Goal: Information Seeking & Learning: Learn about a topic

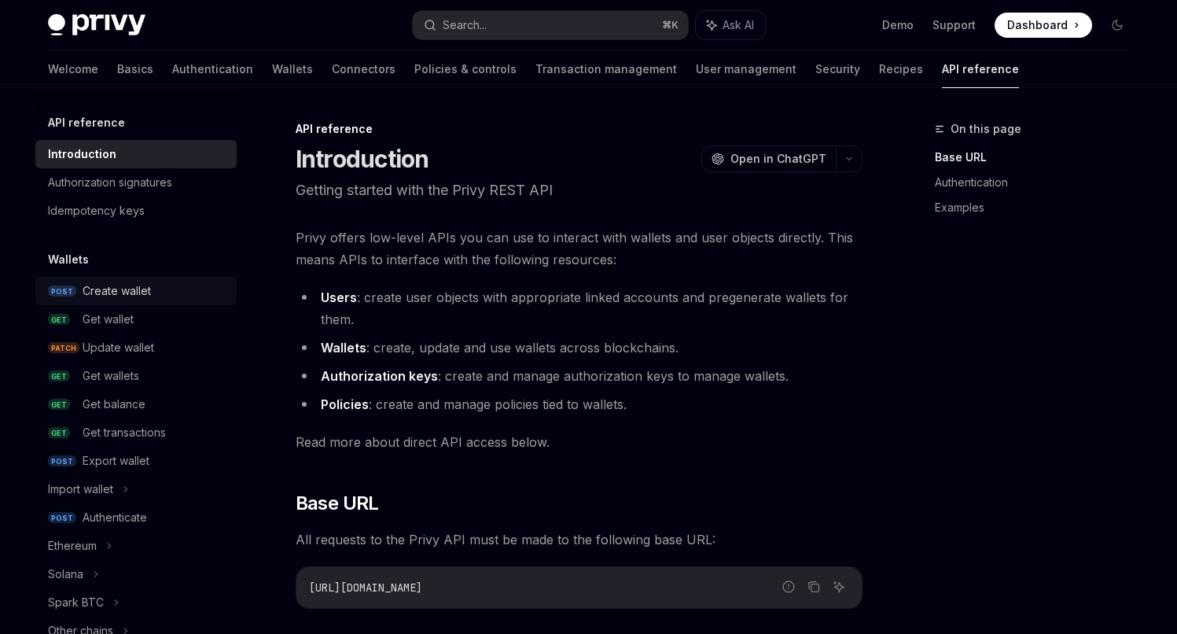
click at [101, 293] on div "Create wallet" at bounding box center [117, 290] width 68 height 19
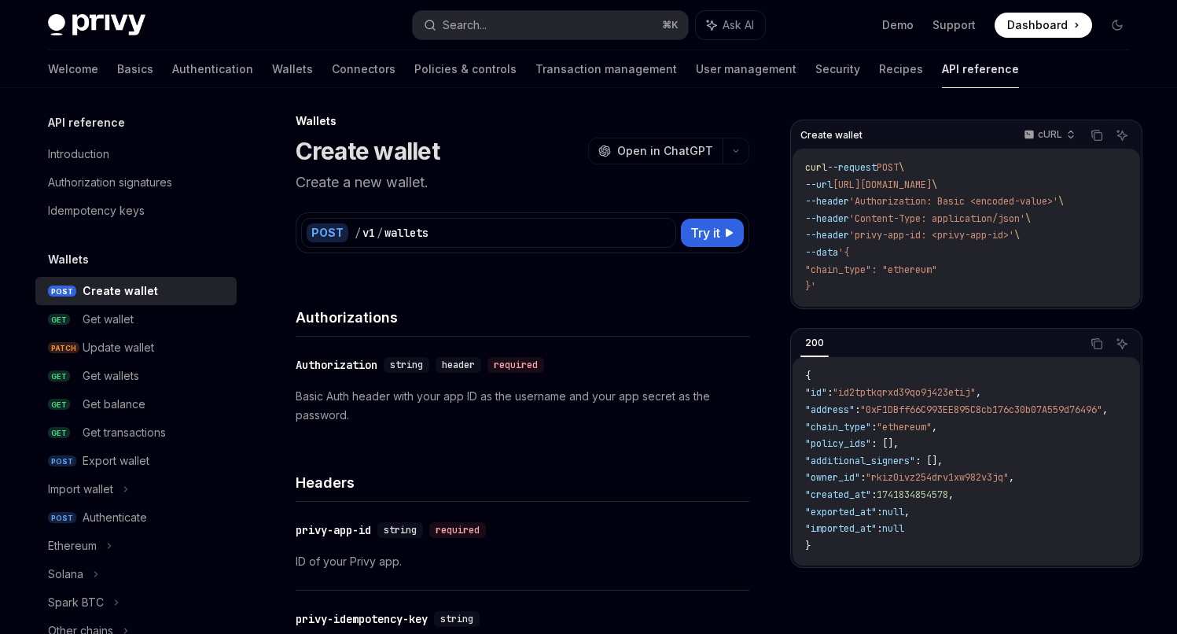
scroll to position [9, 0]
click at [879, 70] on link "Recipes" at bounding box center [901, 69] width 44 height 38
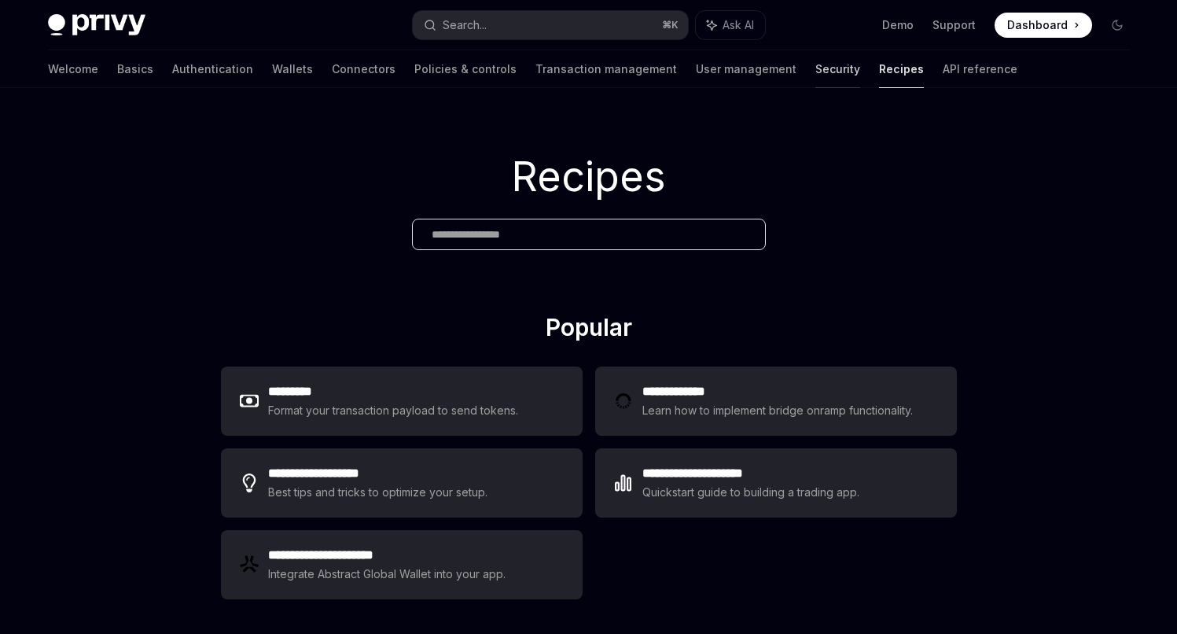
click at [815, 68] on link "Security" at bounding box center [837, 69] width 45 height 38
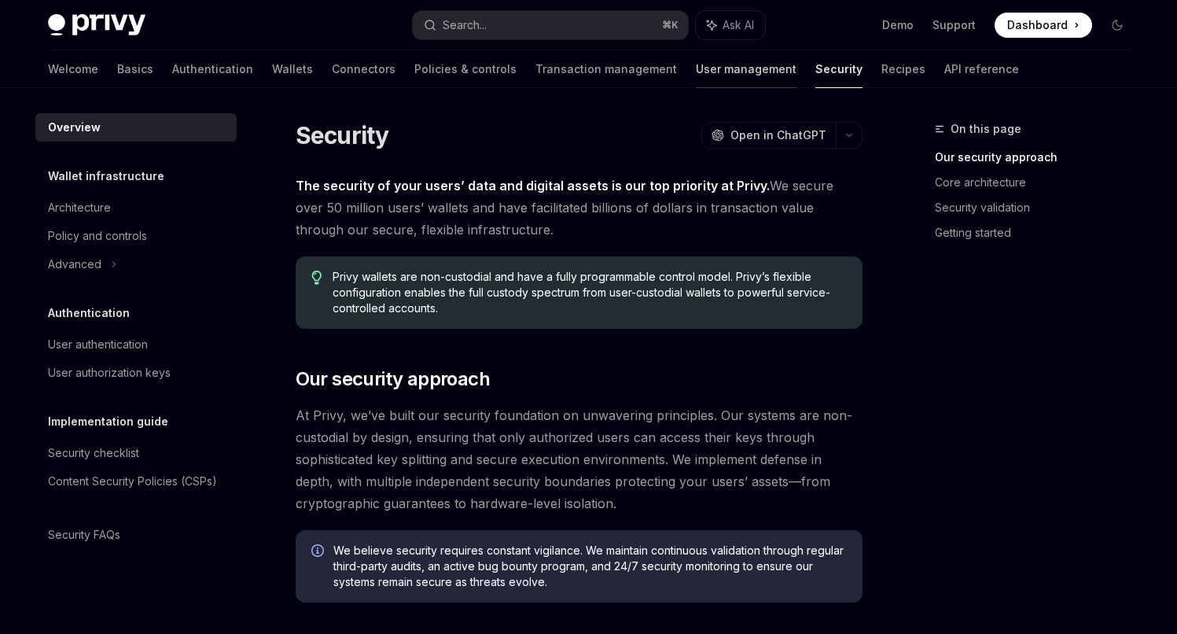
click at [696, 71] on link "User management" at bounding box center [746, 69] width 101 height 38
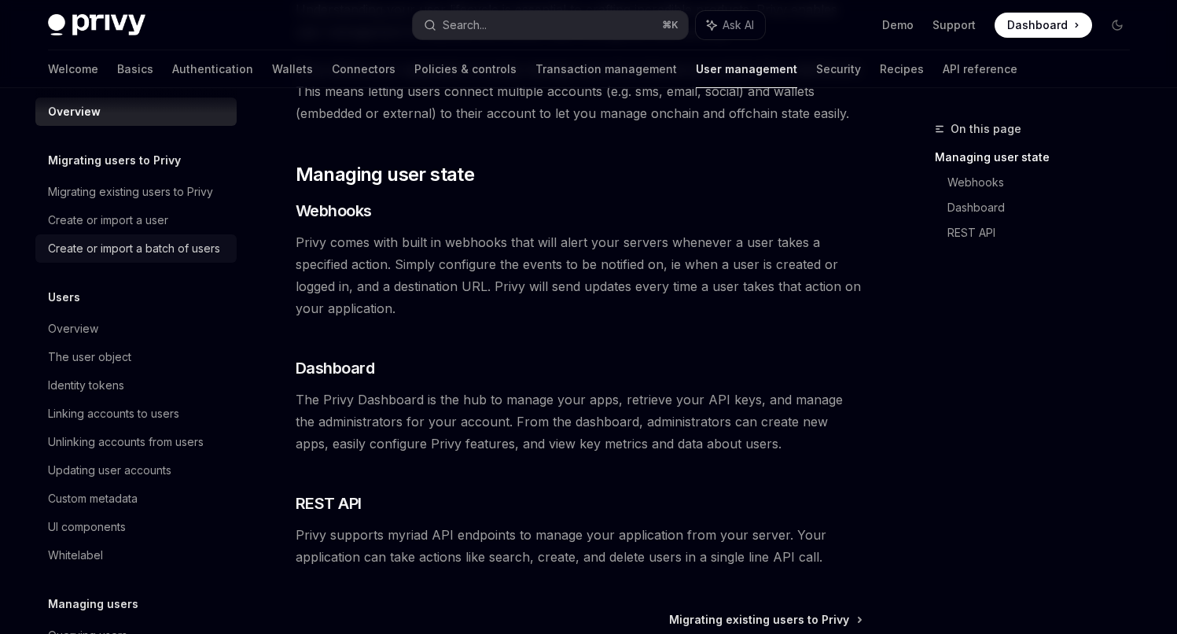
scroll to position [37, 0]
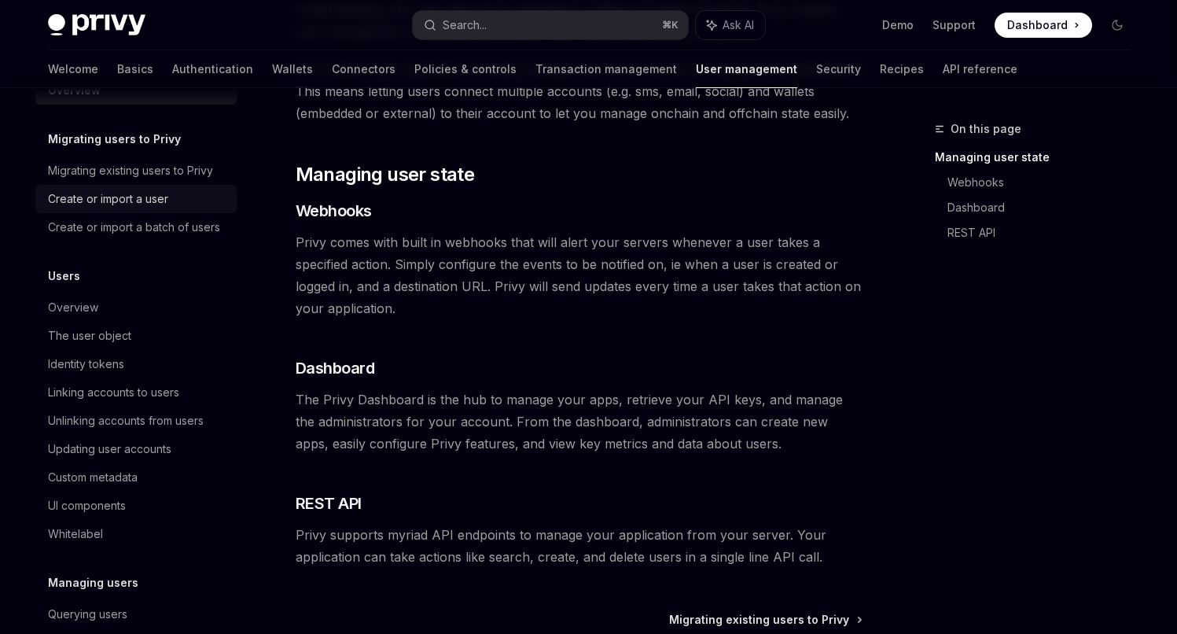
click at [134, 199] on div "Create or import a user" at bounding box center [108, 198] width 120 height 19
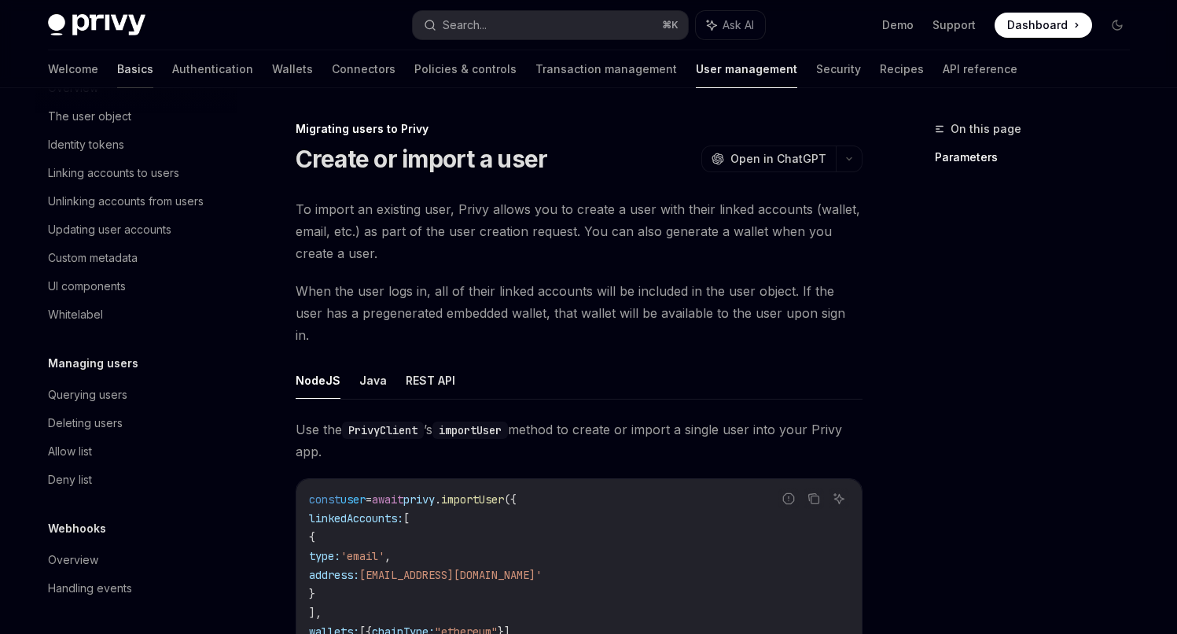
click at [117, 76] on link "Basics" at bounding box center [135, 69] width 36 height 38
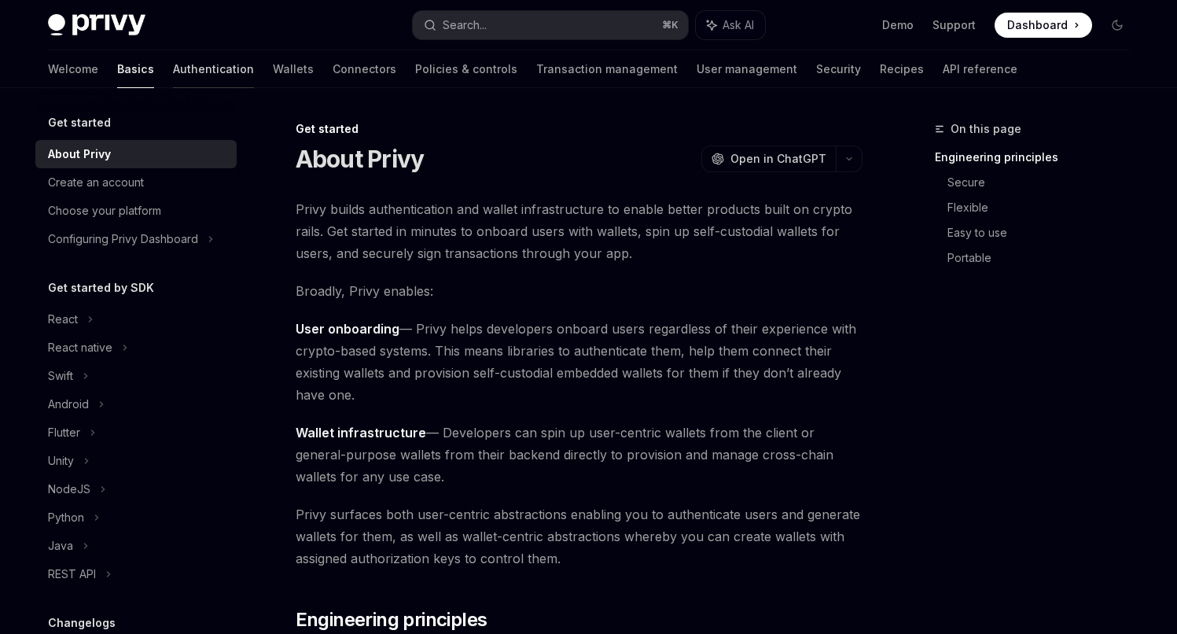
click at [173, 61] on link "Authentication" at bounding box center [213, 69] width 81 height 38
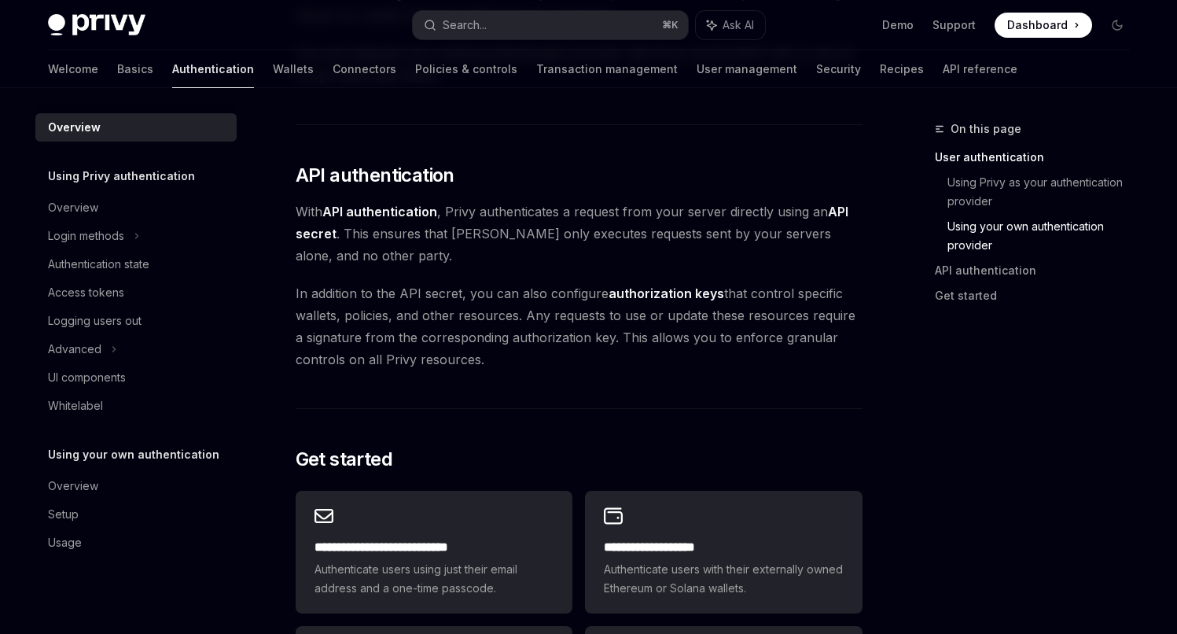
scroll to position [960, 0]
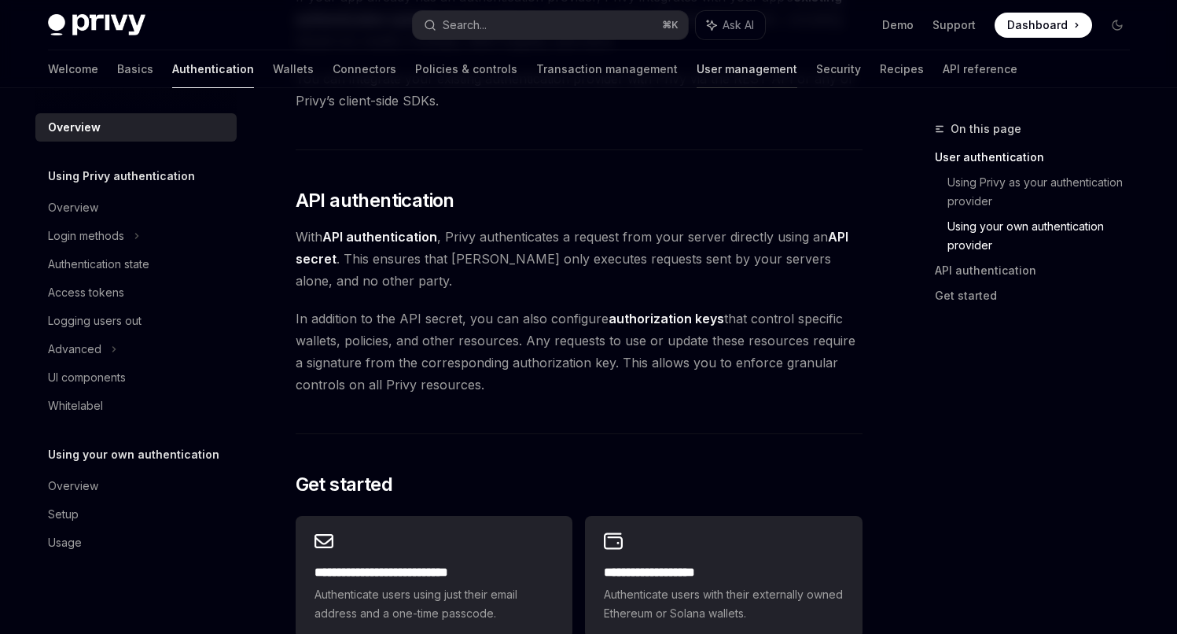
click at [697, 67] on link "User management" at bounding box center [747, 69] width 101 height 38
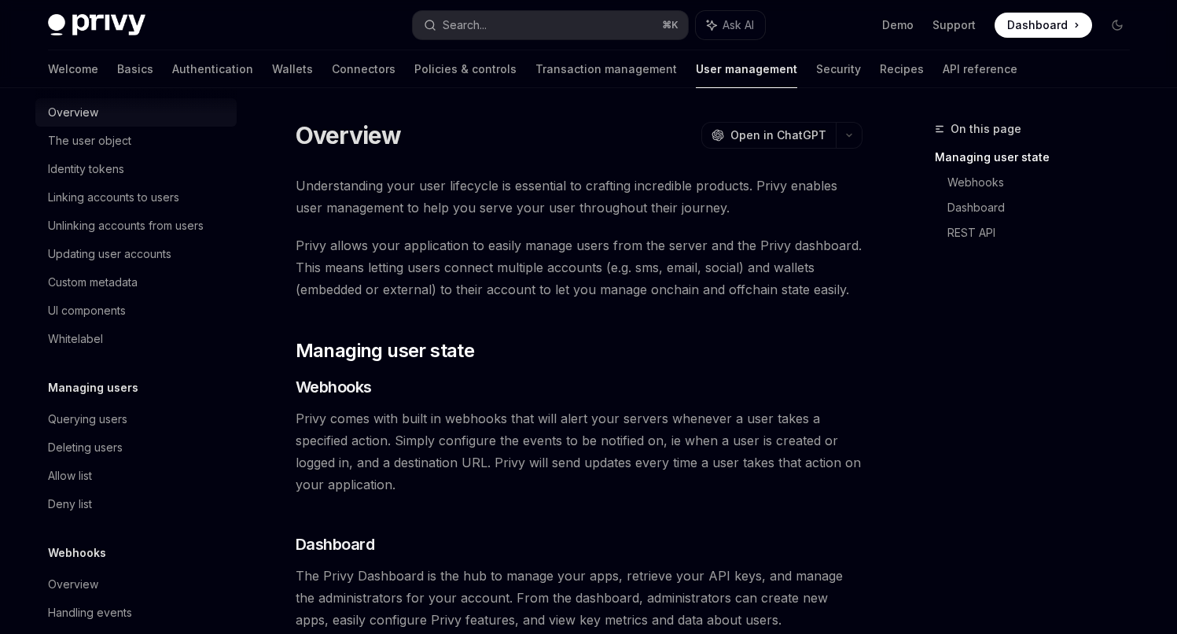
scroll to position [245, 0]
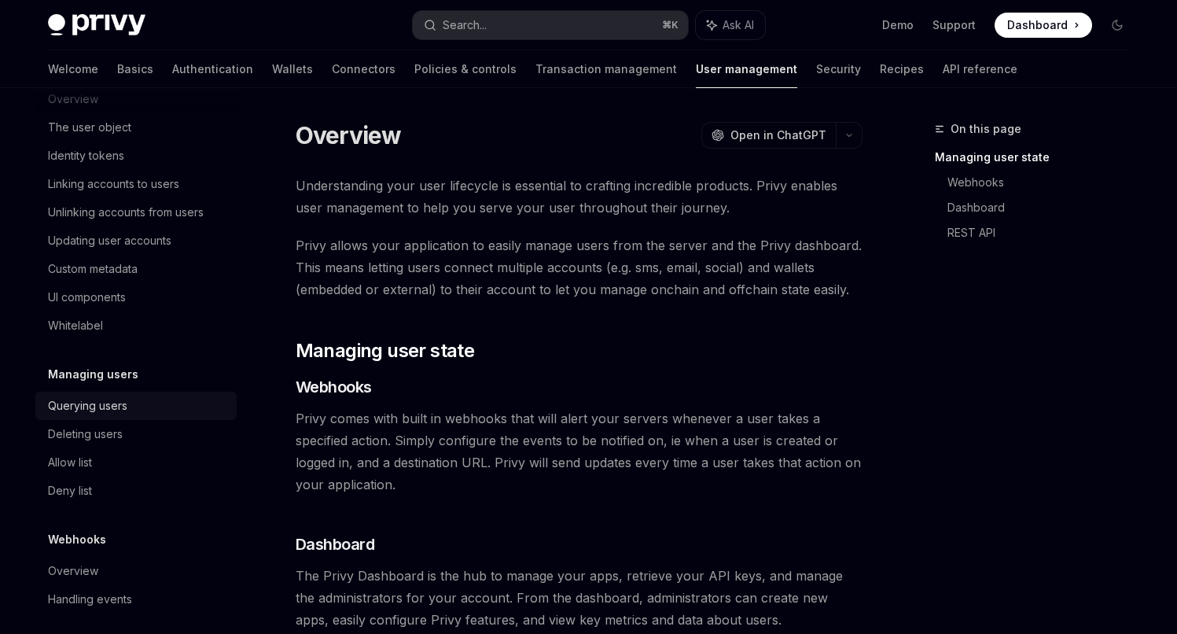
click at [98, 415] on div "Querying users" at bounding box center [87, 405] width 79 height 19
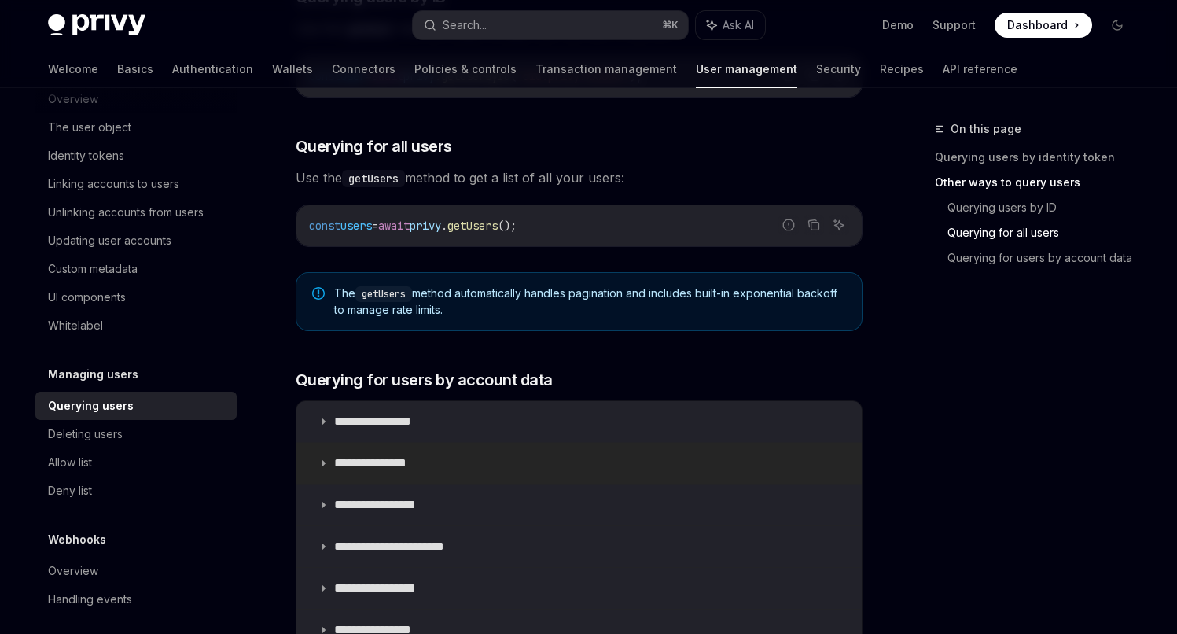
scroll to position [788, 0]
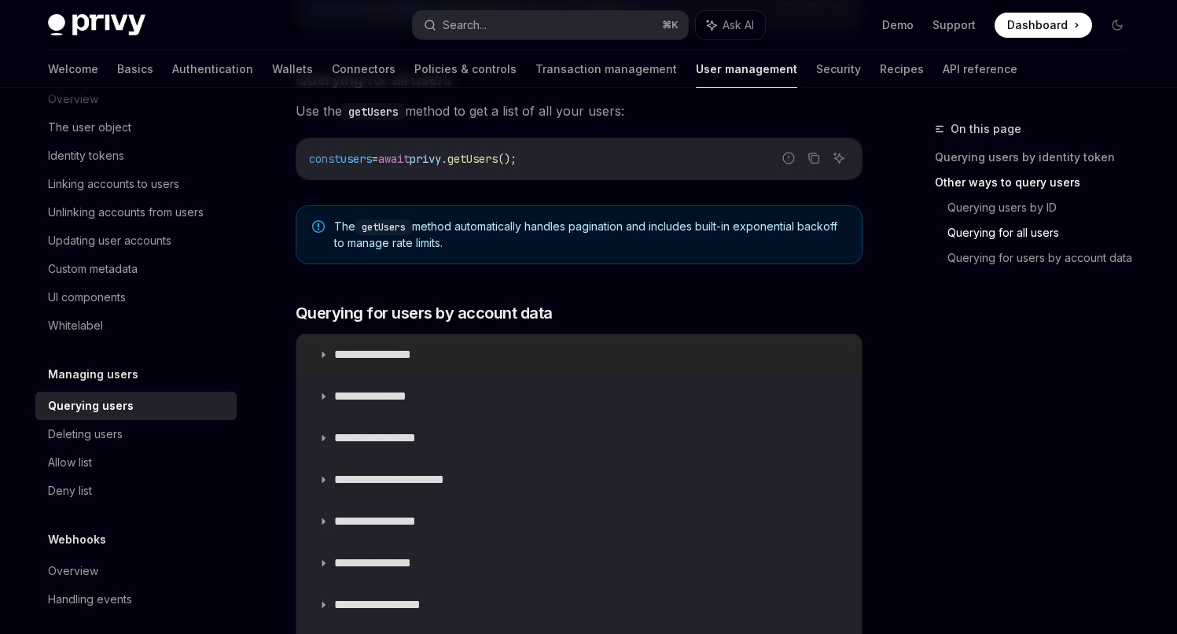
click at [322, 355] on icon at bounding box center [322, 354] width 9 height 9
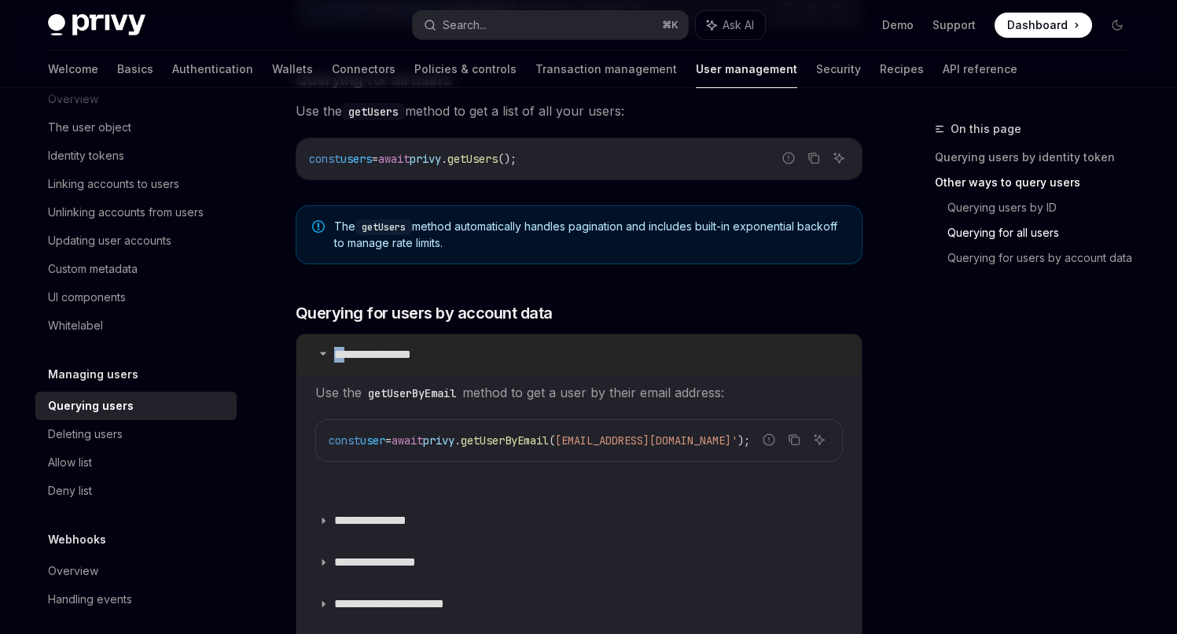
click at [322, 355] on icon at bounding box center [322, 352] width 9 height 9
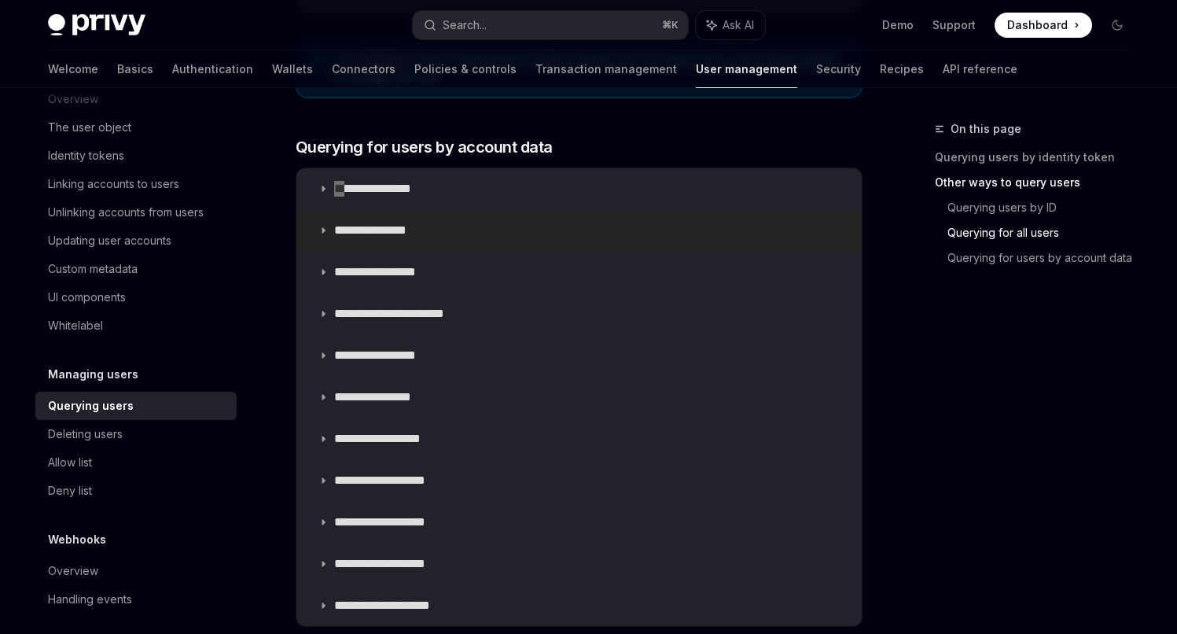
scroll to position [952, 0]
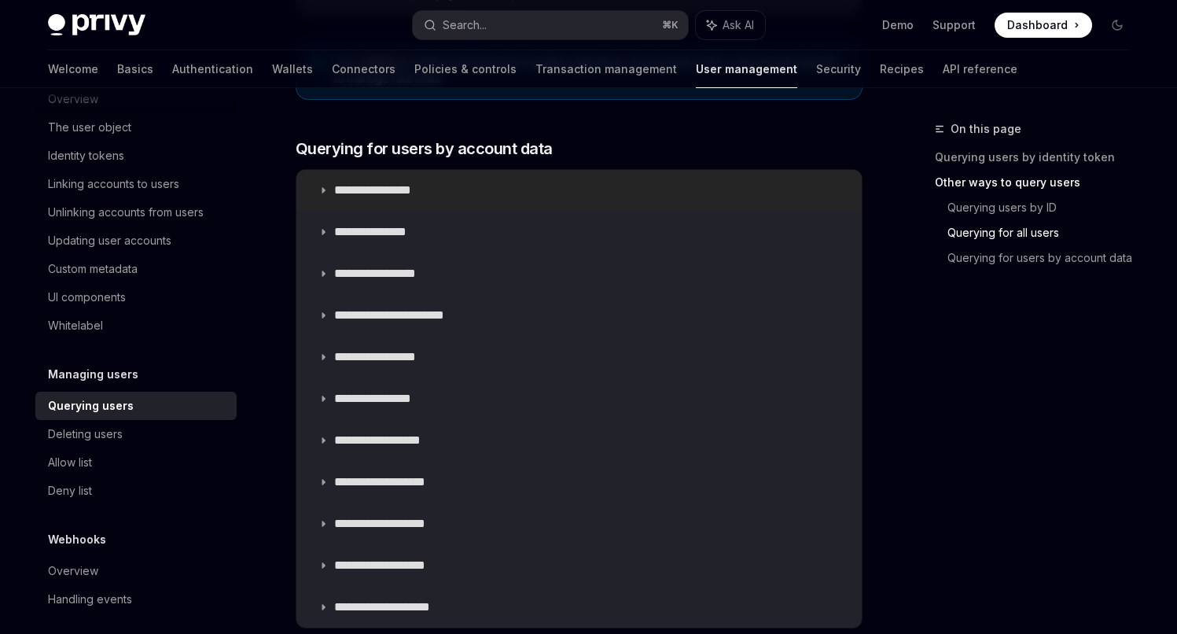
click at [329, 186] on summary "**********" at bounding box center [578, 190] width 565 height 41
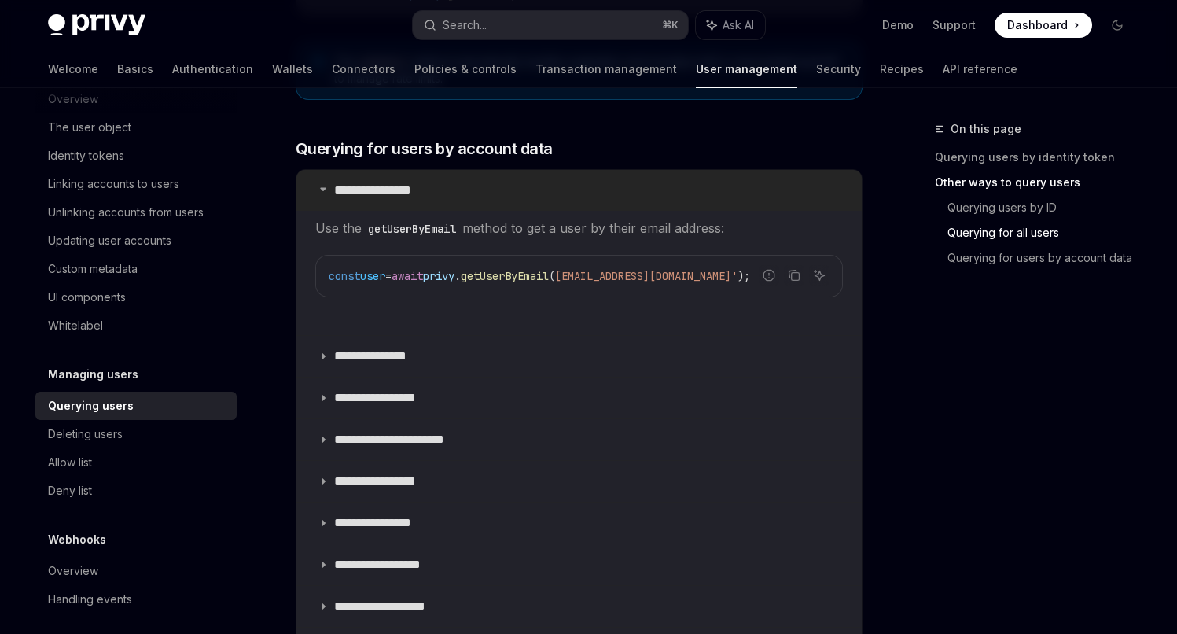
click at [329, 186] on summary "**********" at bounding box center [578, 190] width 565 height 41
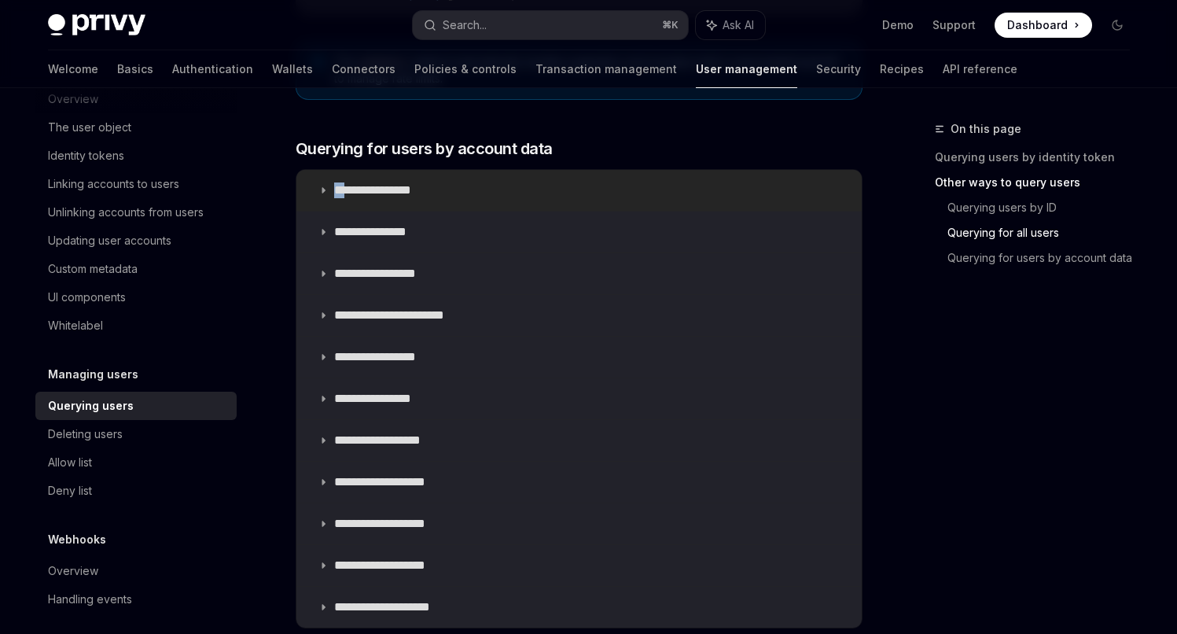
click at [329, 186] on summary "**********" at bounding box center [578, 190] width 565 height 41
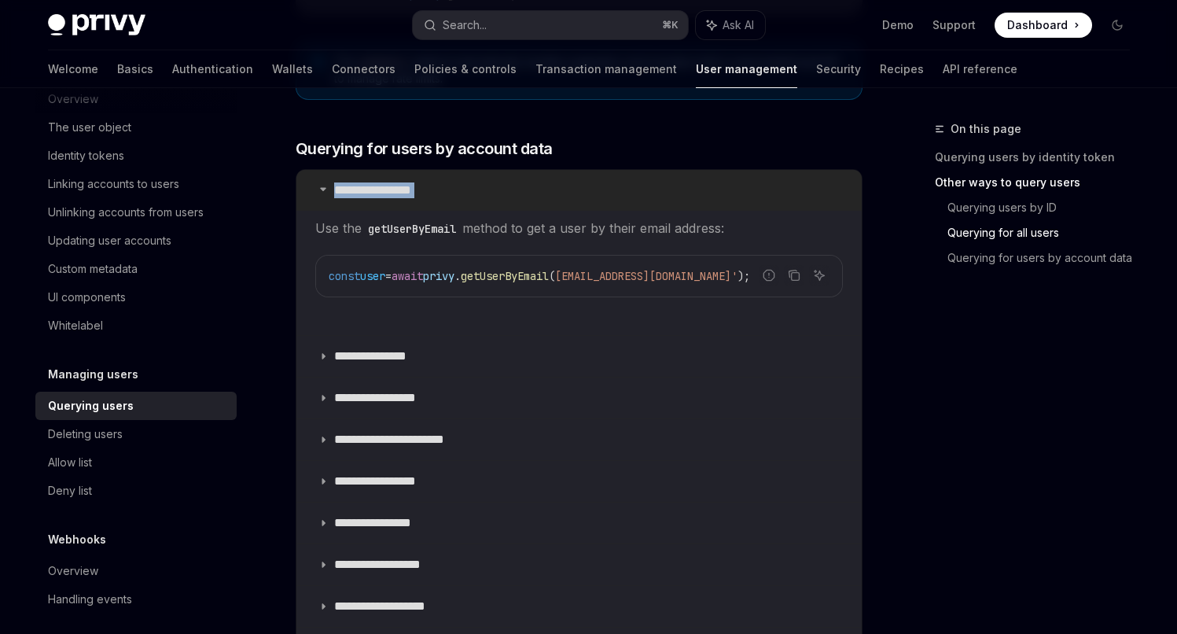
click at [329, 186] on summary "**********" at bounding box center [578, 190] width 565 height 41
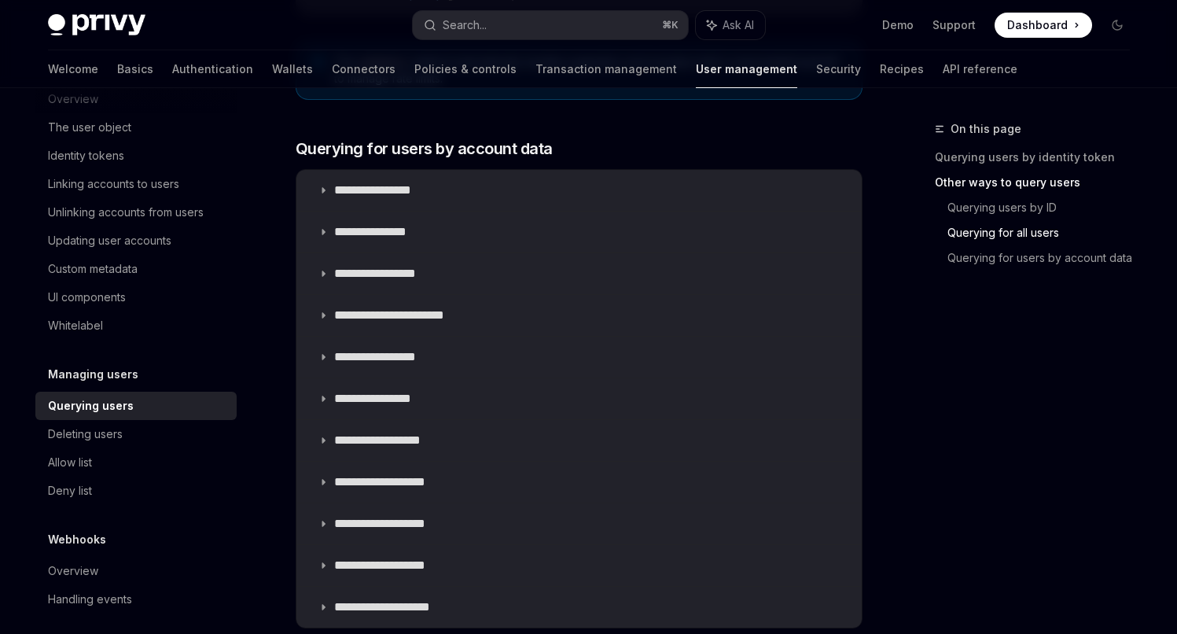
click at [89, 384] on h5 "Managing users" at bounding box center [93, 374] width 90 height 19
click at [105, 443] on div "Deleting users" at bounding box center [85, 434] width 75 height 19
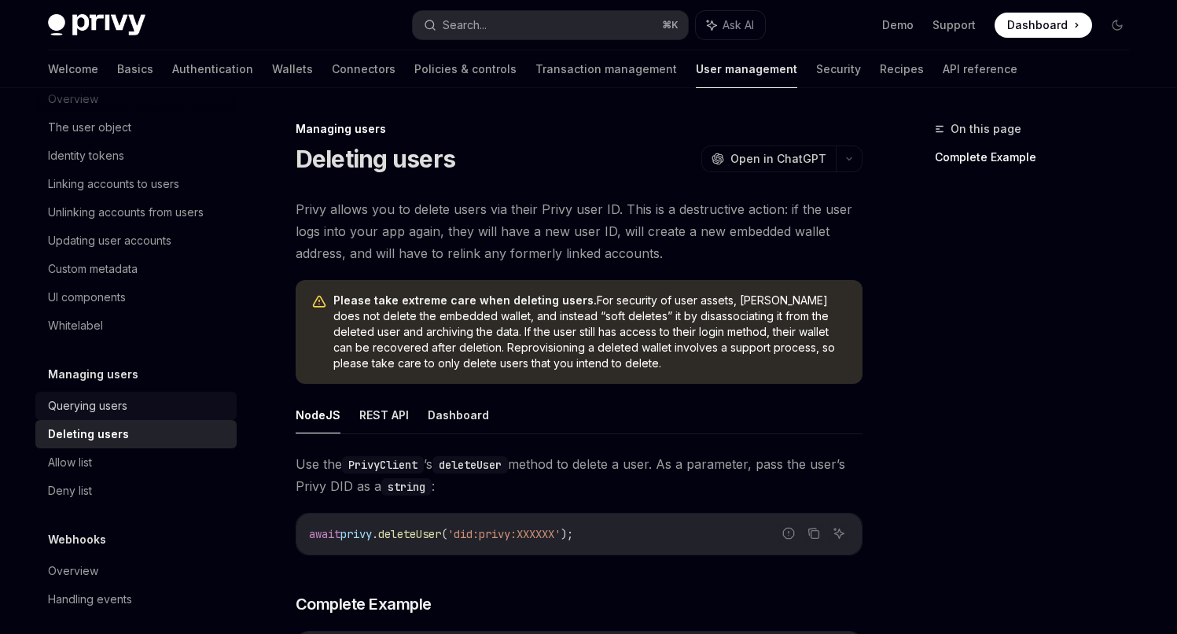
click at [116, 415] on div "Querying users" at bounding box center [87, 405] width 79 height 19
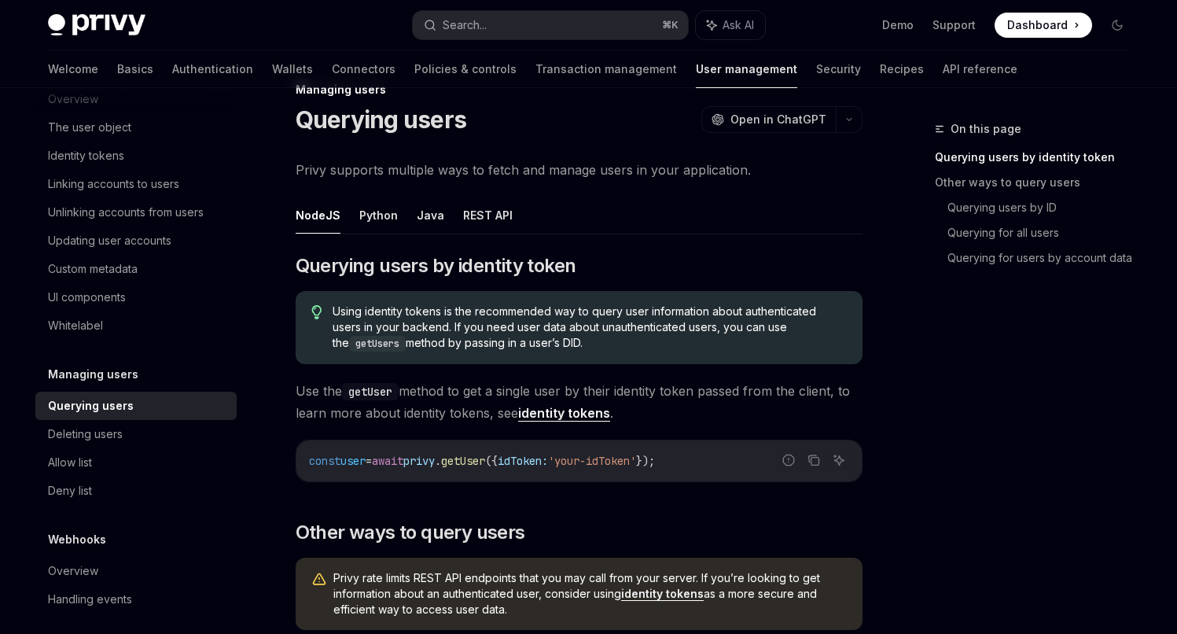
scroll to position [51, 0]
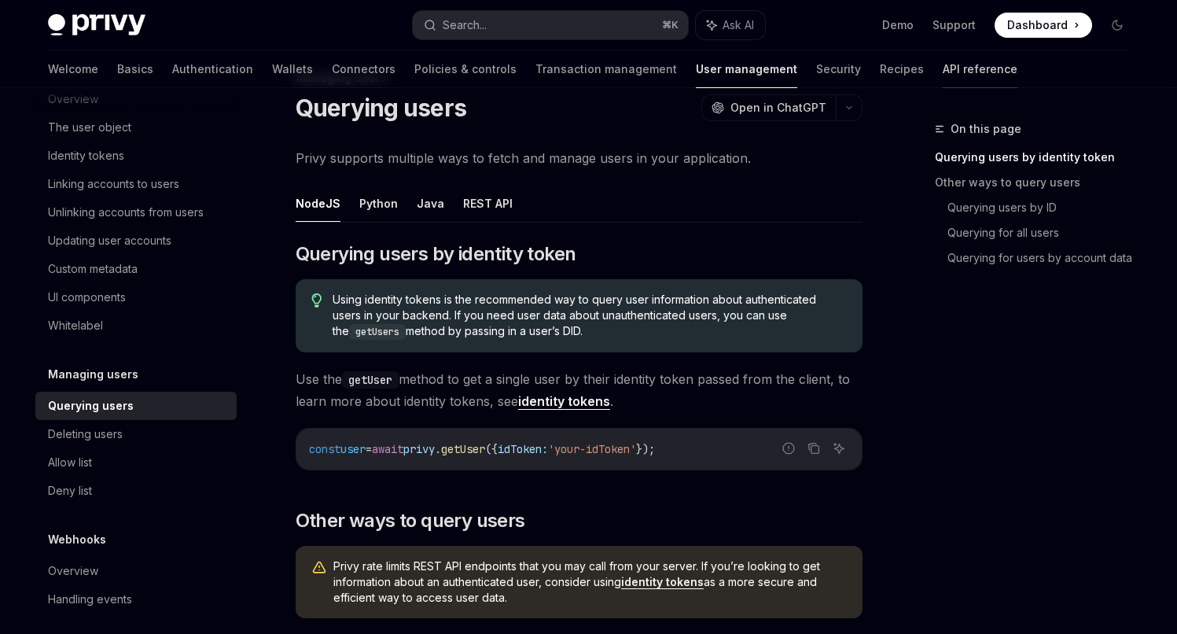
click at [943, 64] on link "API reference" at bounding box center [980, 69] width 75 height 38
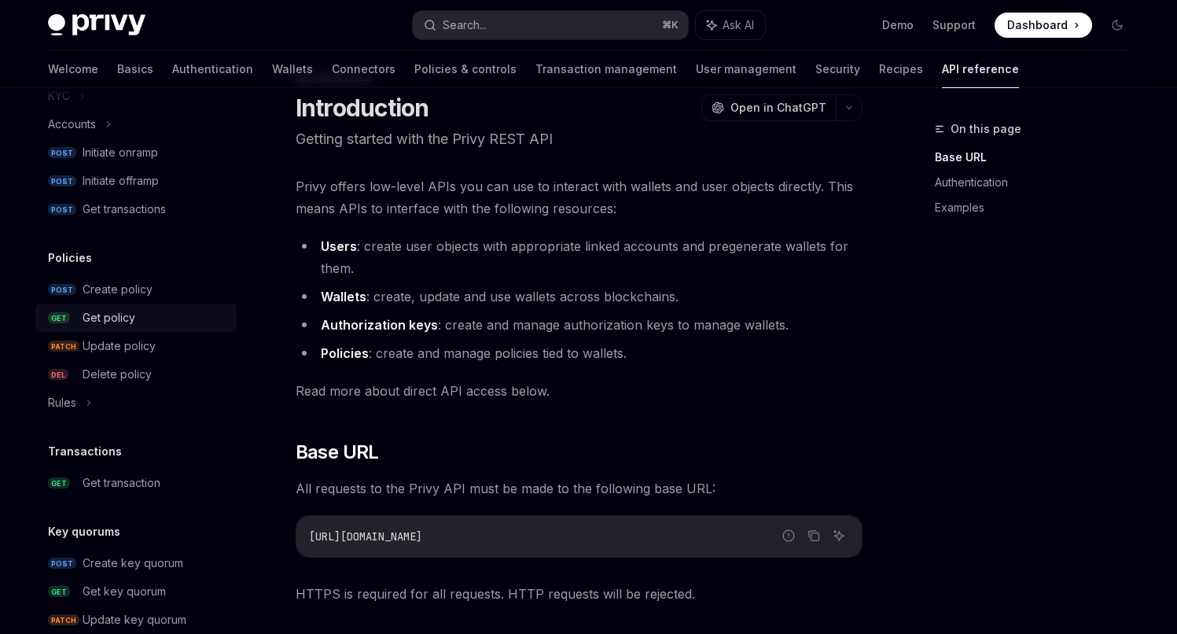
scroll to position [807, 0]
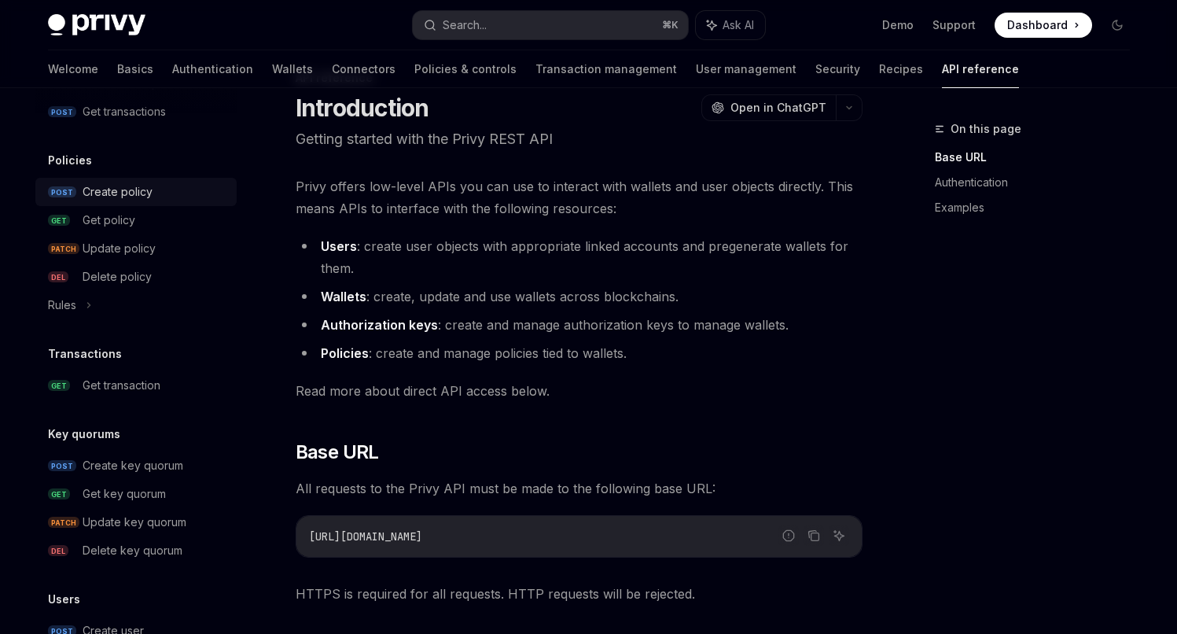
click at [106, 195] on div "Create policy" at bounding box center [118, 191] width 70 height 19
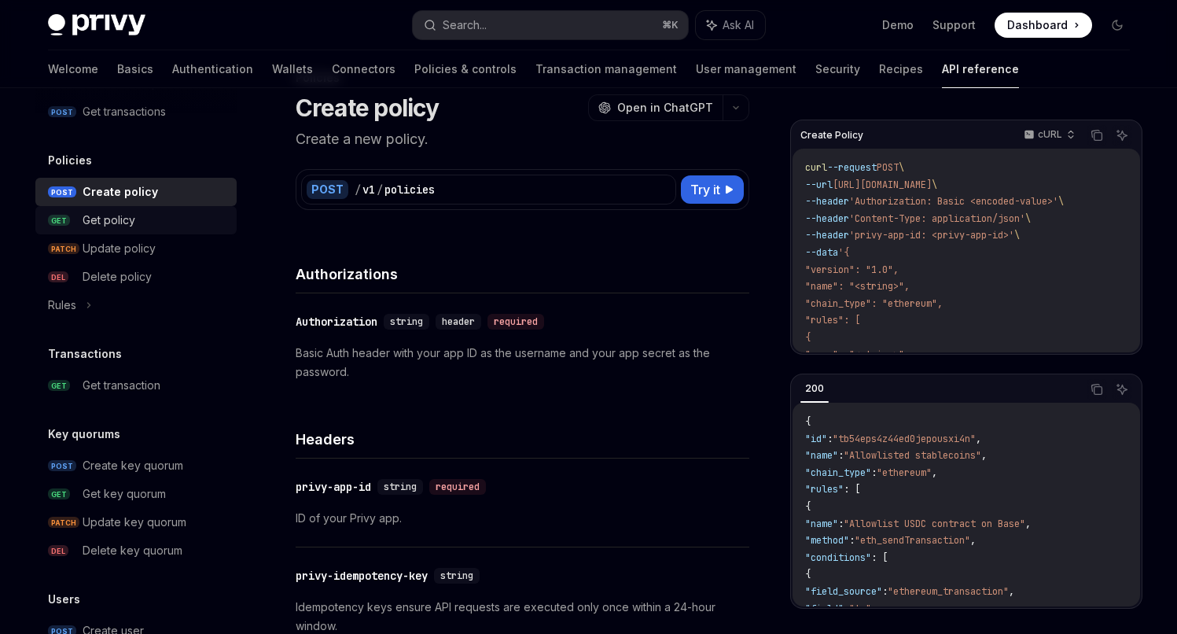
click at [100, 217] on div "Get policy" at bounding box center [109, 220] width 53 height 19
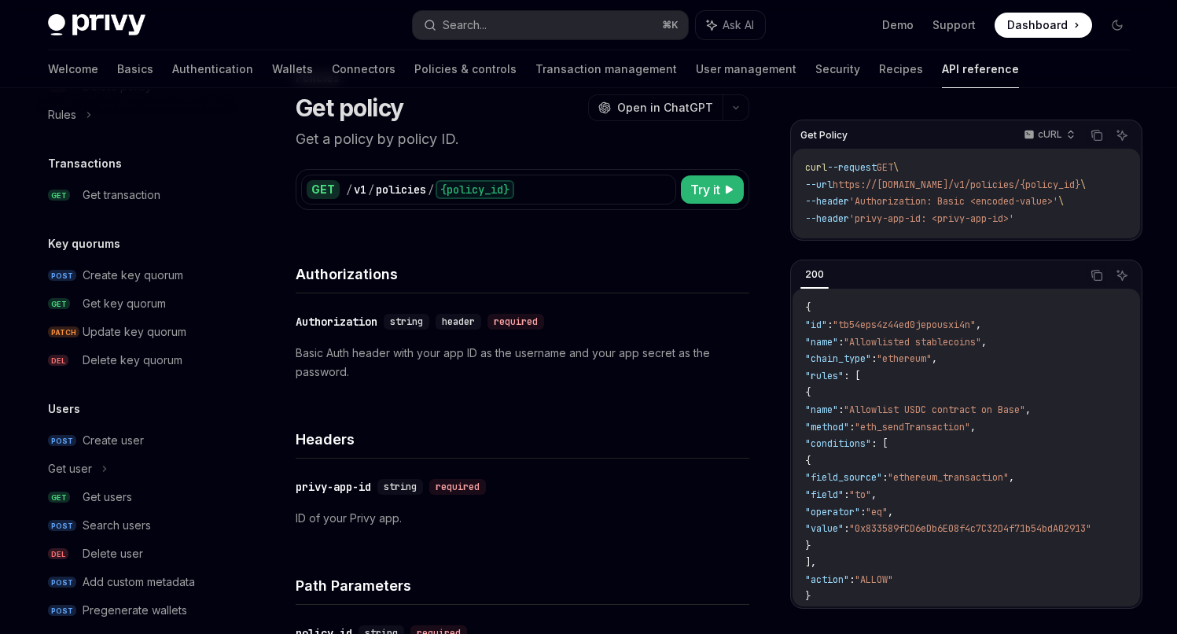
scroll to position [1019, 0]
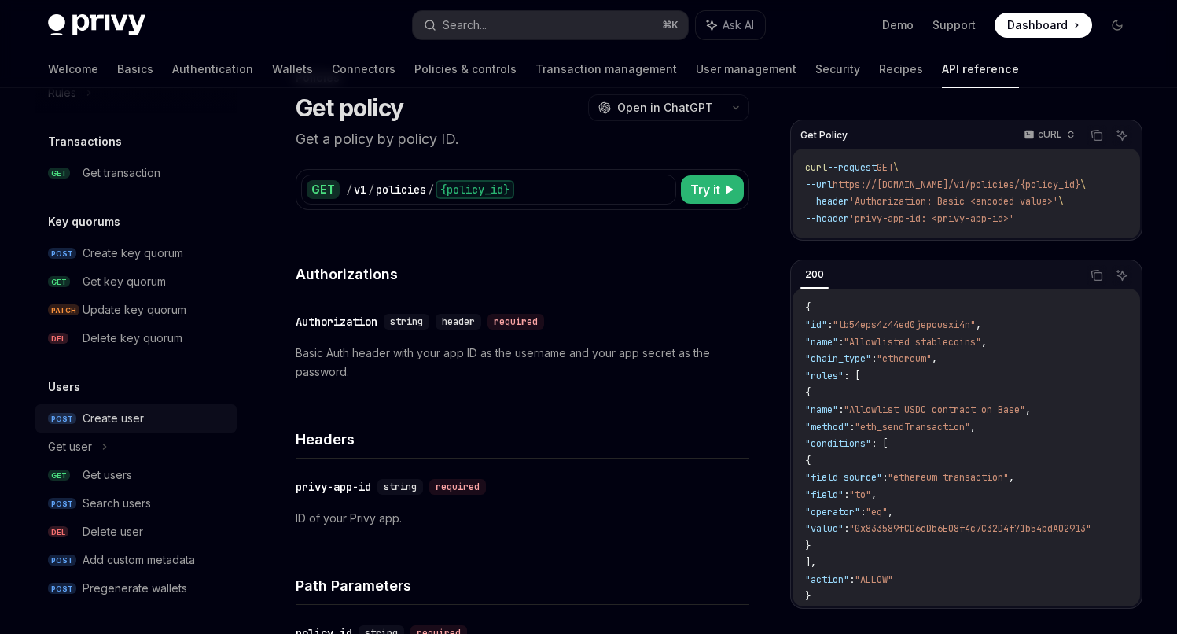
click at [109, 425] on div "Create user" at bounding box center [113, 418] width 61 height 19
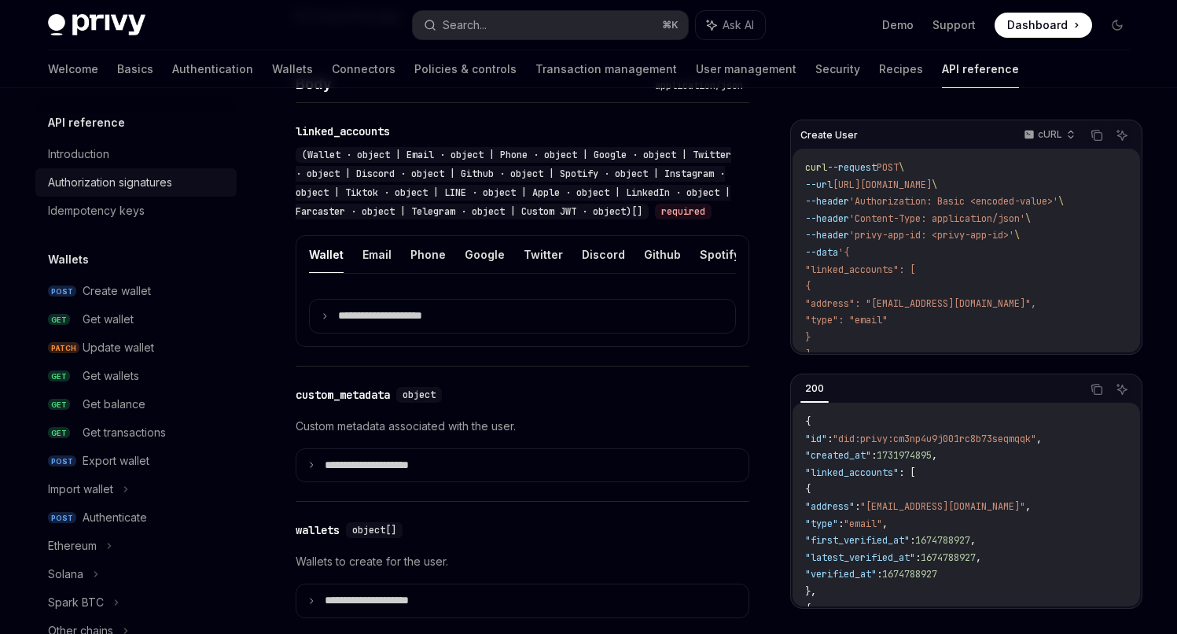
click at [136, 188] on div "Authorization signatures" at bounding box center [110, 182] width 124 height 19
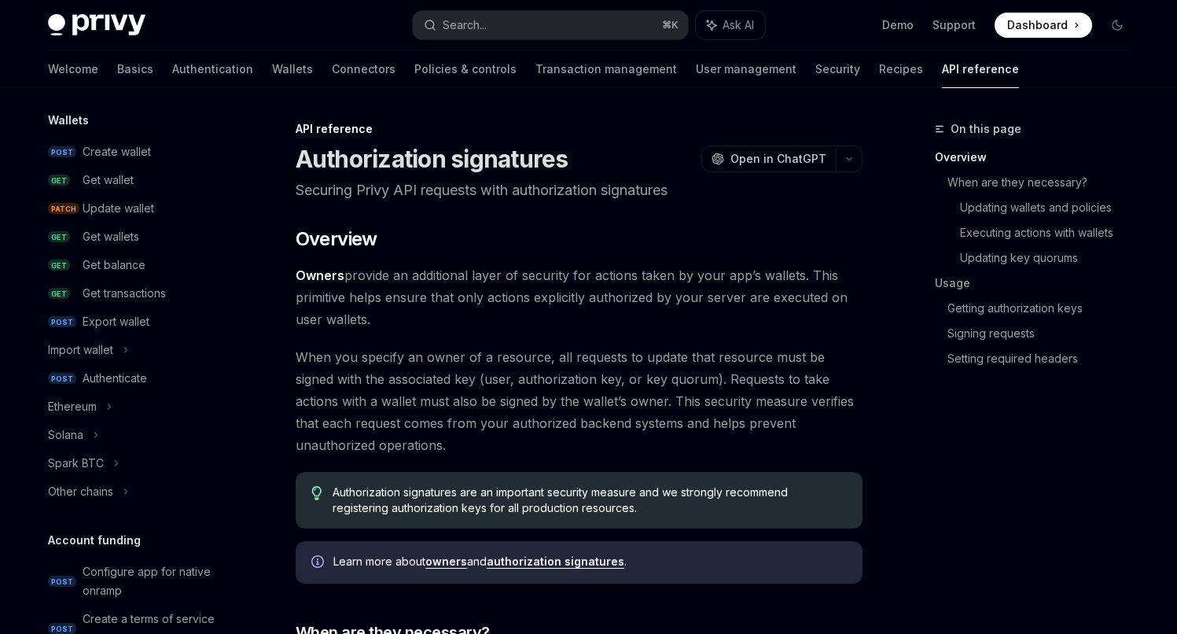
scroll to position [153, 0]
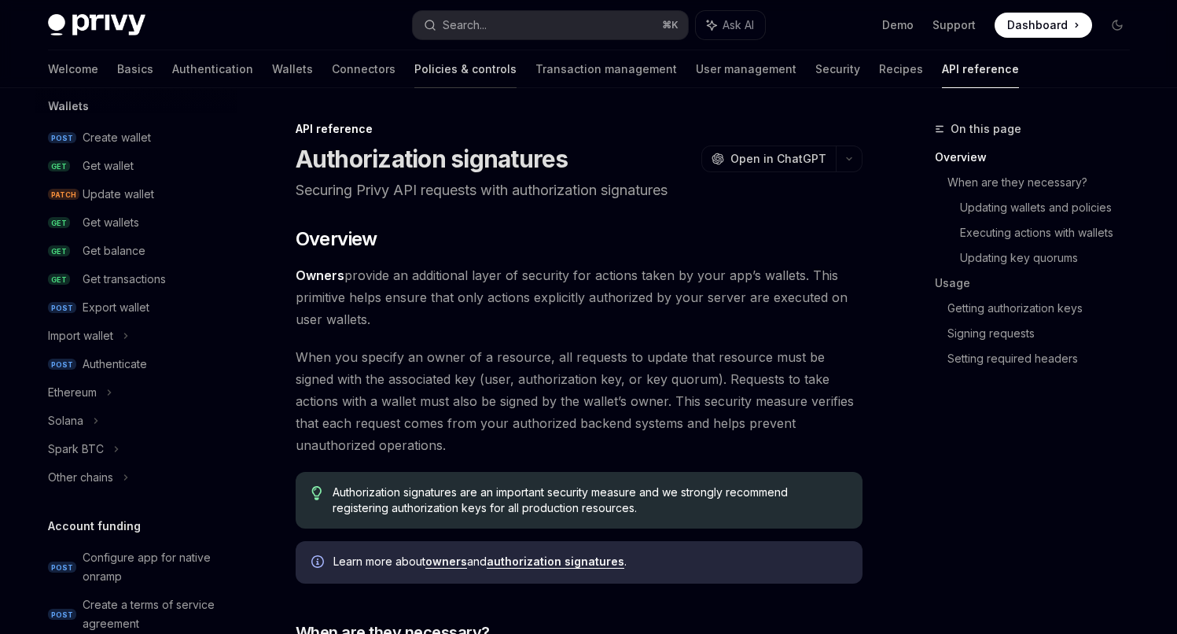
click at [414, 68] on link "Policies & controls" at bounding box center [465, 69] width 102 height 38
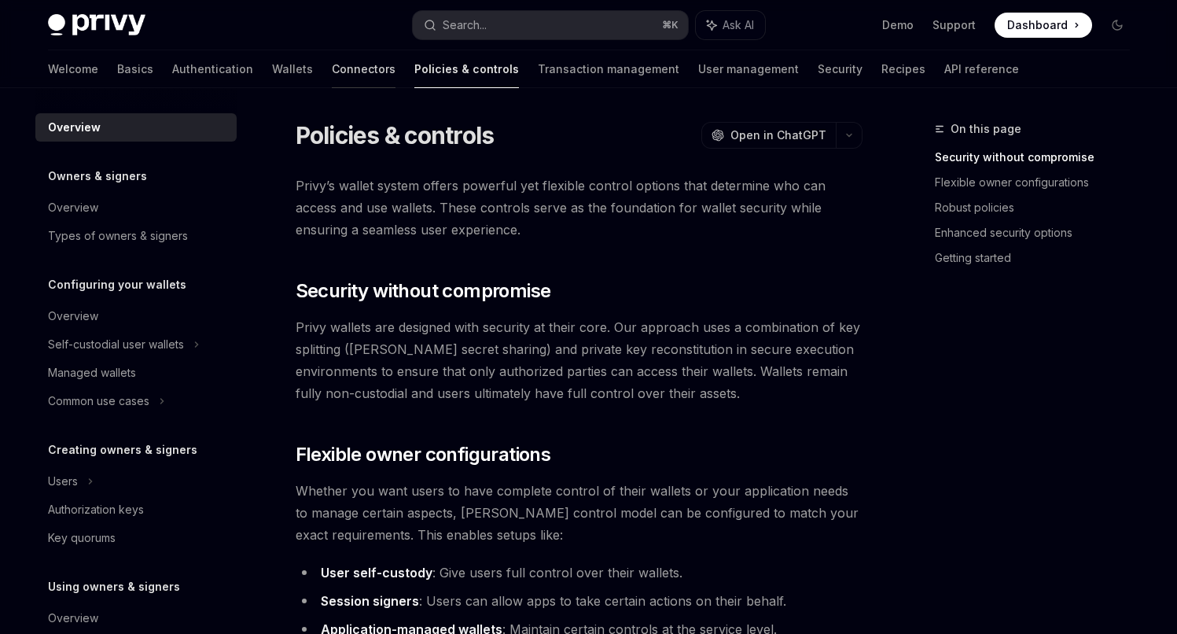
click at [332, 64] on link "Connectors" at bounding box center [364, 69] width 64 height 38
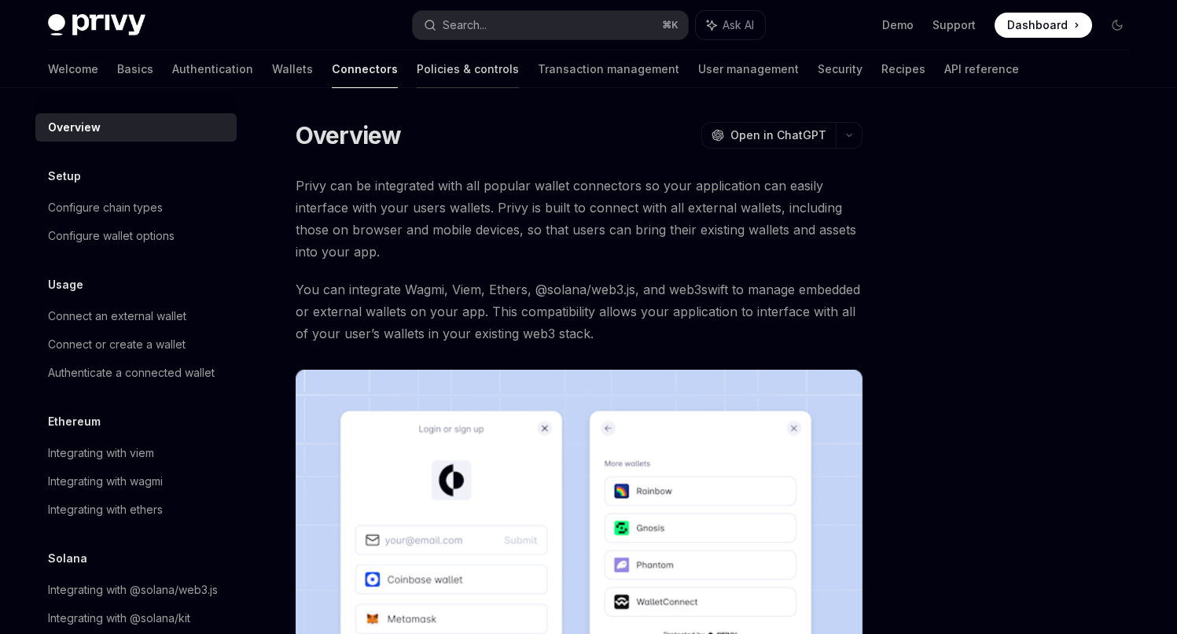
click at [417, 71] on link "Policies & controls" at bounding box center [468, 69] width 102 height 38
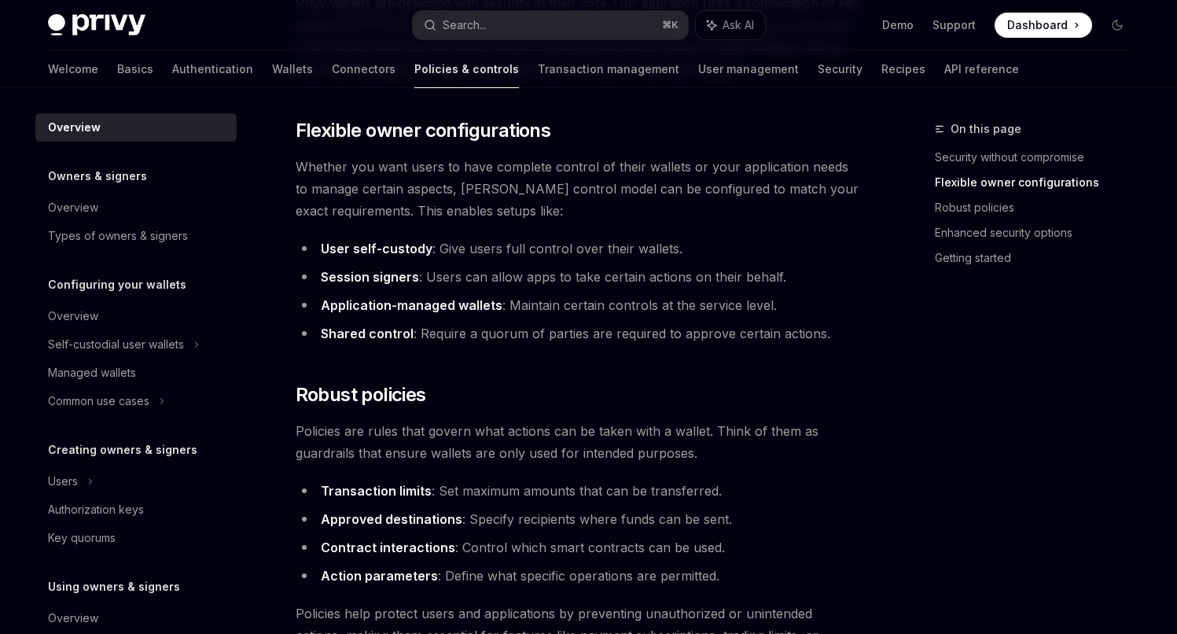
scroll to position [227, 0]
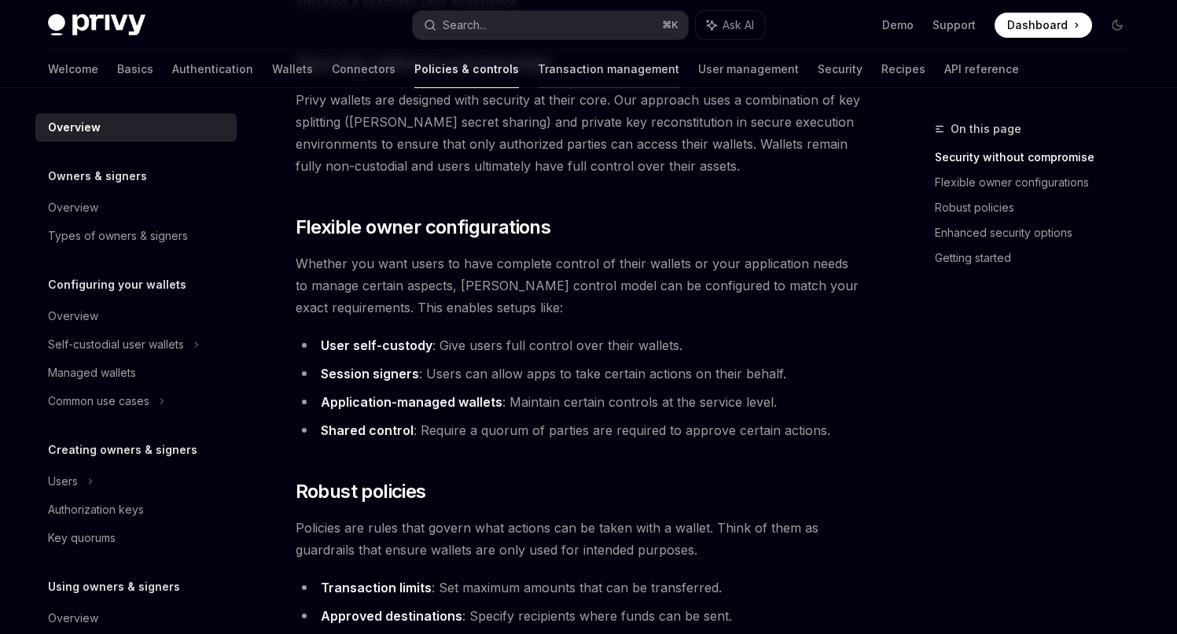
click at [542, 76] on link "Transaction management" at bounding box center [609, 69] width 142 height 38
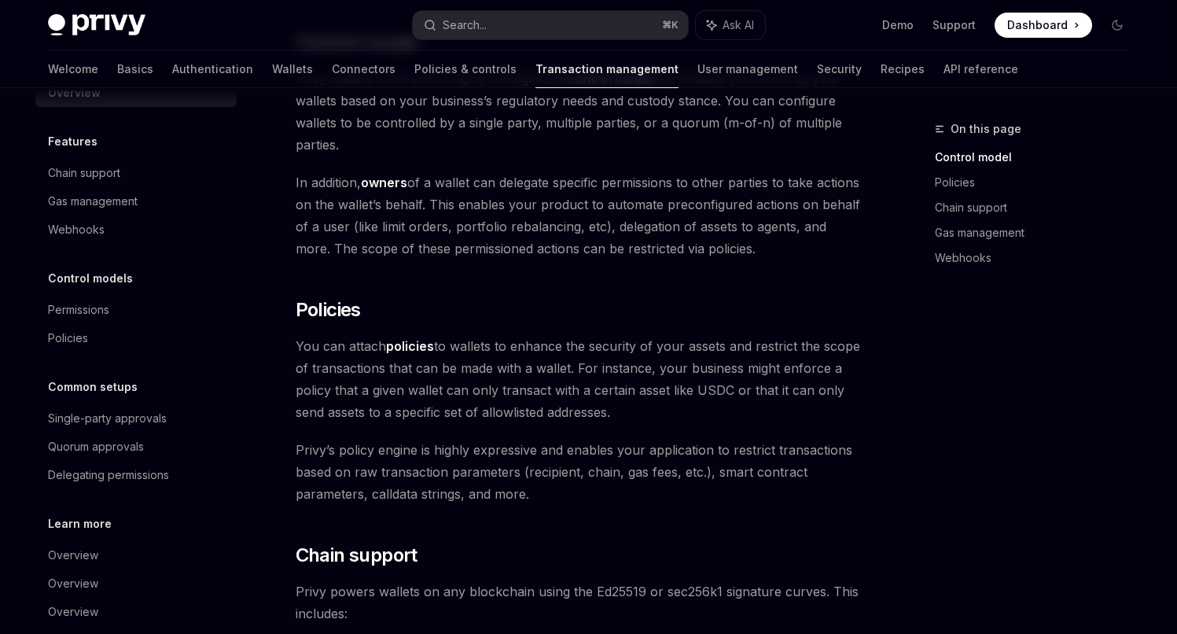
scroll to position [58, 0]
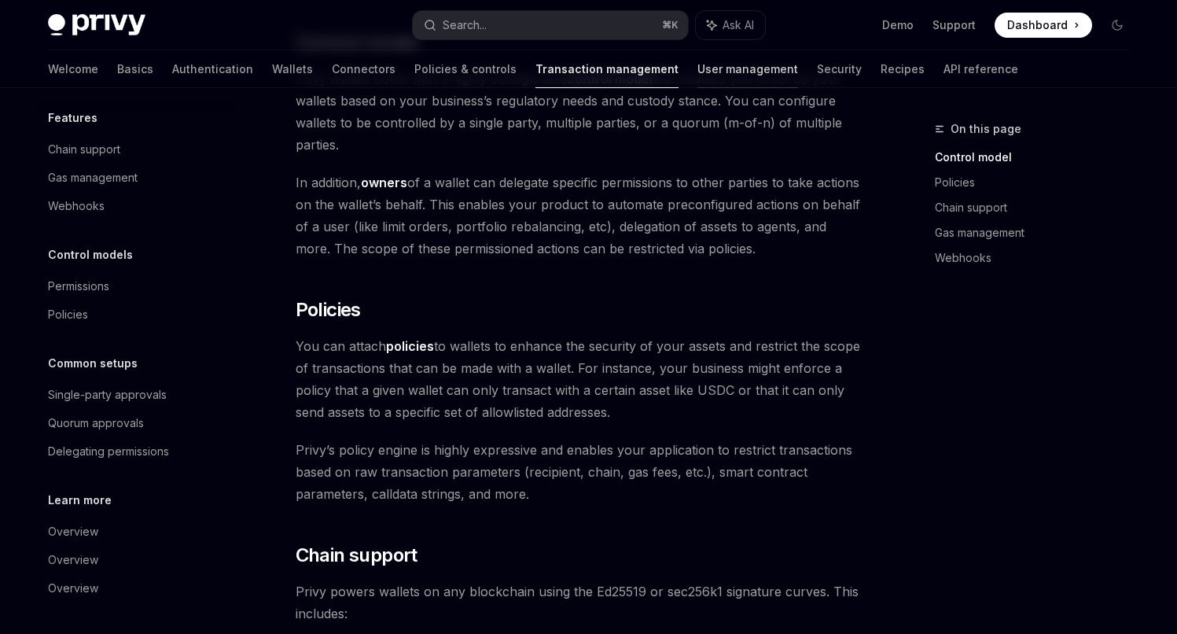
click at [697, 72] on link "User management" at bounding box center [747, 69] width 101 height 38
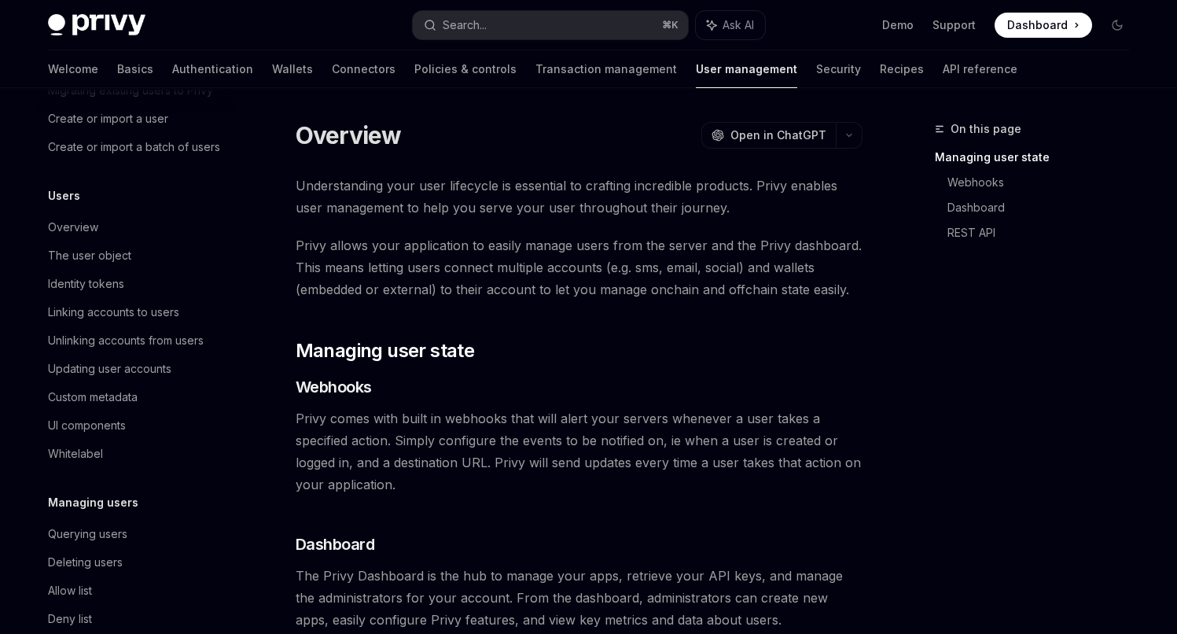
scroll to position [98, 0]
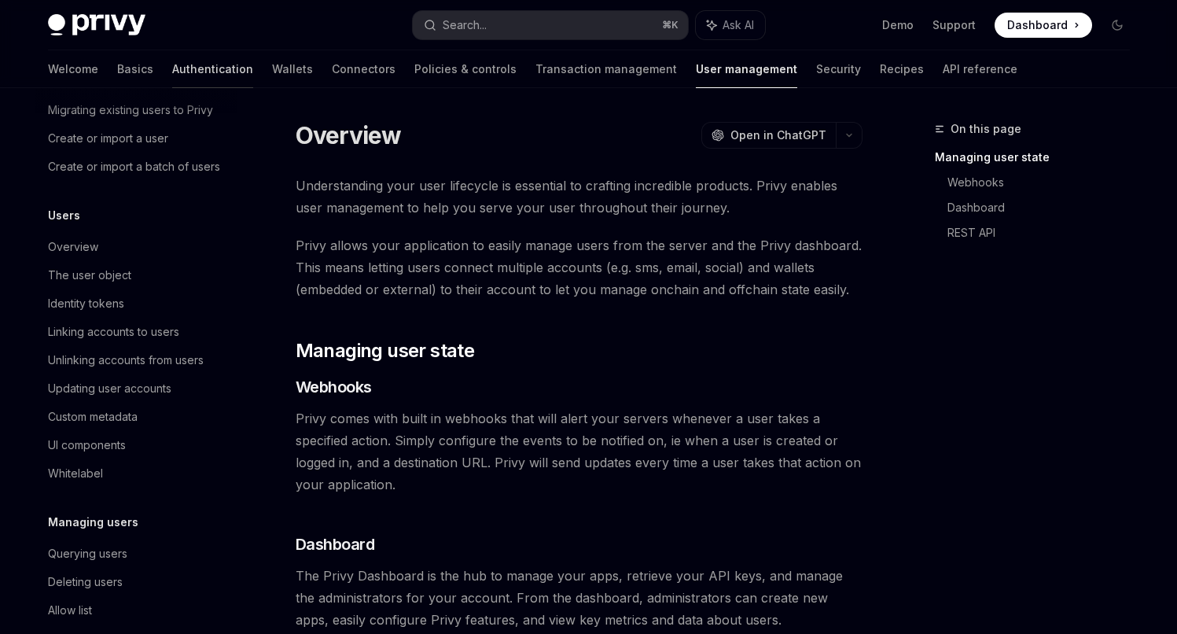
click at [172, 70] on link "Authentication" at bounding box center [212, 69] width 81 height 38
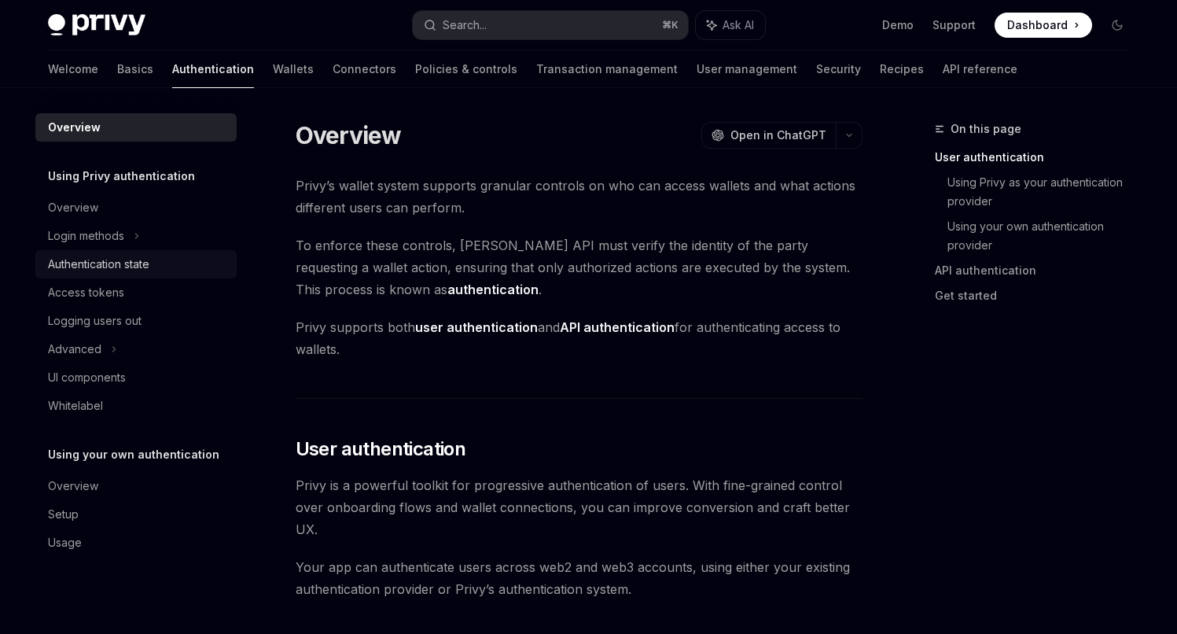
click at [142, 267] on div "Authentication state" at bounding box center [98, 264] width 101 height 19
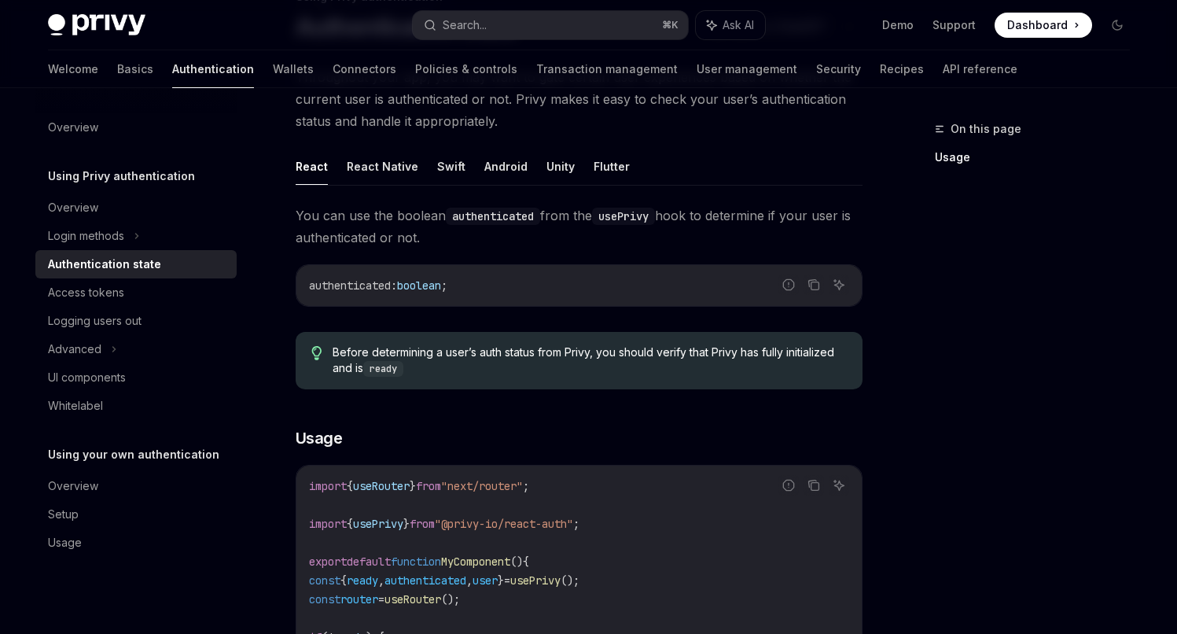
scroll to position [131, 0]
click at [99, 340] on div "Advanced" at bounding box center [74, 349] width 53 height 19
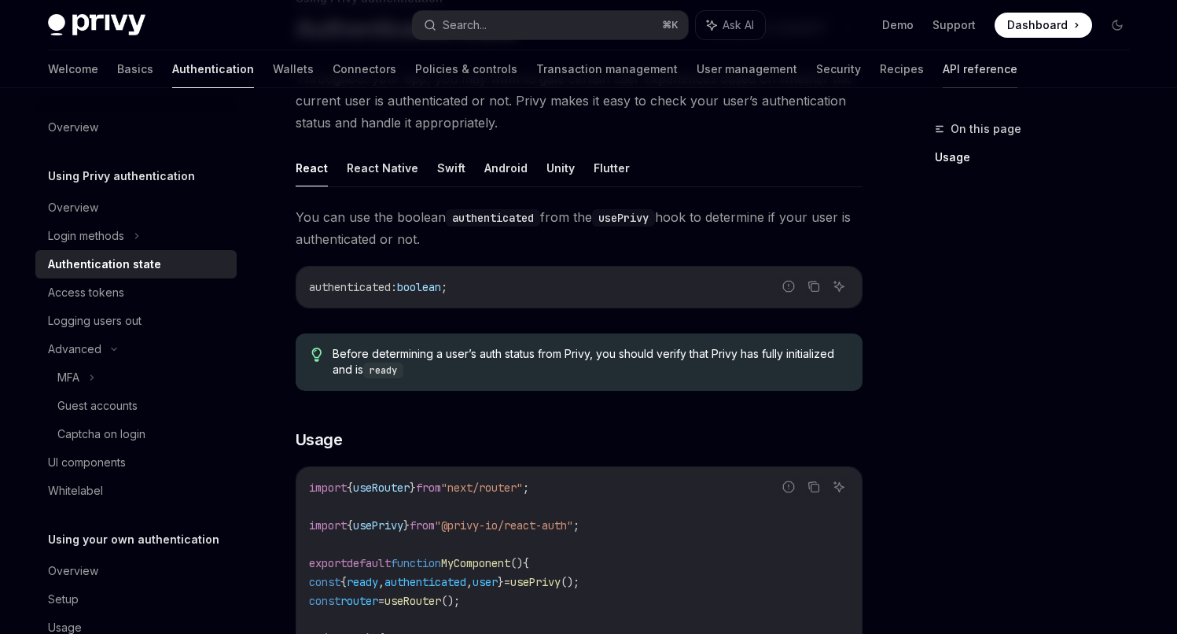
click at [943, 72] on link "API reference" at bounding box center [980, 69] width 75 height 38
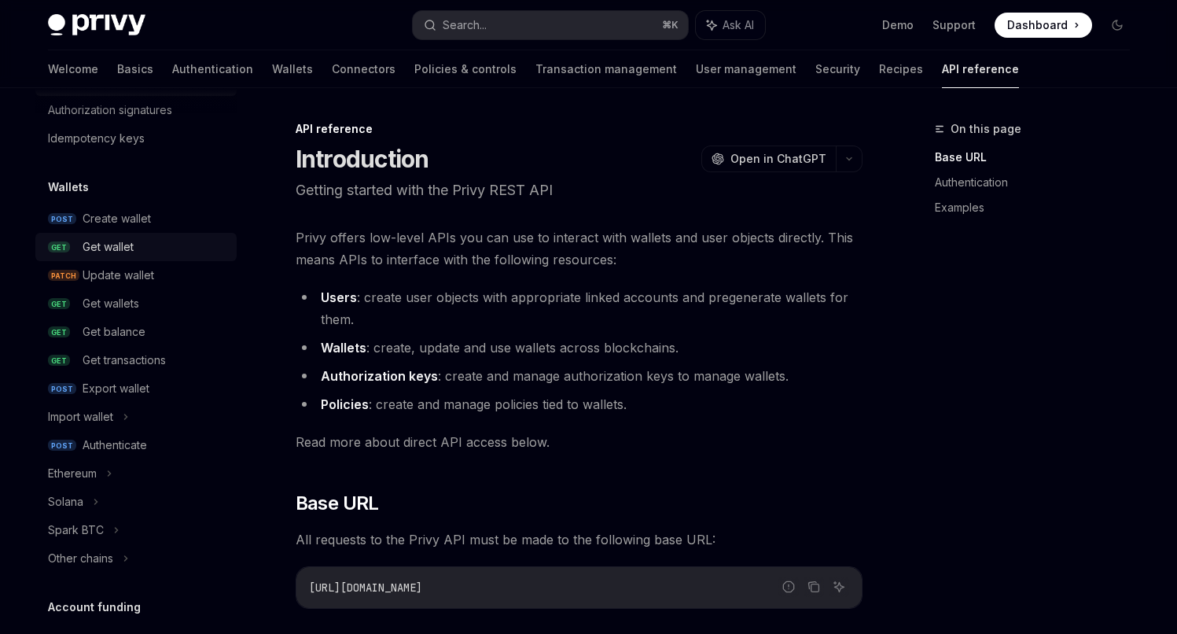
scroll to position [128, 0]
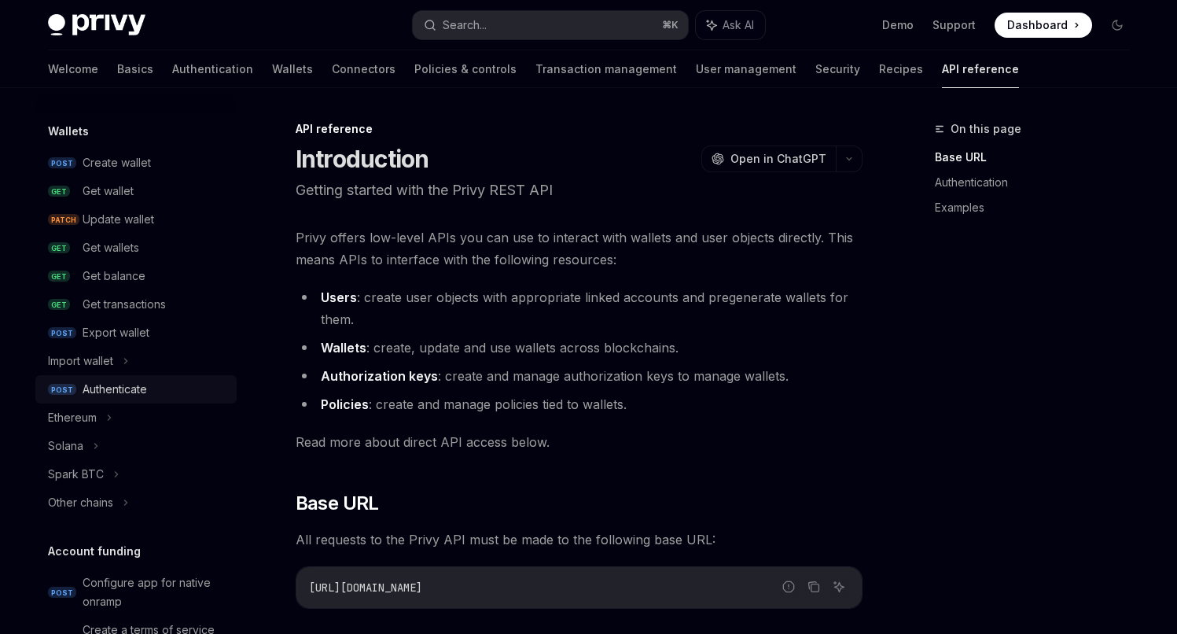
click at [144, 392] on div "Authenticate" at bounding box center [115, 389] width 64 height 19
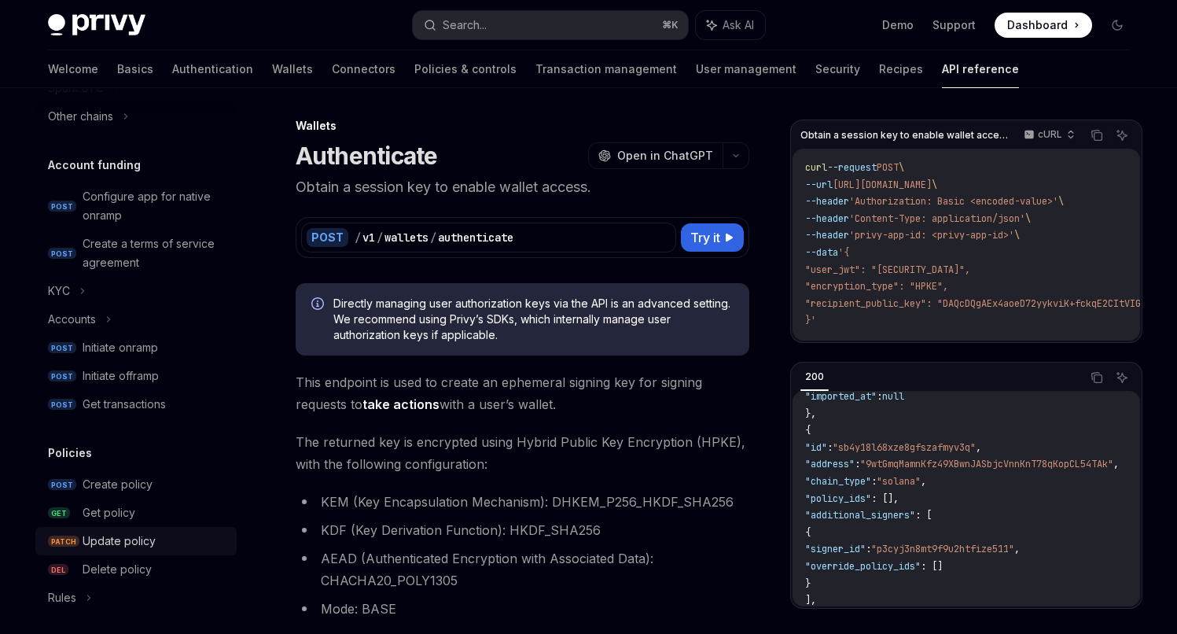
scroll to position [513, 0]
click at [131, 351] on div "Initiate onramp" at bounding box center [120, 348] width 75 height 19
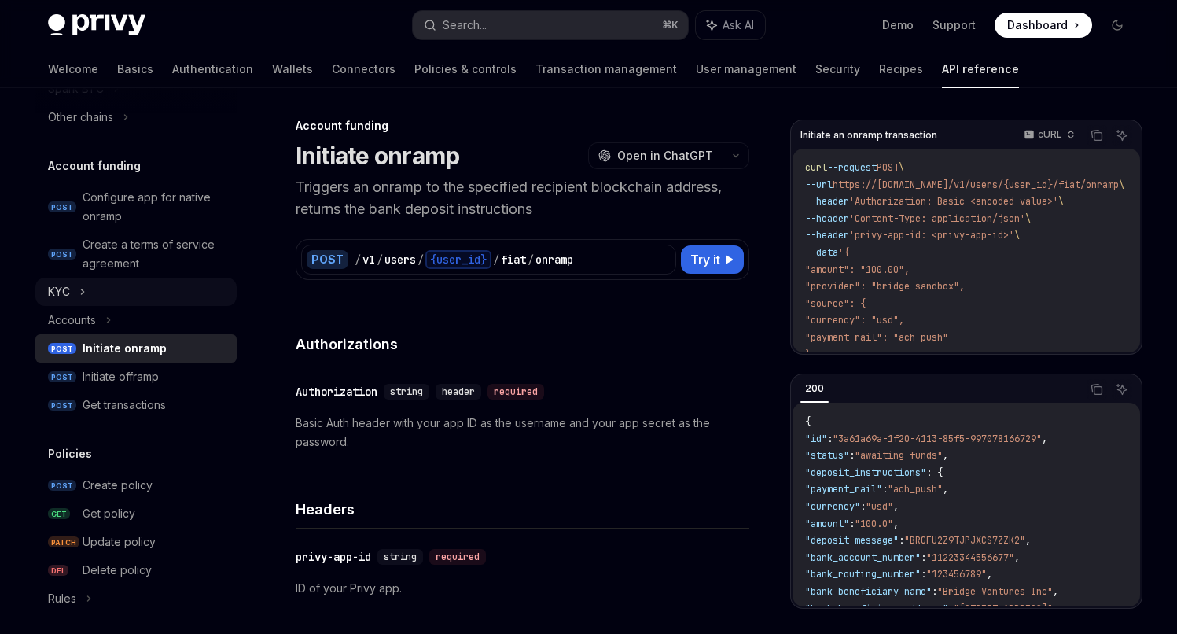
click at [76, 289] on div "KYC" at bounding box center [135, 292] width 201 height 28
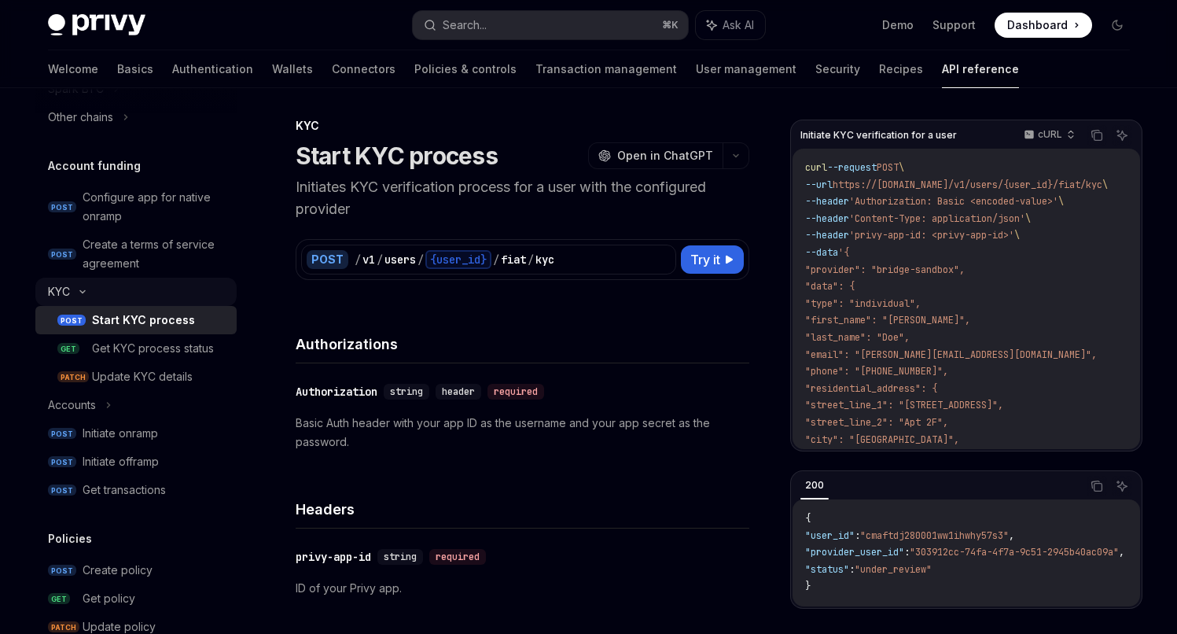
click at [76, 289] on icon at bounding box center [82, 292] width 19 height 6
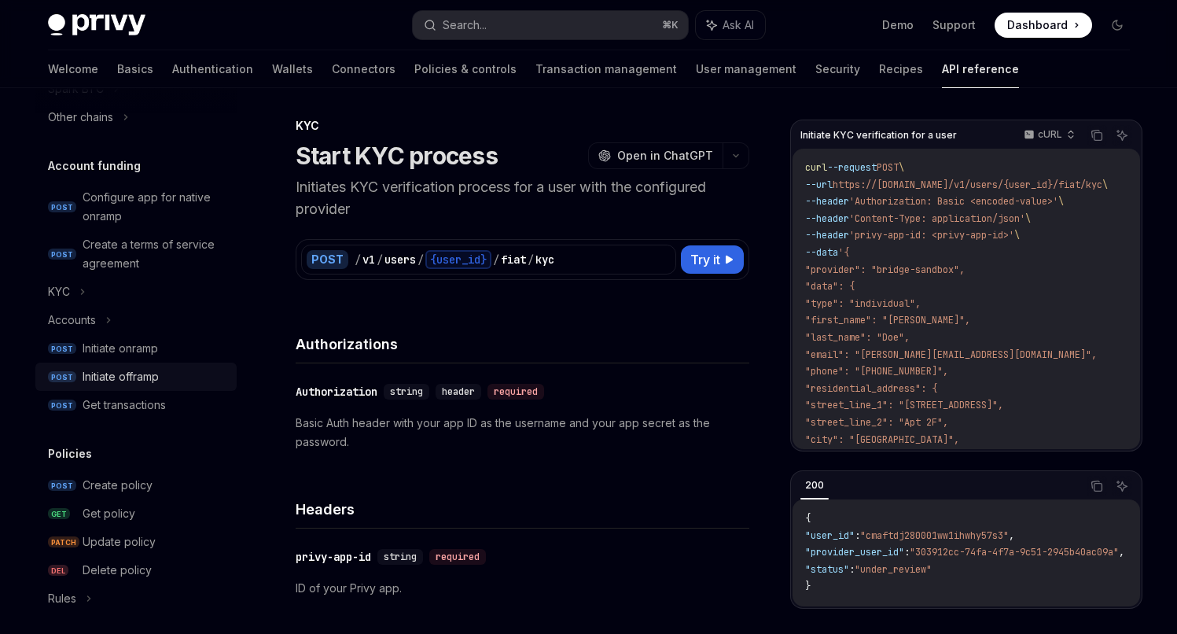
click at [142, 382] on div "Initiate offramp" at bounding box center [121, 376] width 76 height 19
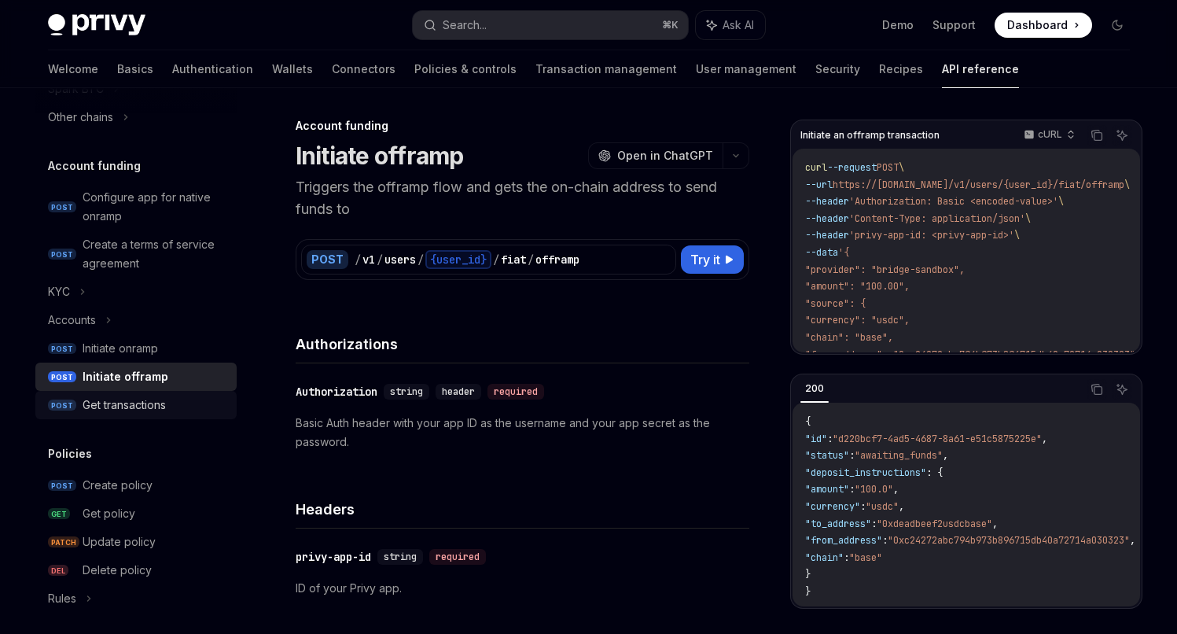
click at [131, 401] on div "Get transactions" at bounding box center [124, 405] width 83 height 19
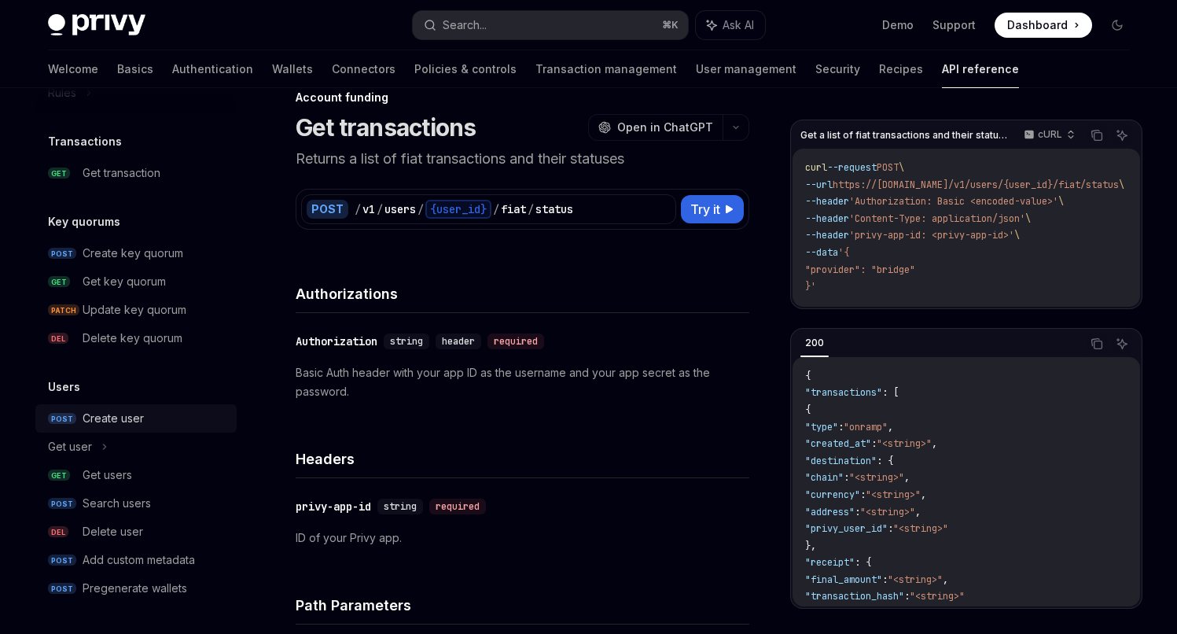
scroll to position [46, 0]
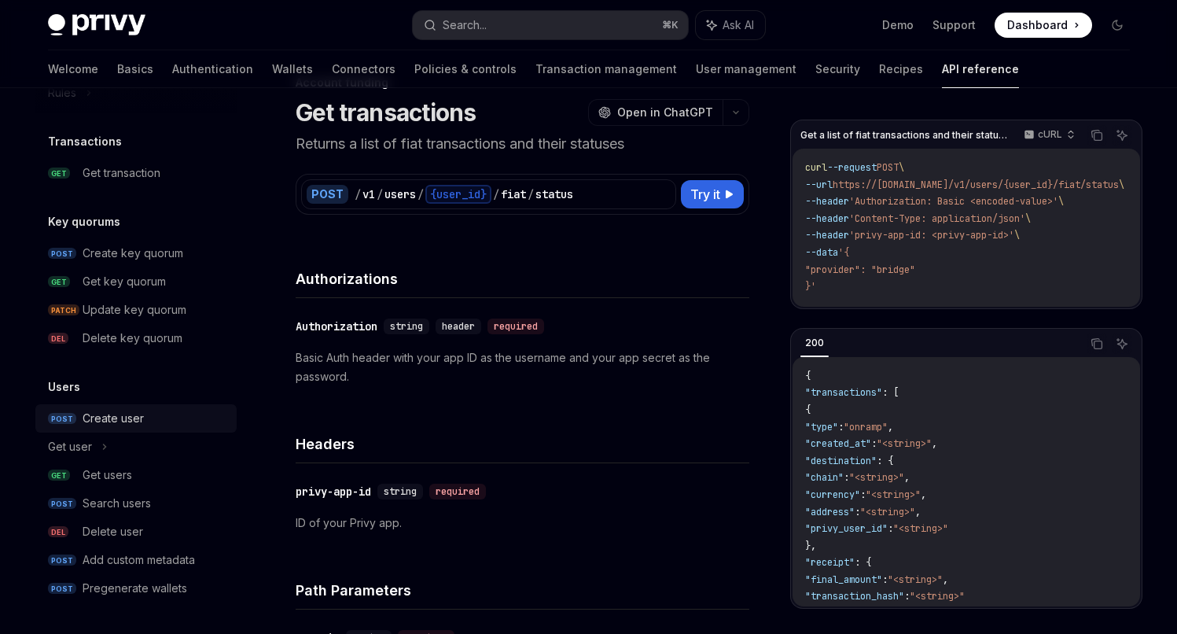
click at [130, 422] on div "Create user" at bounding box center [113, 418] width 61 height 19
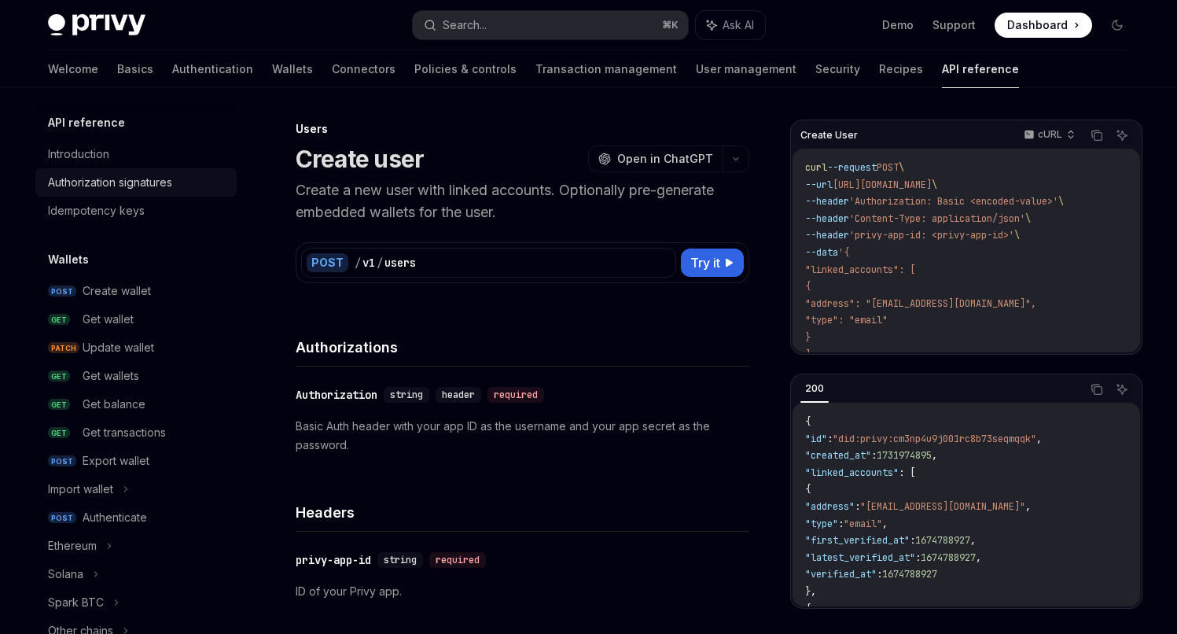
click at [127, 189] on div "Authorization signatures" at bounding box center [110, 182] width 124 height 19
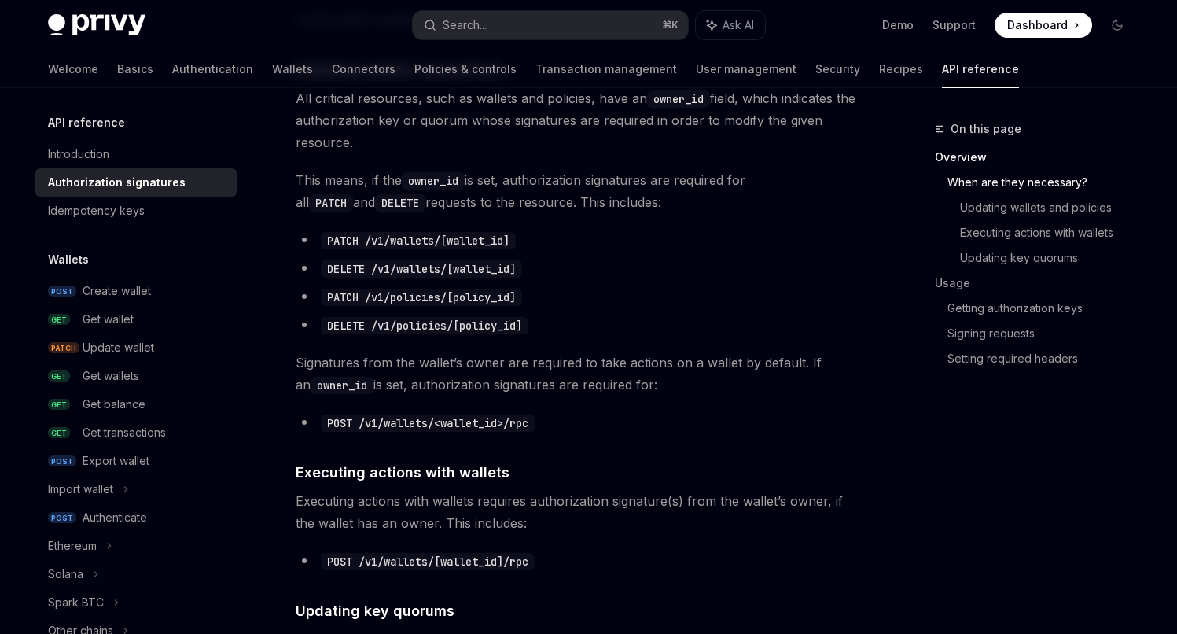
scroll to position [716, 0]
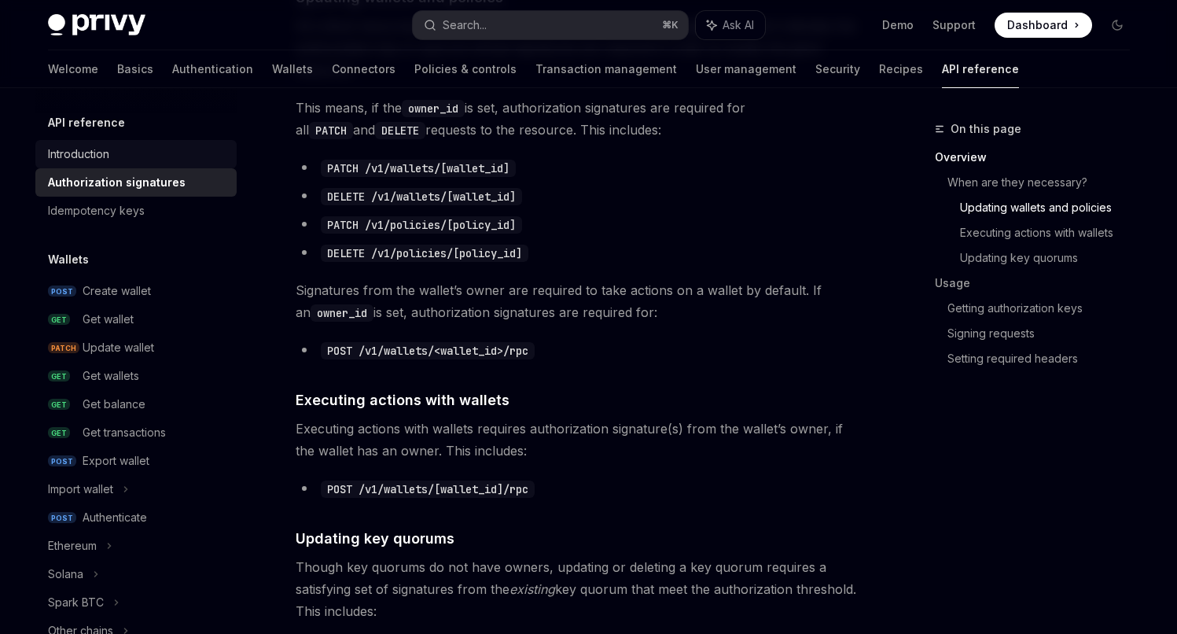
click at [111, 153] on div "Introduction" at bounding box center [137, 154] width 179 height 19
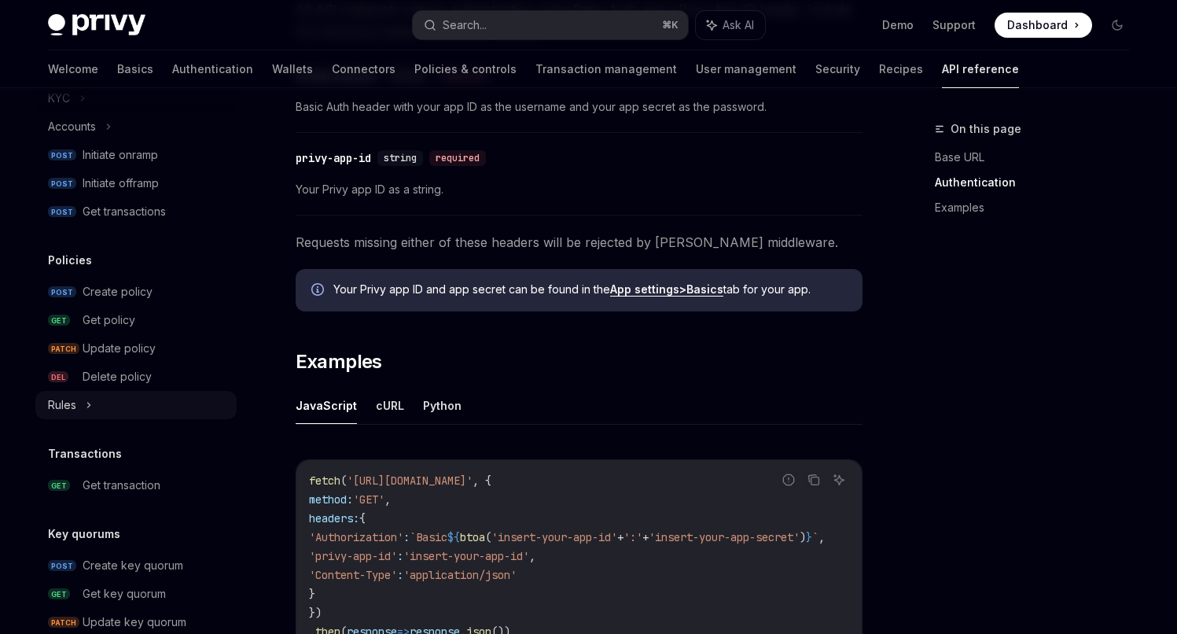
scroll to position [766, 0]
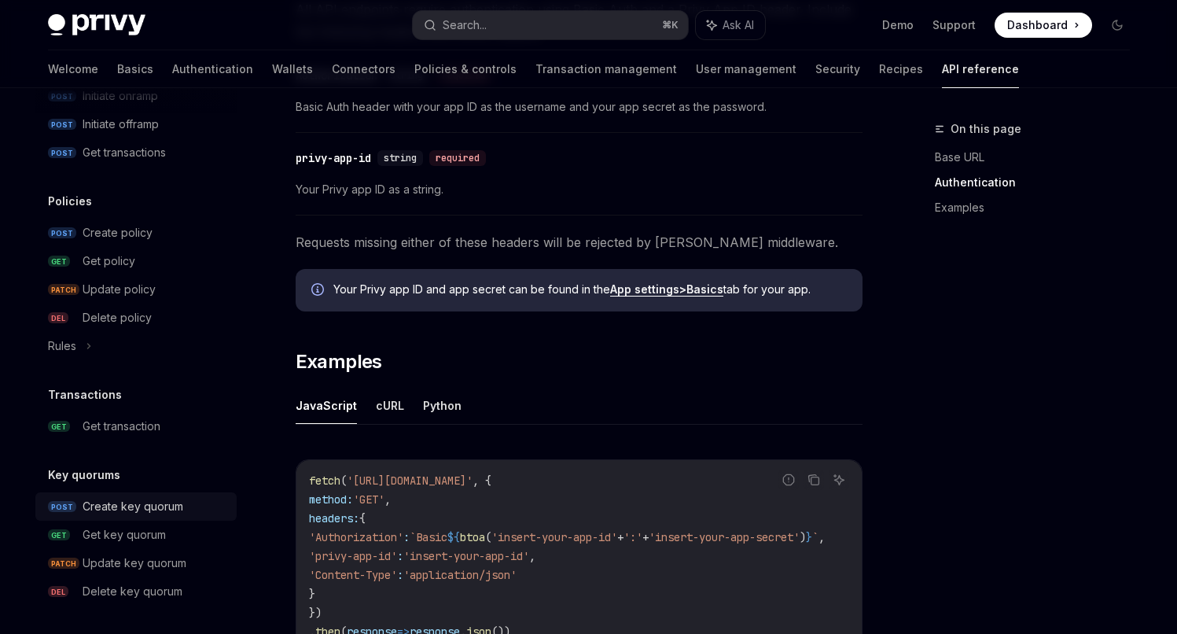
click at [154, 509] on div "Create key quorum" at bounding box center [133, 506] width 101 height 19
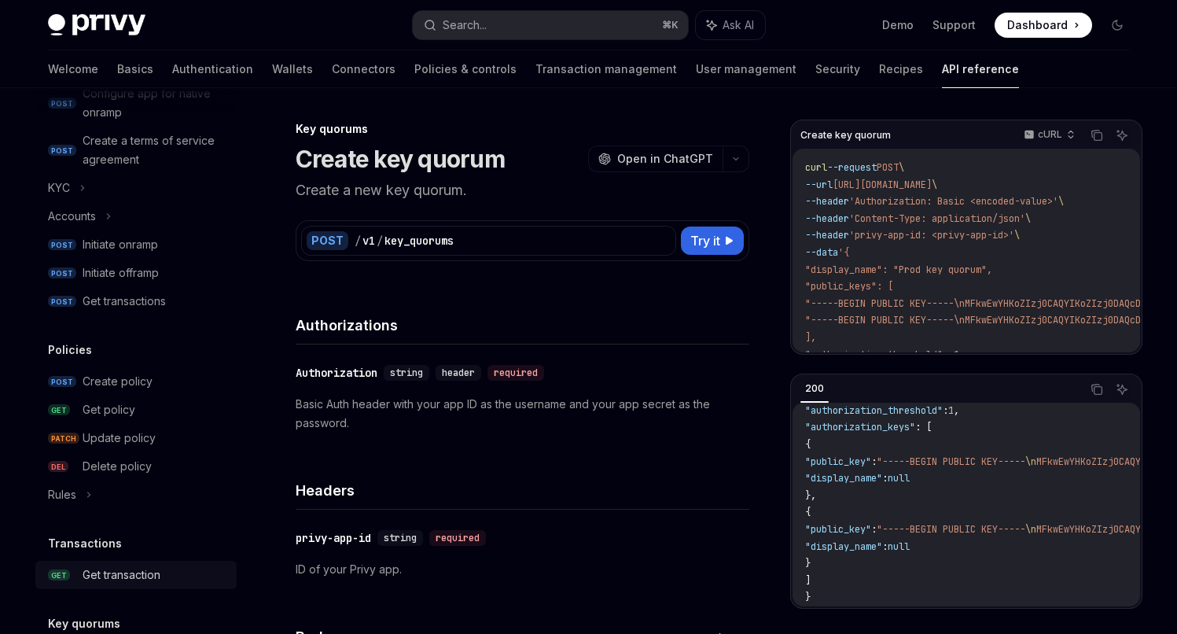
scroll to position [615, 0]
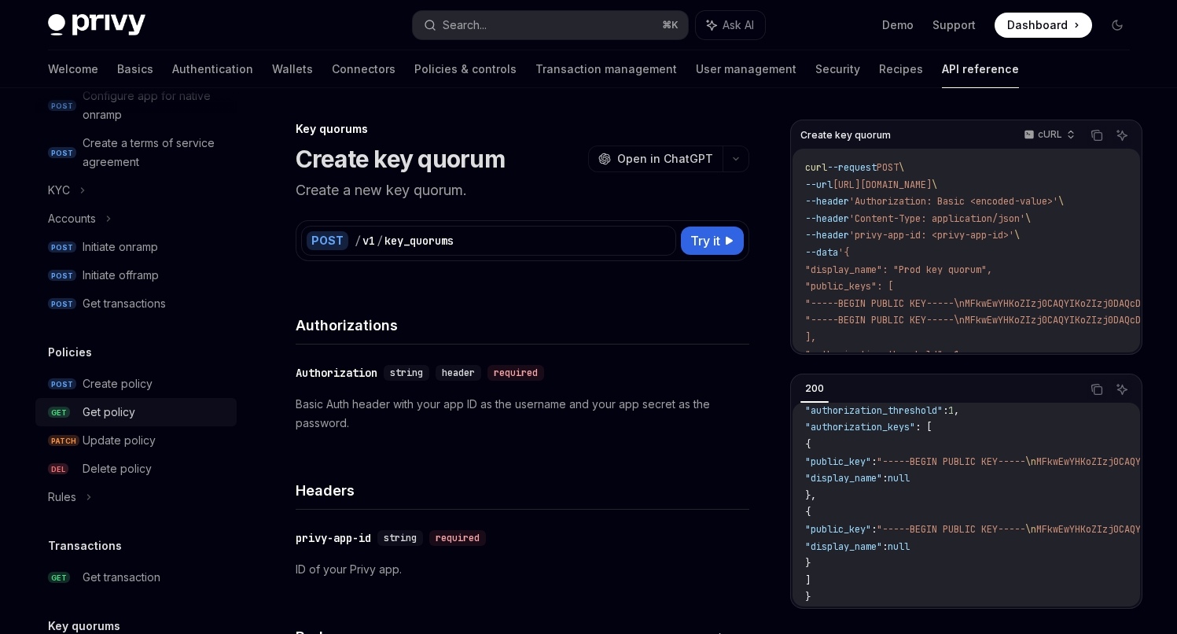
click at [125, 403] on div "Get policy" at bounding box center [109, 412] width 53 height 19
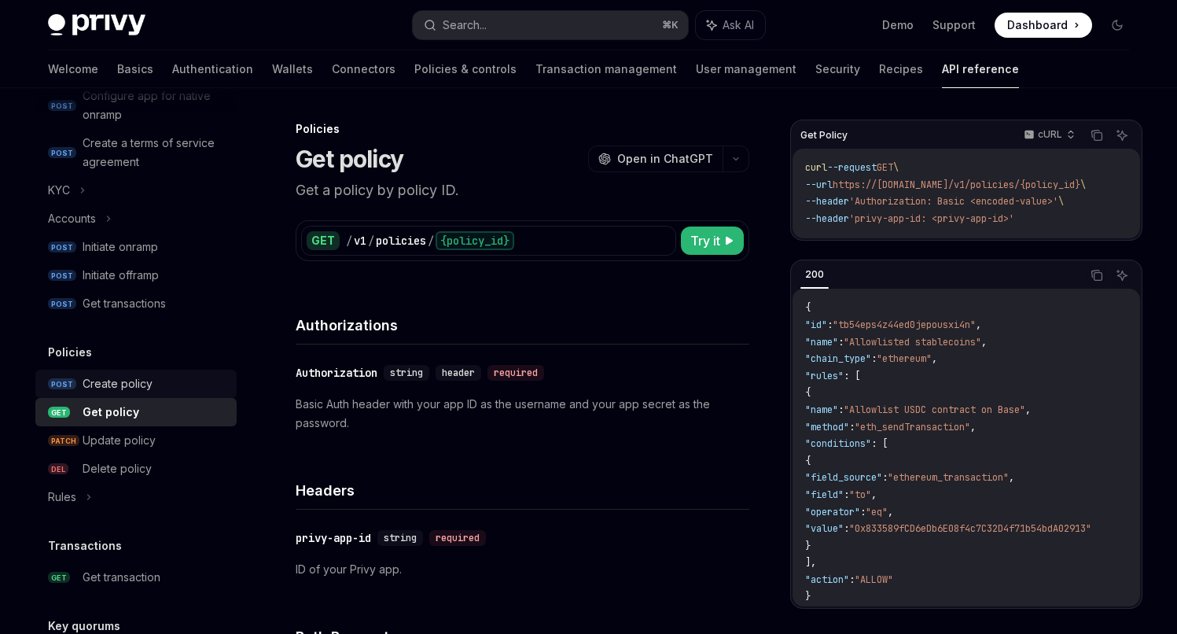
click at [129, 384] on div "Create policy" at bounding box center [118, 383] width 70 height 19
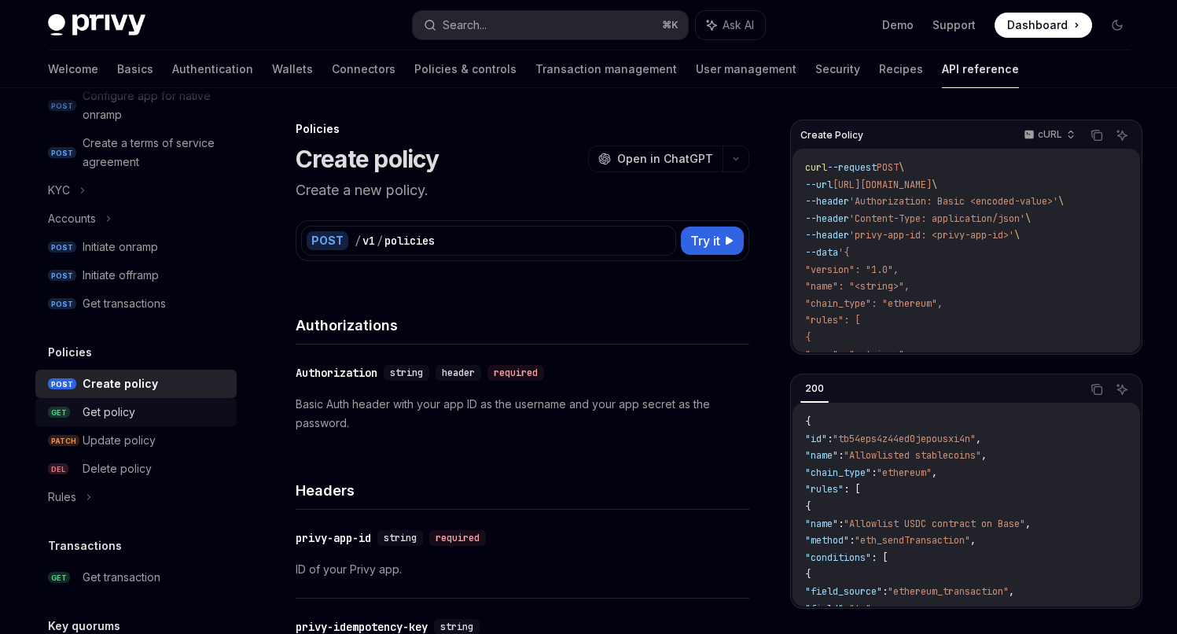
click at [128, 421] on div "Get policy" at bounding box center [109, 412] width 53 height 19
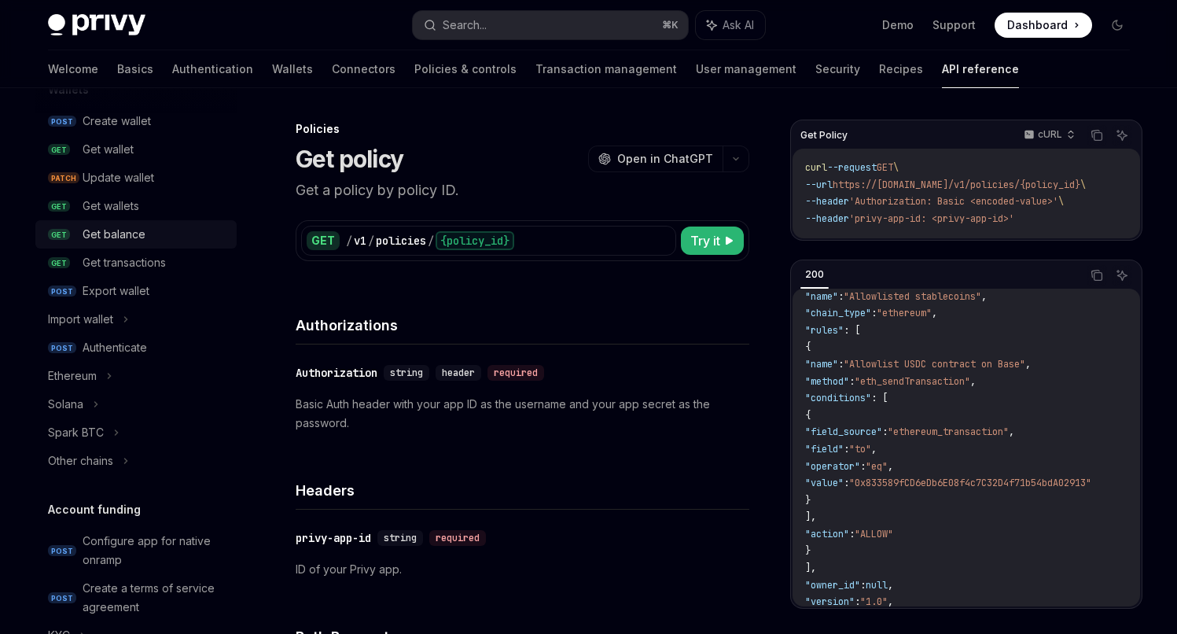
scroll to position [167, 0]
click at [125, 157] on div "Get wallet" at bounding box center [108, 151] width 51 height 19
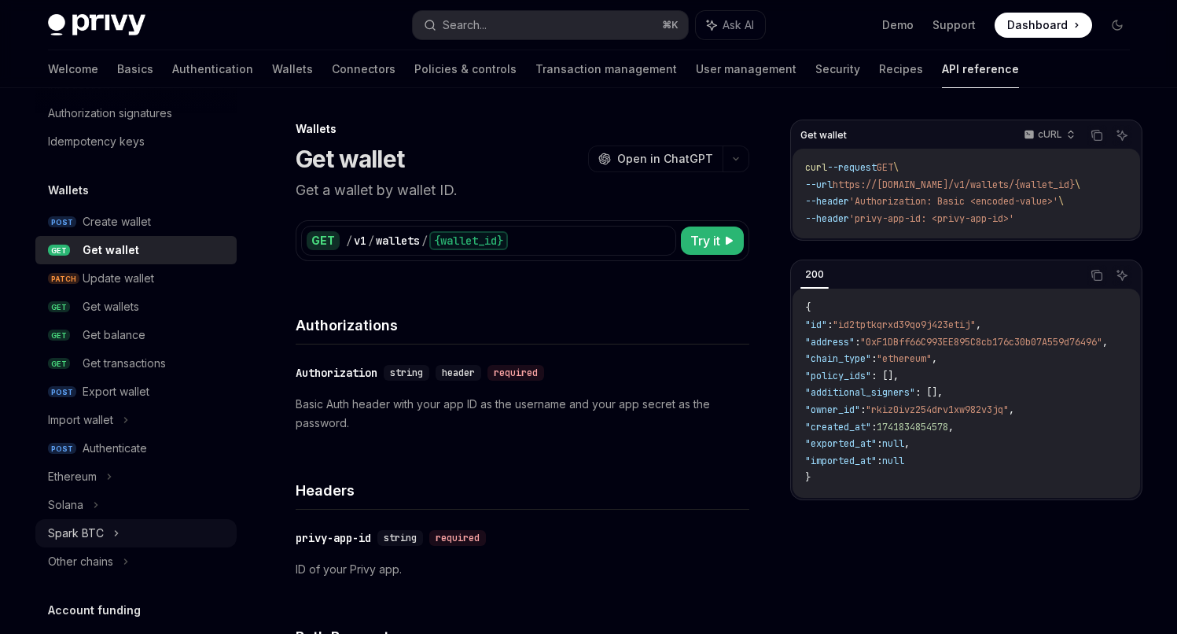
scroll to position [153, 0]
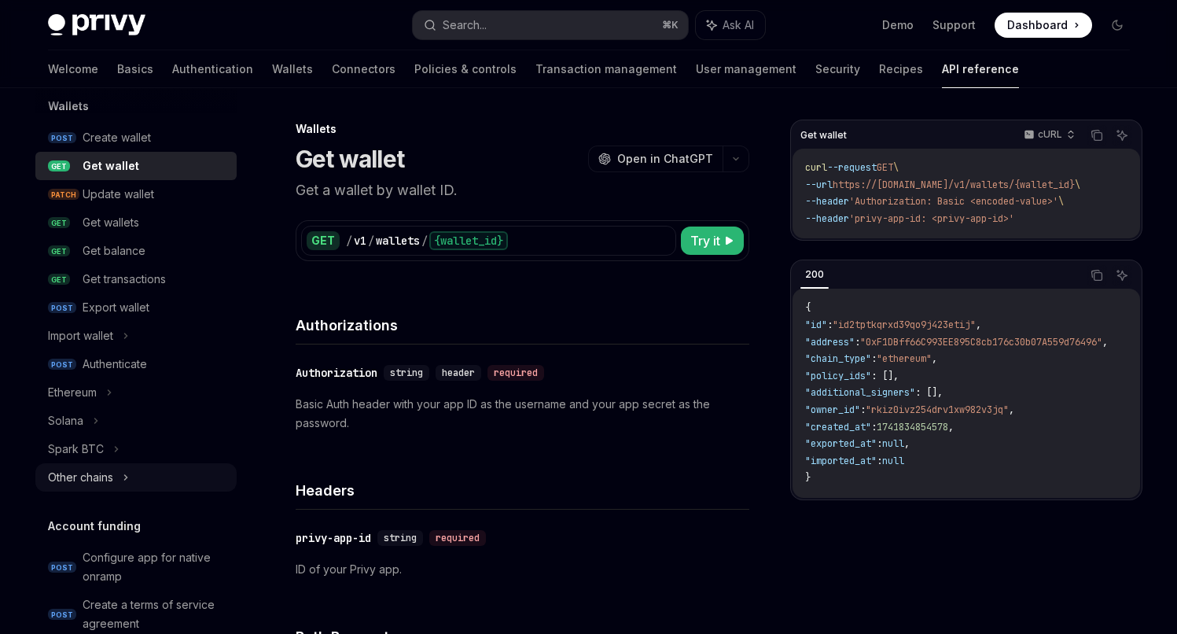
click at [132, 474] on div "Other chains" at bounding box center [135, 477] width 201 height 28
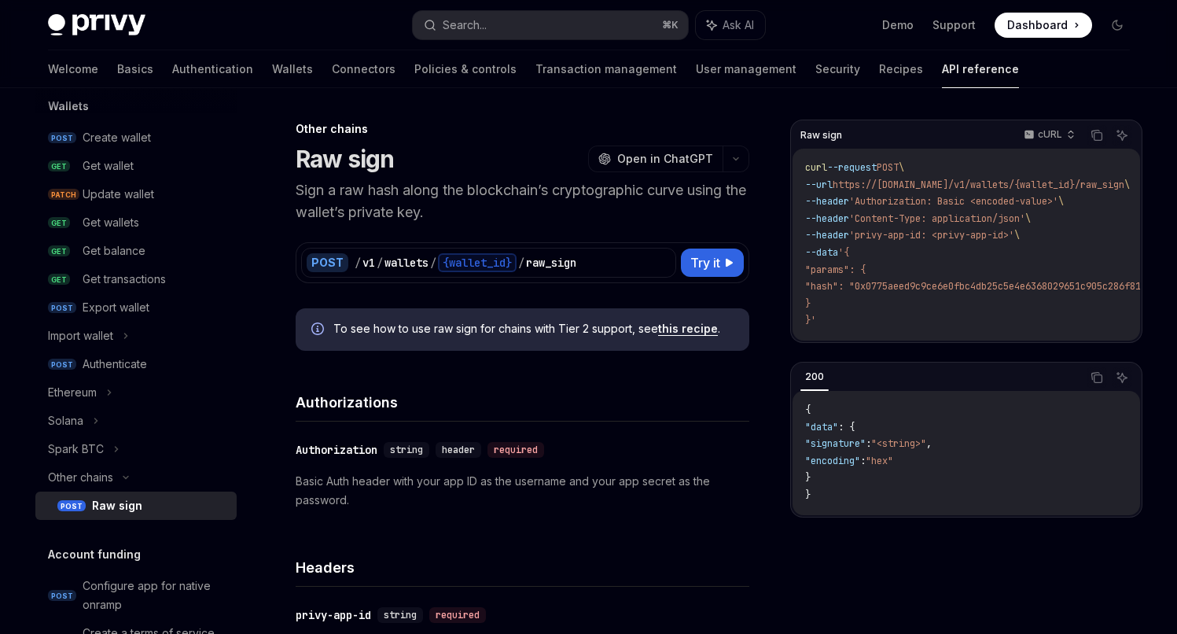
click at [132, 510] on div "Raw sign" at bounding box center [117, 505] width 50 height 19
click at [126, 356] on div "Authenticate" at bounding box center [115, 364] width 64 height 19
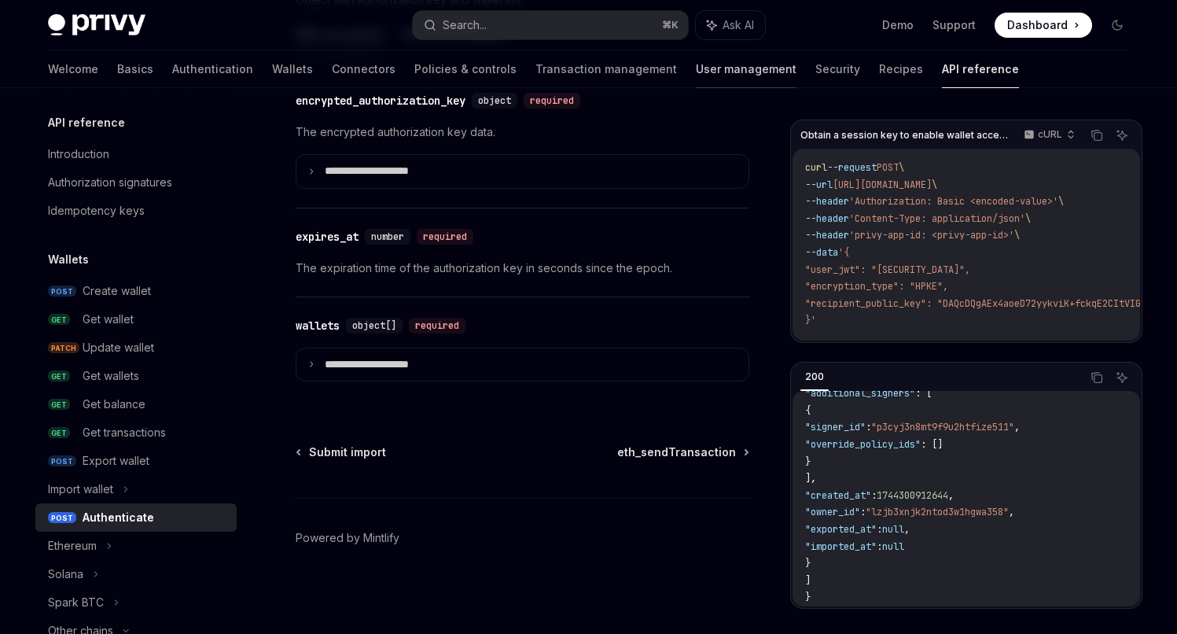
click at [696, 72] on link "User management" at bounding box center [746, 69] width 101 height 38
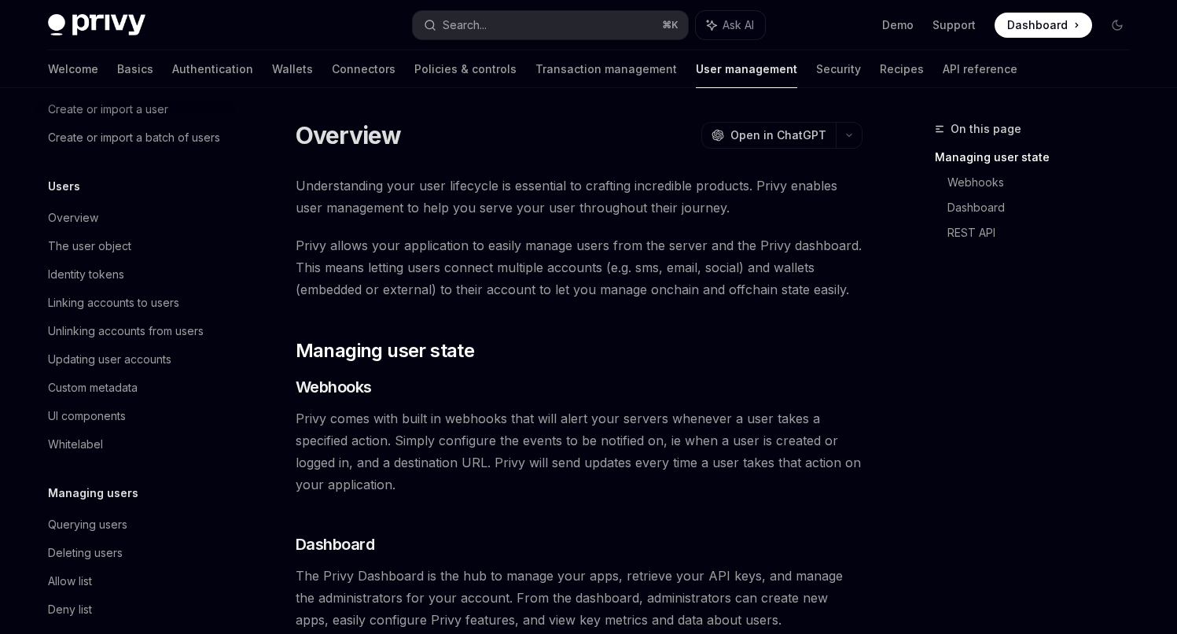
scroll to position [275, 0]
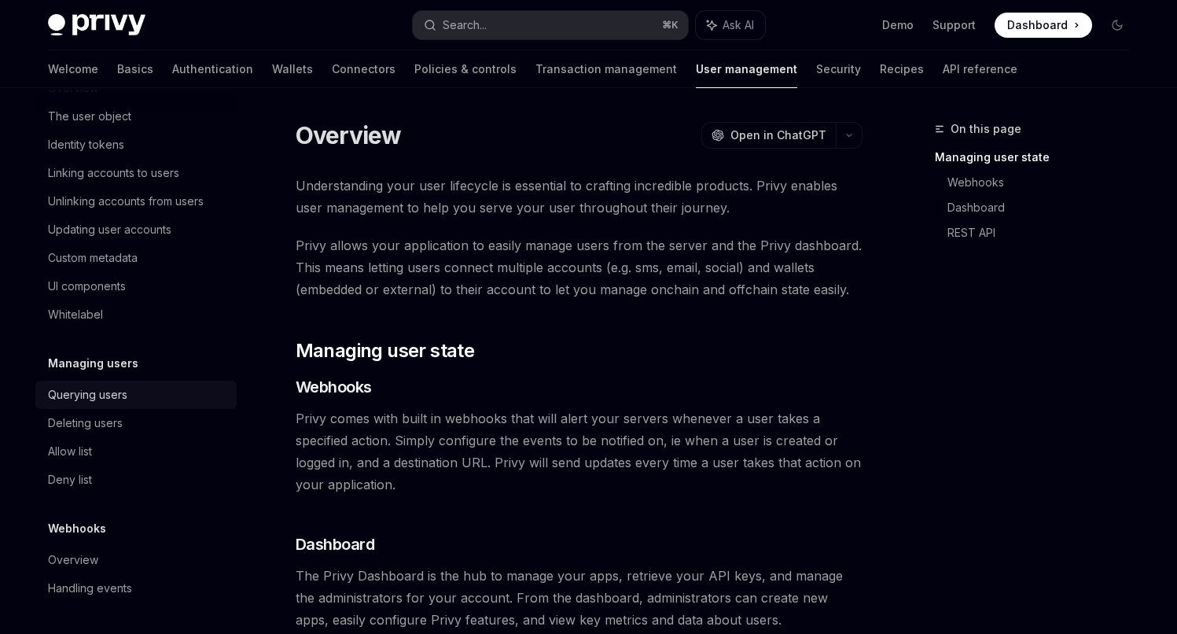
click at [99, 399] on div "Querying users" at bounding box center [87, 394] width 79 height 19
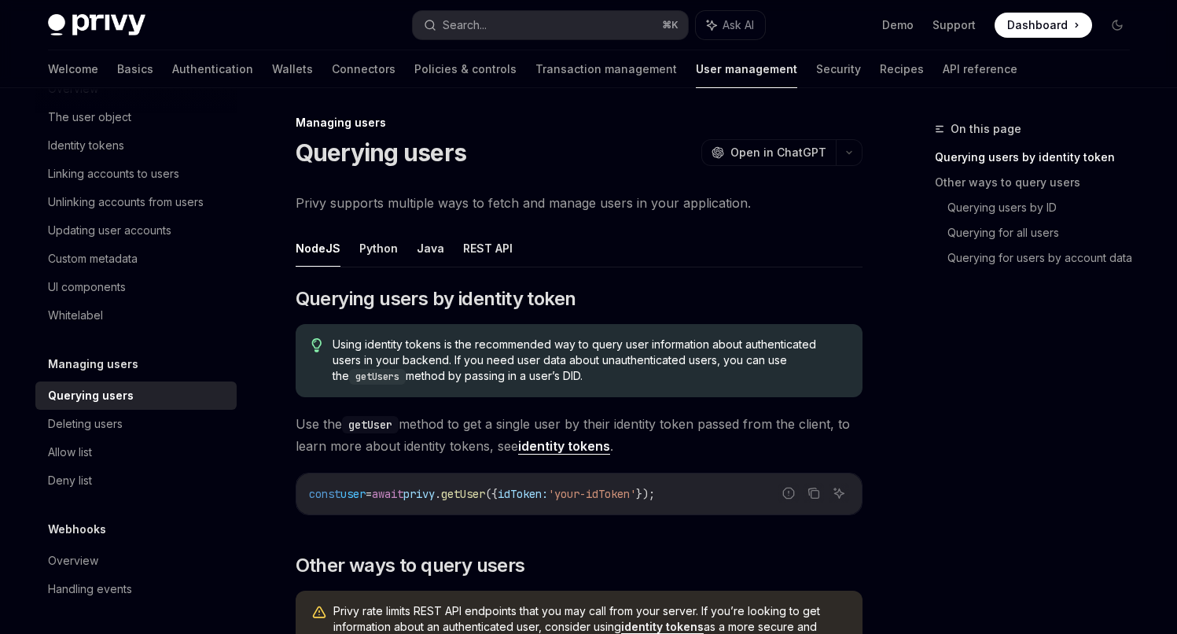
scroll to position [5, 0]
click at [1036, 259] on link "Querying for users by account data" at bounding box center [1044, 257] width 195 height 25
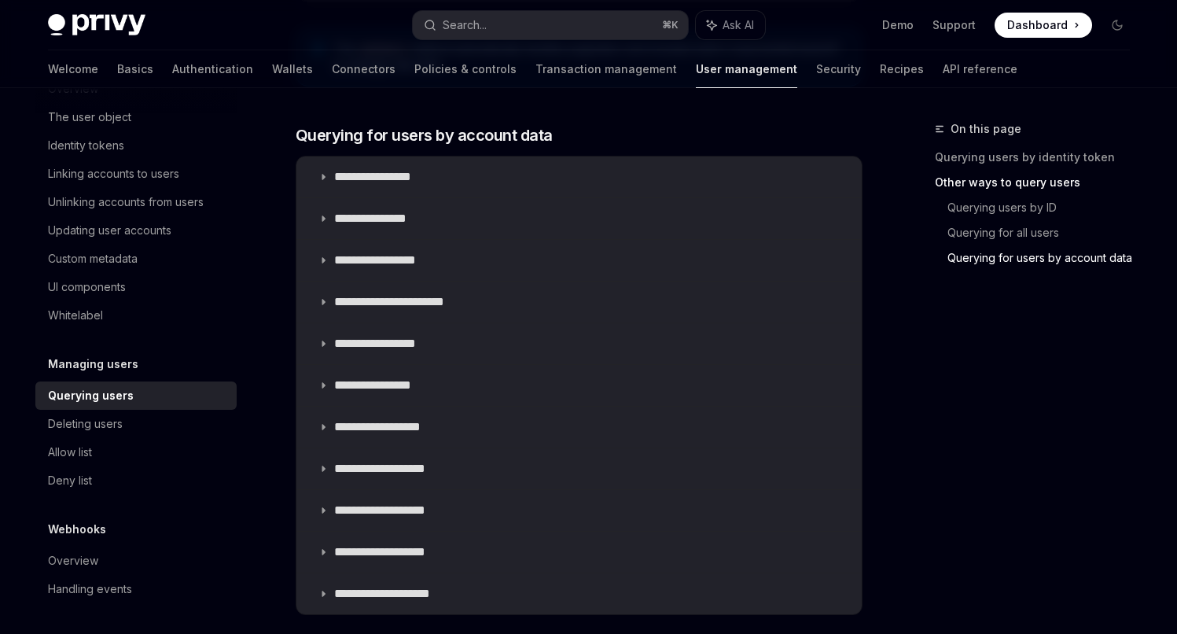
scroll to position [970, 0]
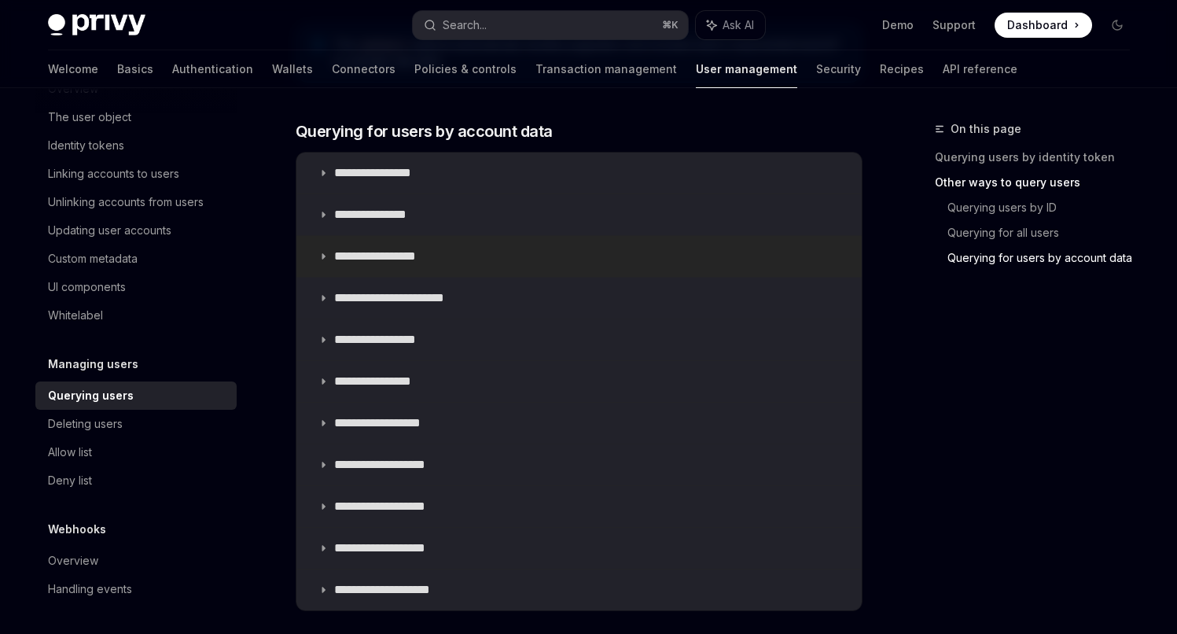
click at [321, 252] on icon at bounding box center [322, 256] width 9 height 9
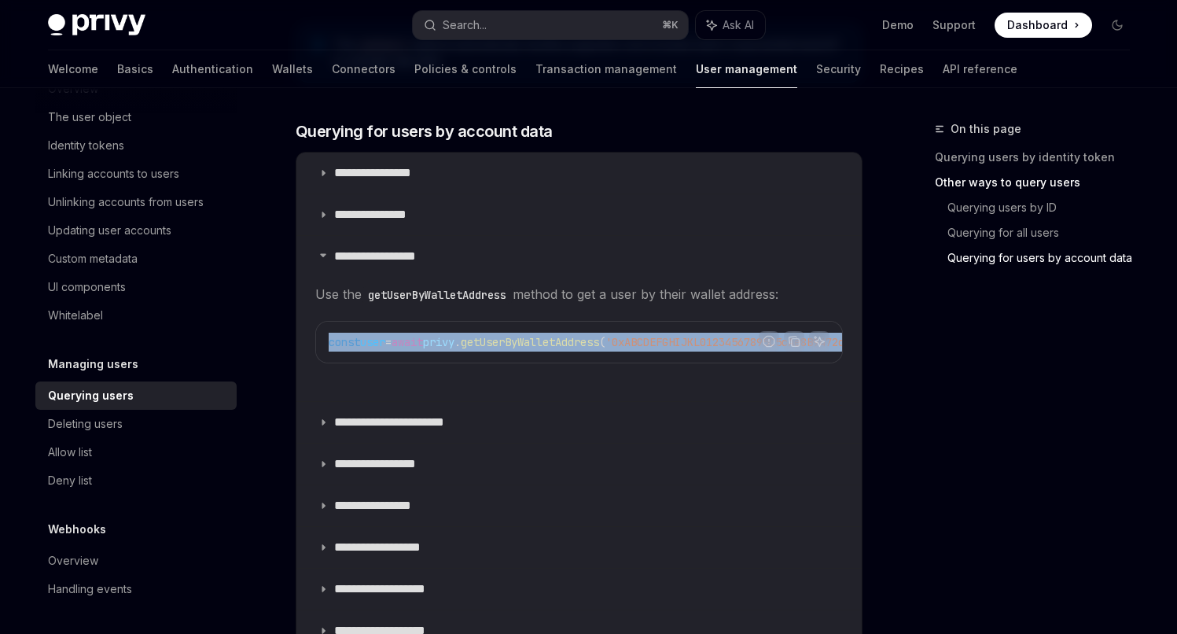
drag, startPoint x: 624, startPoint y: 361, endPoint x: 734, endPoint y: 368, distance: 109.5
click at [734, 363] on div "Report incorrect code Copy Ask AI const user = await privy . getUserByWalletAdd…" at bounding box center [579, 342] width 528 height 42
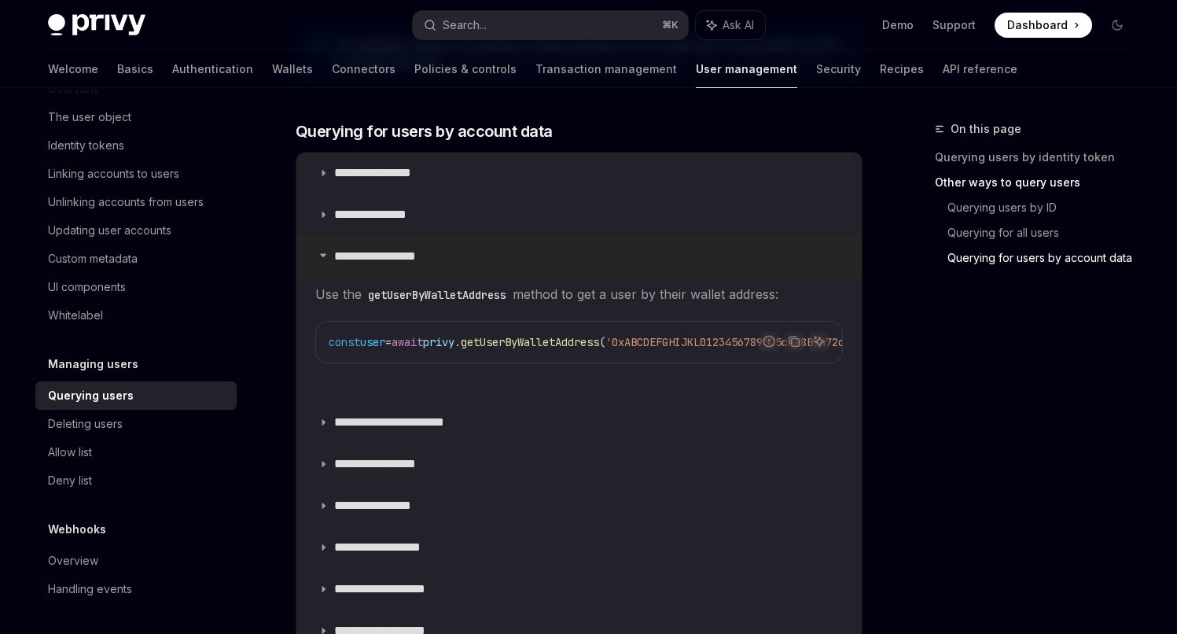
click at [326, 258] on icon at bounding box center [322, 254] width 9 height 9
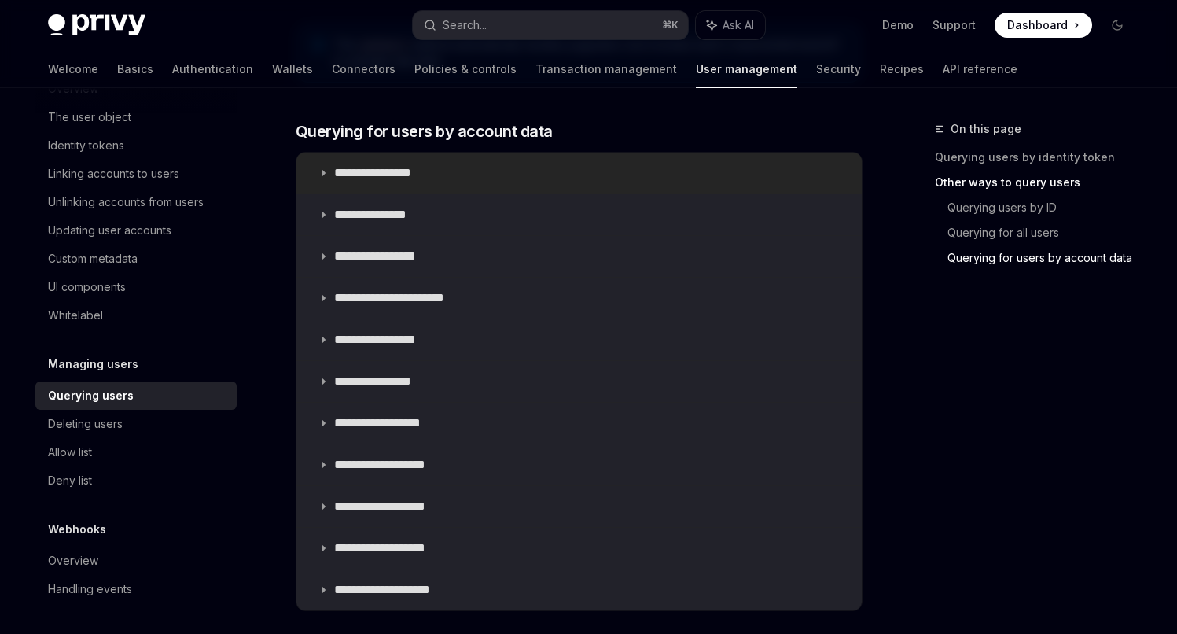
click at [328, 169] on summary "**********" at bounding box center [578, 173] width 565 height 41
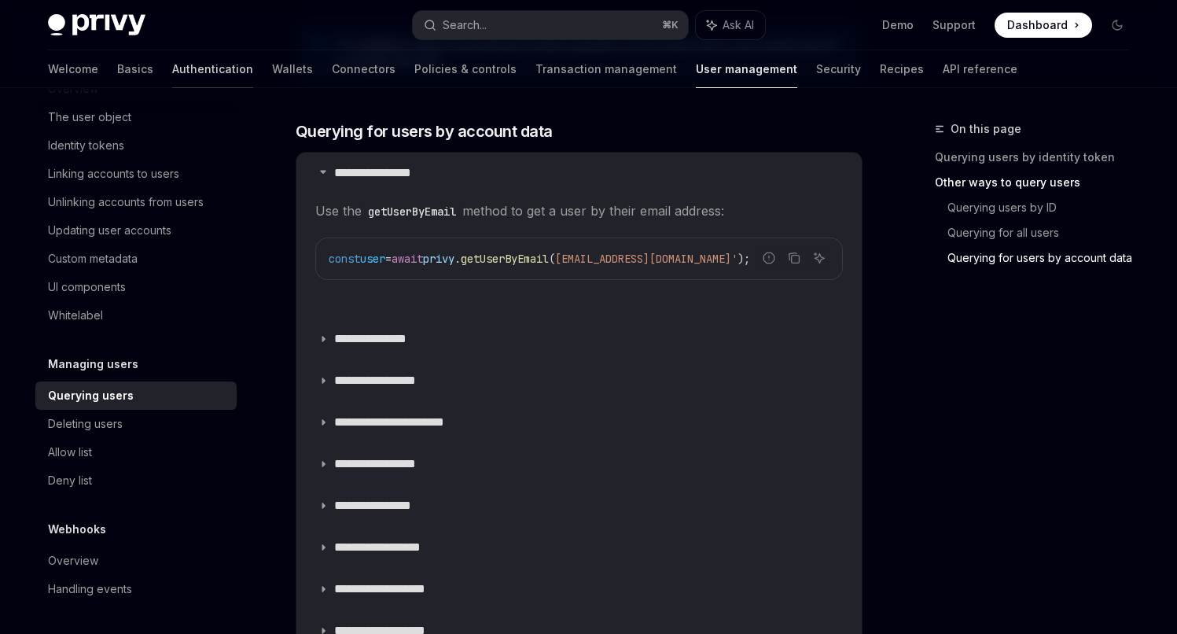
click at [172, 58] on link "Authentication" at bounding box center [212, 69] width 81 height 38
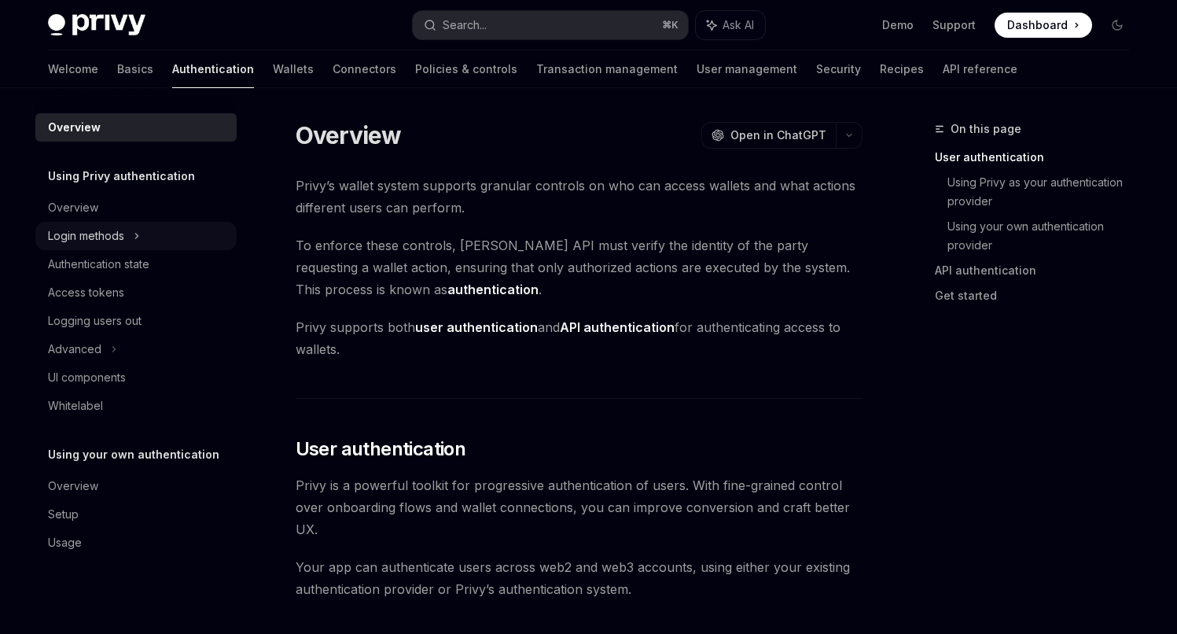
click at [86, 241] on div "Login methods" at bounding box center [86, 235] width 76 height 19
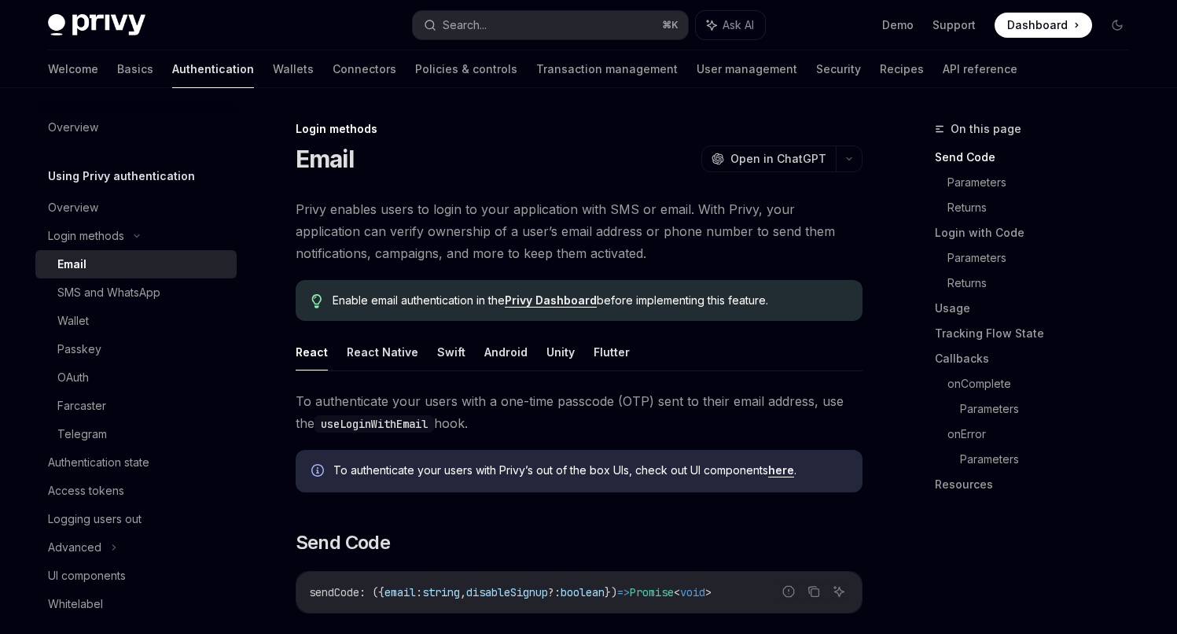
click at [81, 270] on div "Email" at bounding box center [71, 264] width 29 height 19
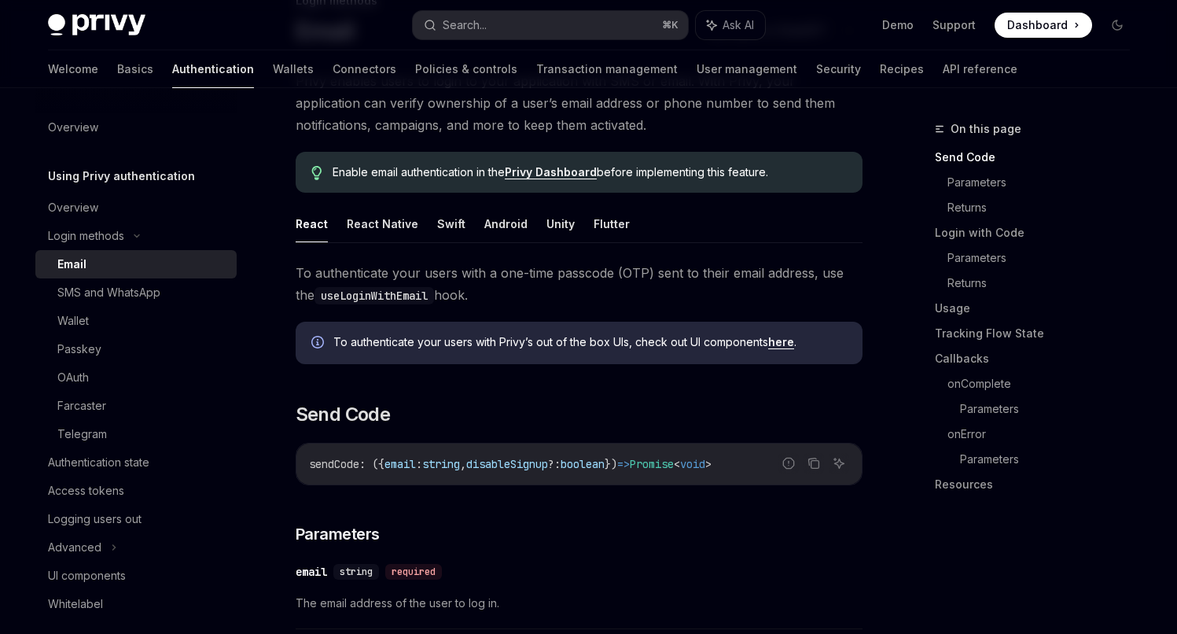
scroll to position [129, 0]
click at [112, 318] on div "Wallet" at bounding box center [142, 320] width 170 height 19
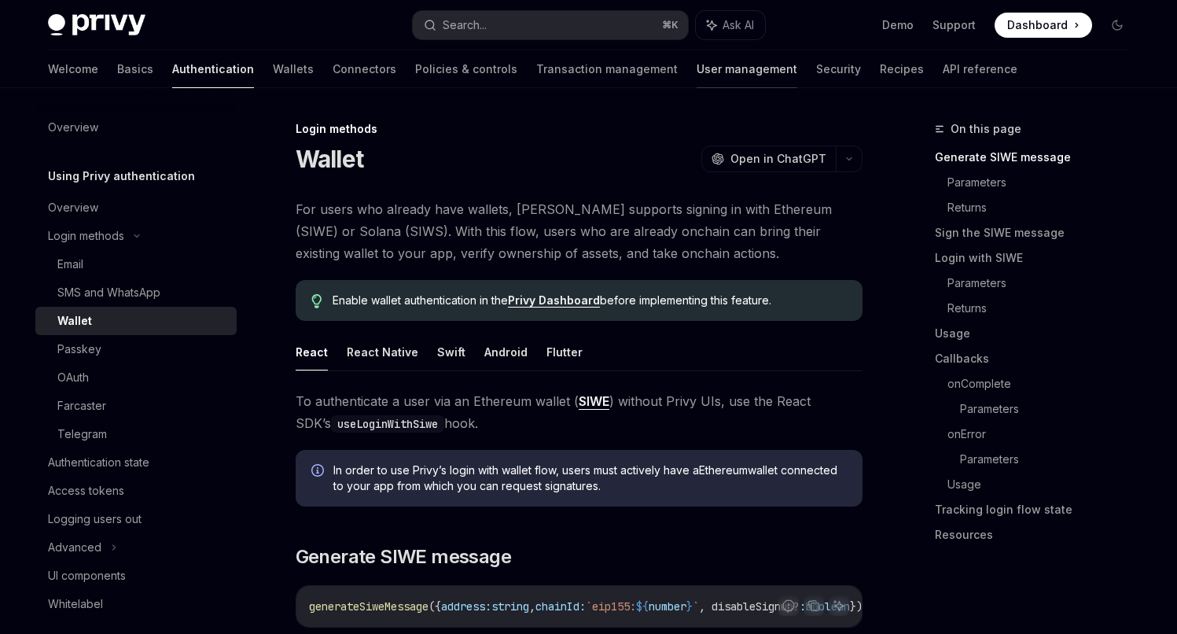
click at [697, 61] on link "User management" at bounding box center [747, 69] width 101 height 38
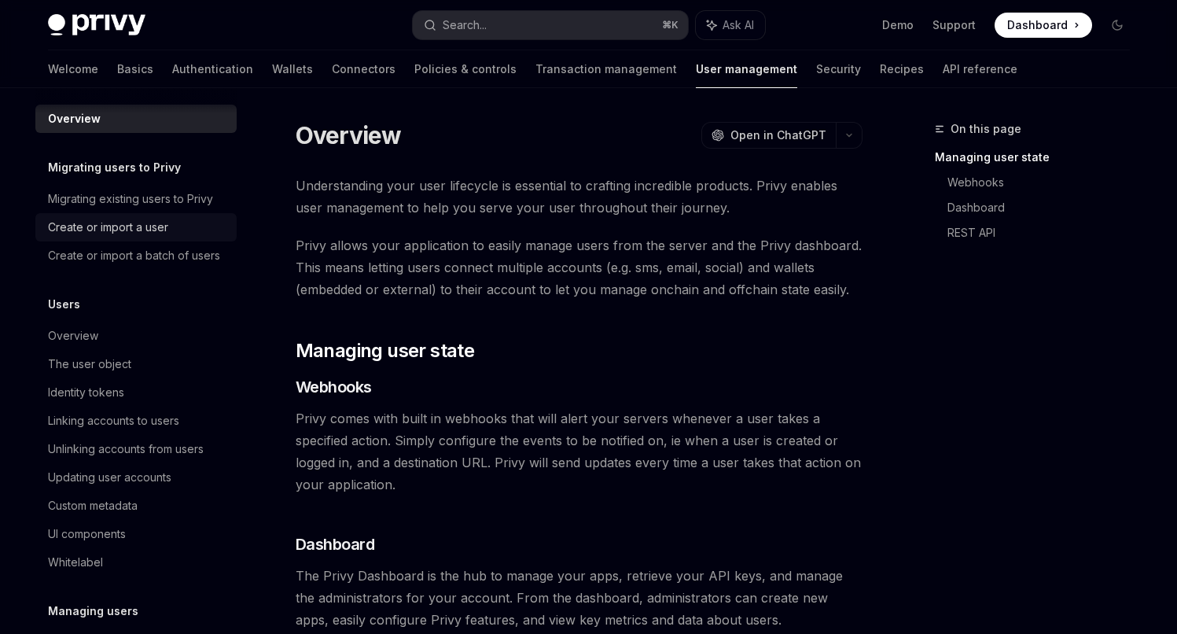
scroll to position [12, 0]
click at [124, 226] on div "Create or import a user" at bounding box center [108, 224] width 120 height 19
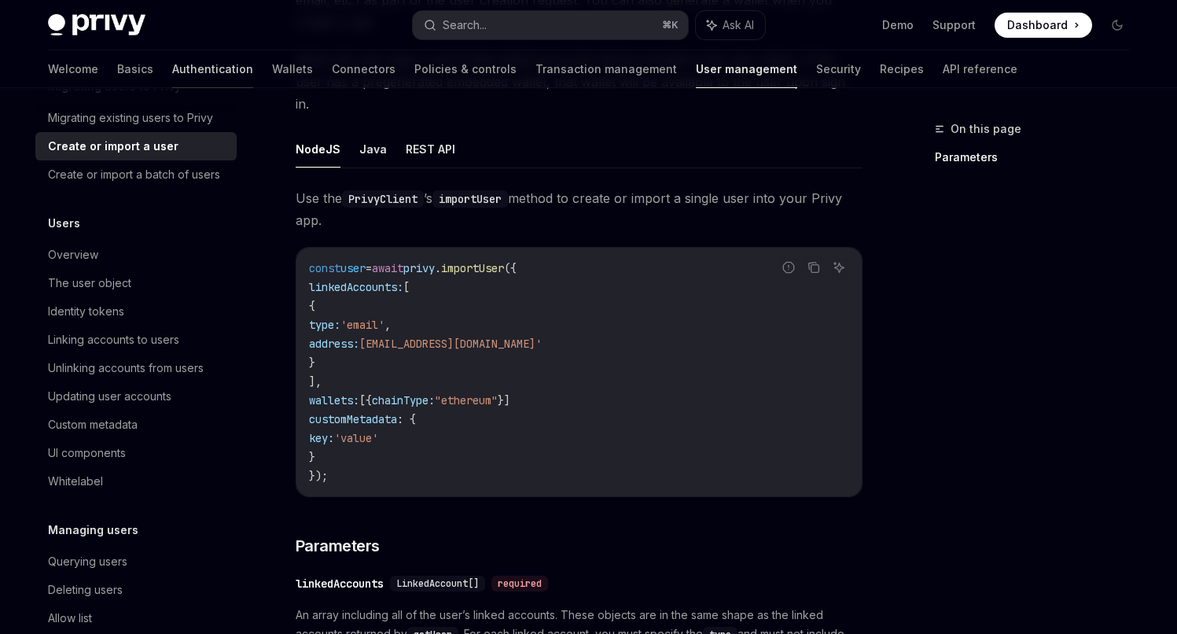
scroll to position [89, 0]
click at [172, 68] on link "Authentication" at bounding box center [212, 69] width 81 height 38
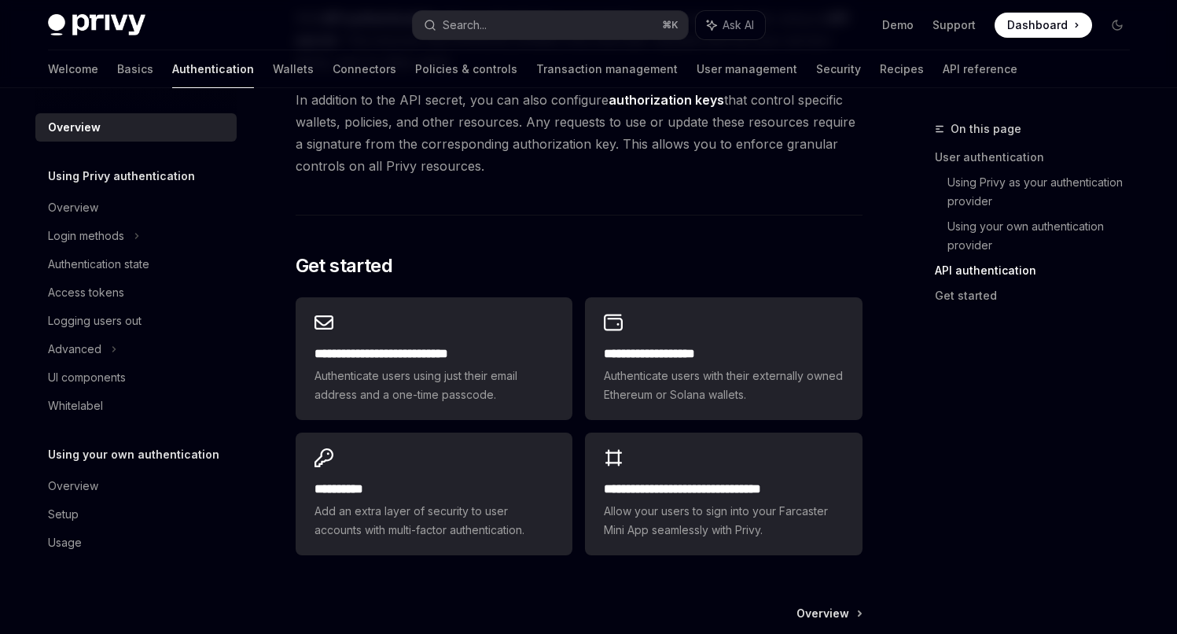
scroll to position [1181, 0]
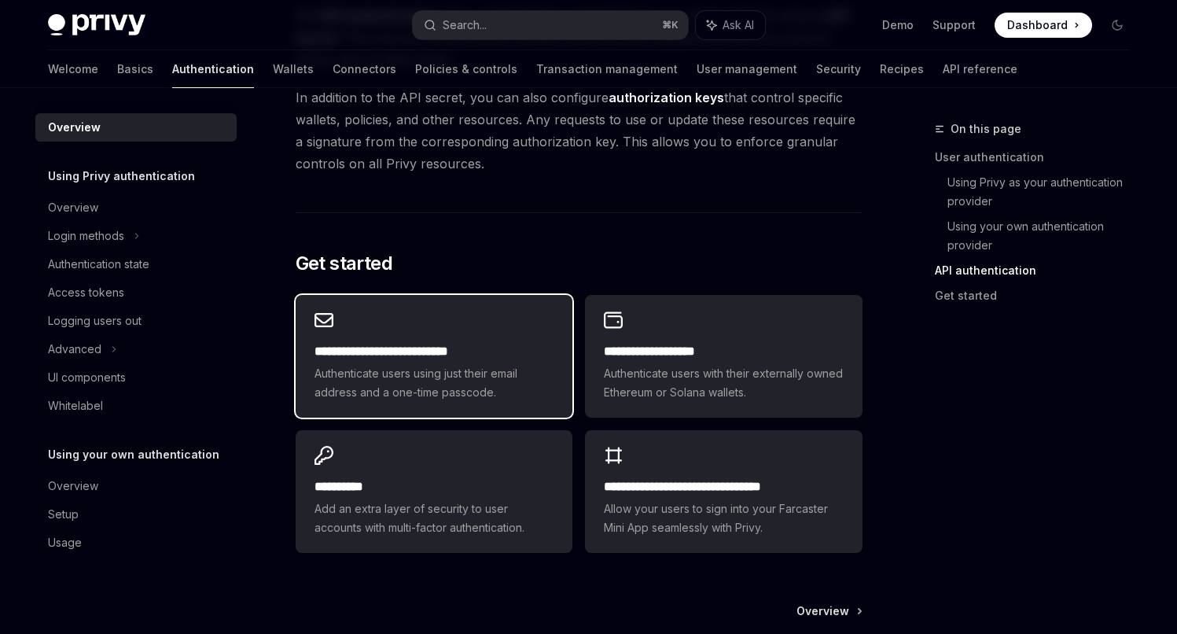
click at [429, 344] on h2 "**********" at bounding box center [434, 351] width 239 height 19
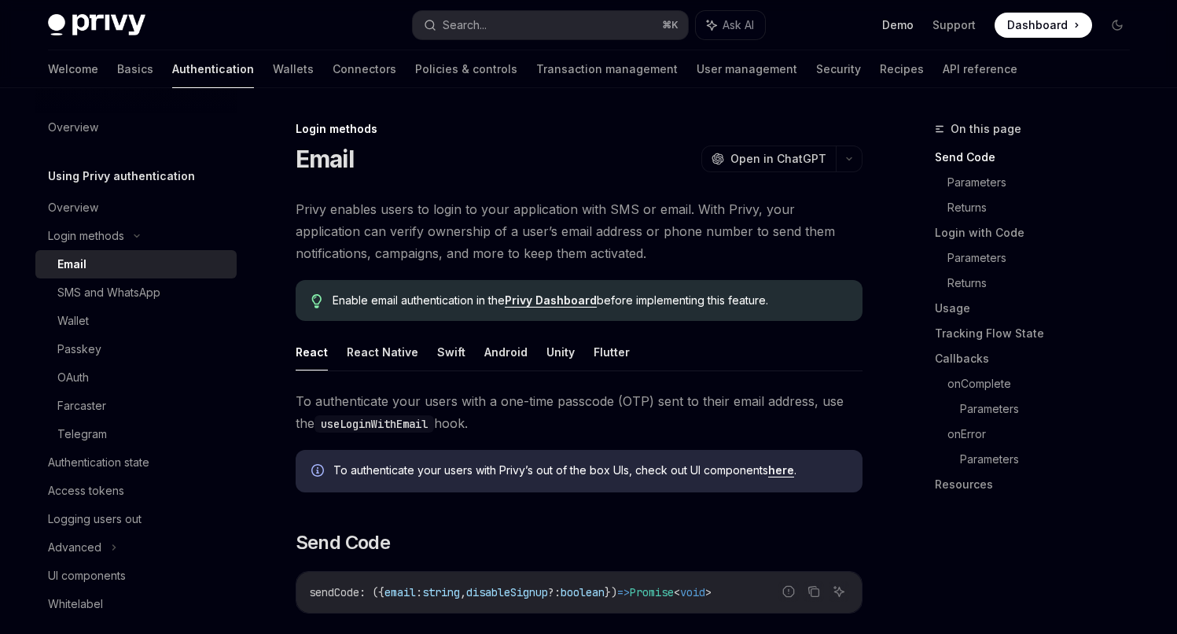
click at [900, 25] on link "Demo" at bounding box center [897, 25] width 31 height 16
click at [943, 76] on link "API reference" at bounding box center [980, 69] width 75 height 38
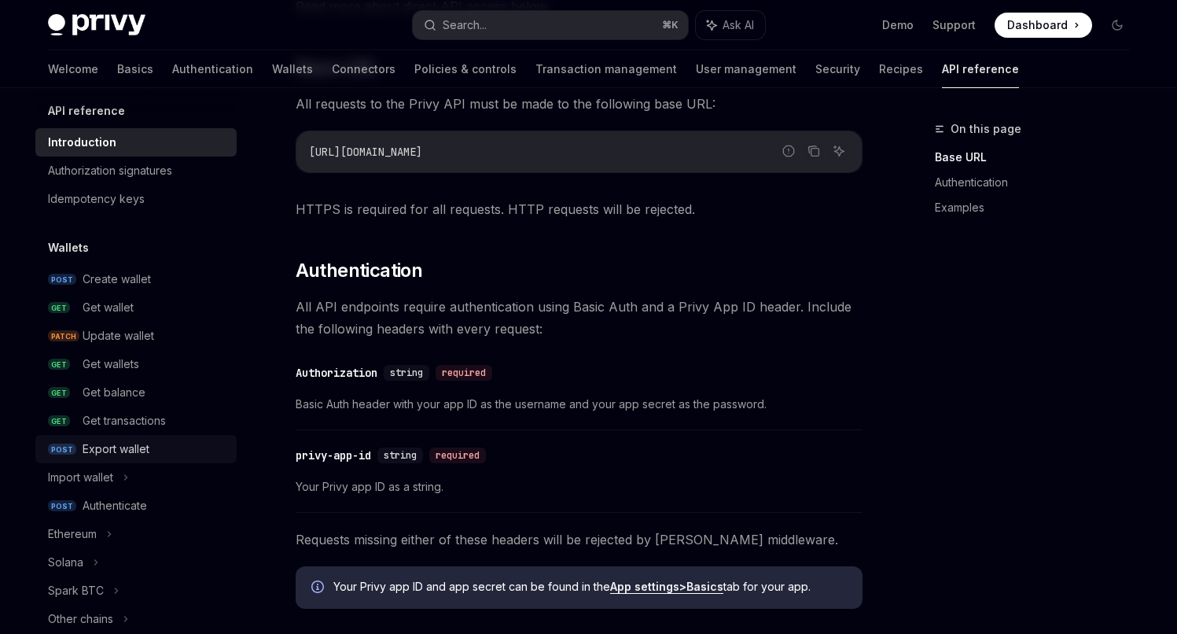
scroll to position [14, 0]
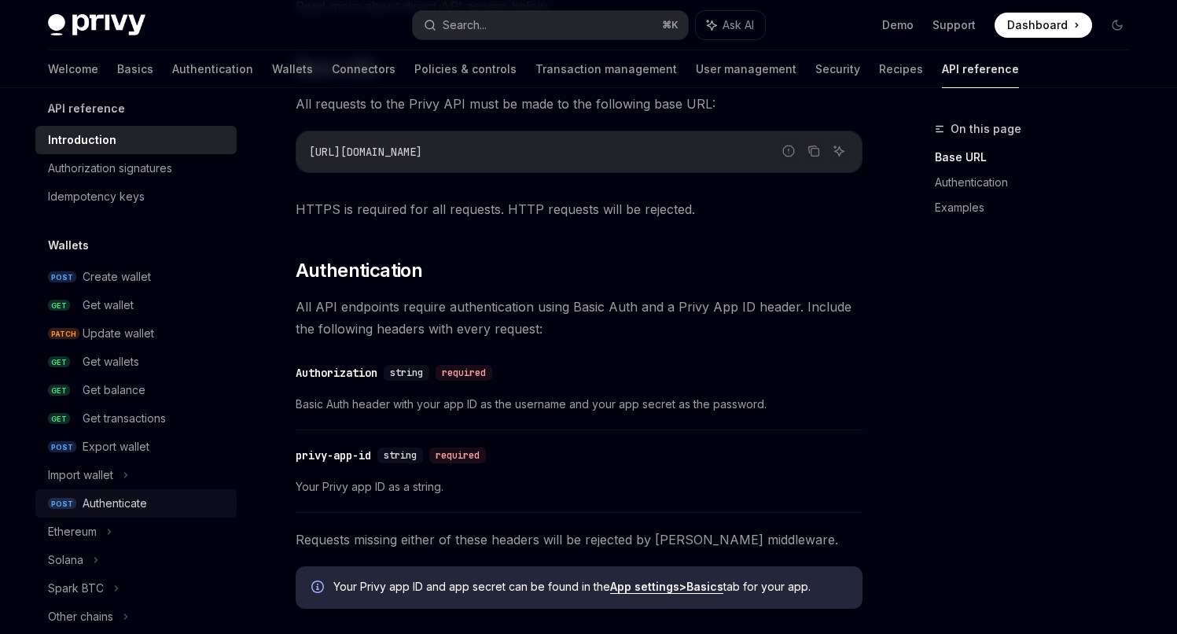
click at [114, 499] on div "Authenticate" at bounding box center [115, 503] width 64 height 19
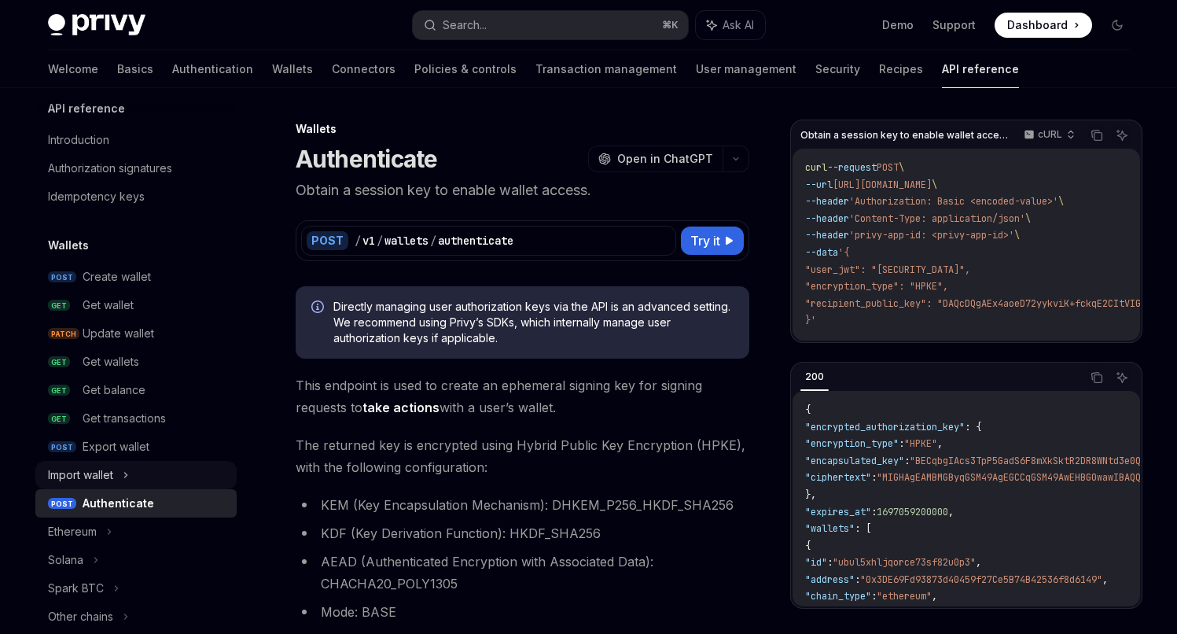
click at [125, 476] on icon at bounding box center [126, 474] width 6 height 19
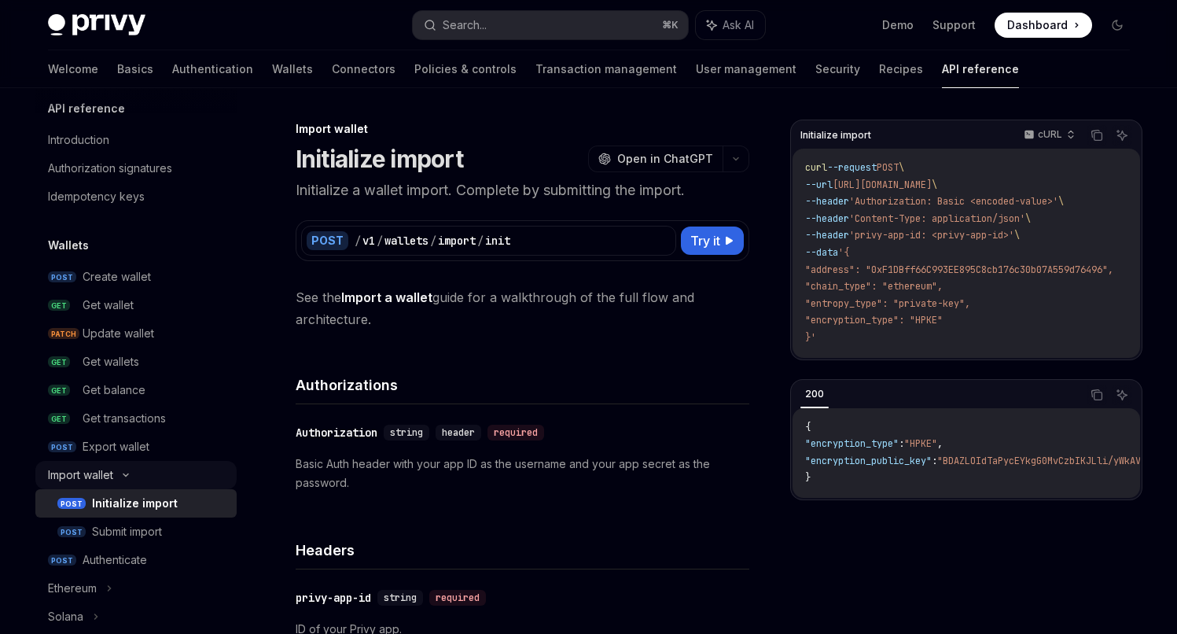
click at [125, 474] on icon at bounding box center [125, 475] width 19 height 6
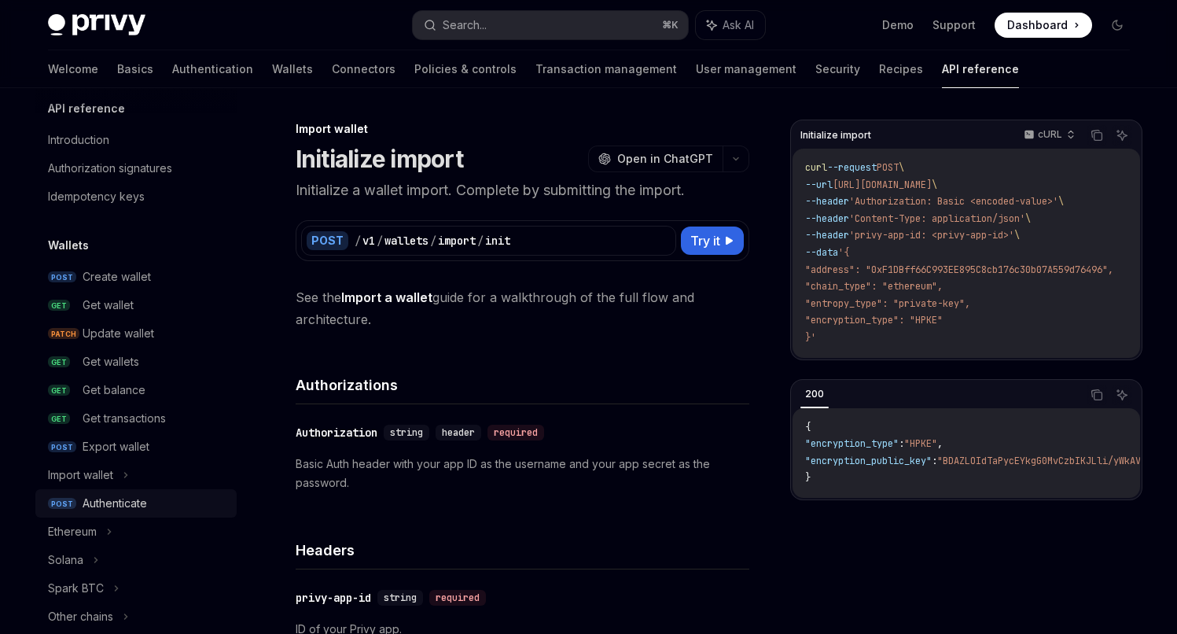
click at [127, 508] on div "Authenticate" at bounding box center [115, 503] width 64 height 19
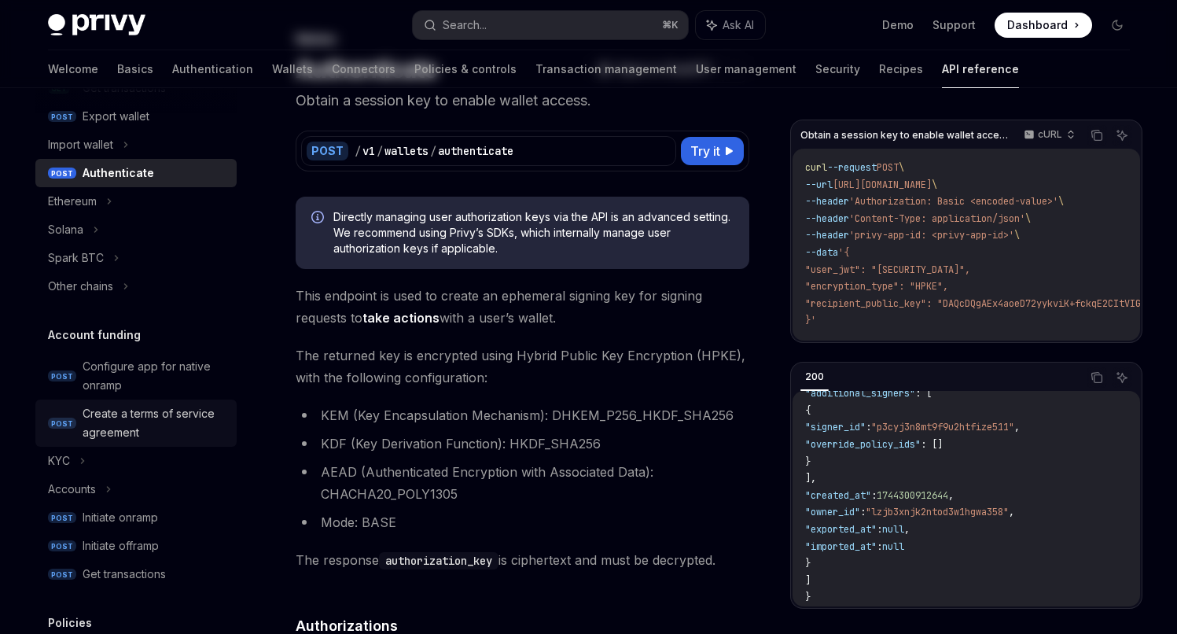
scroll to position [157, 0]
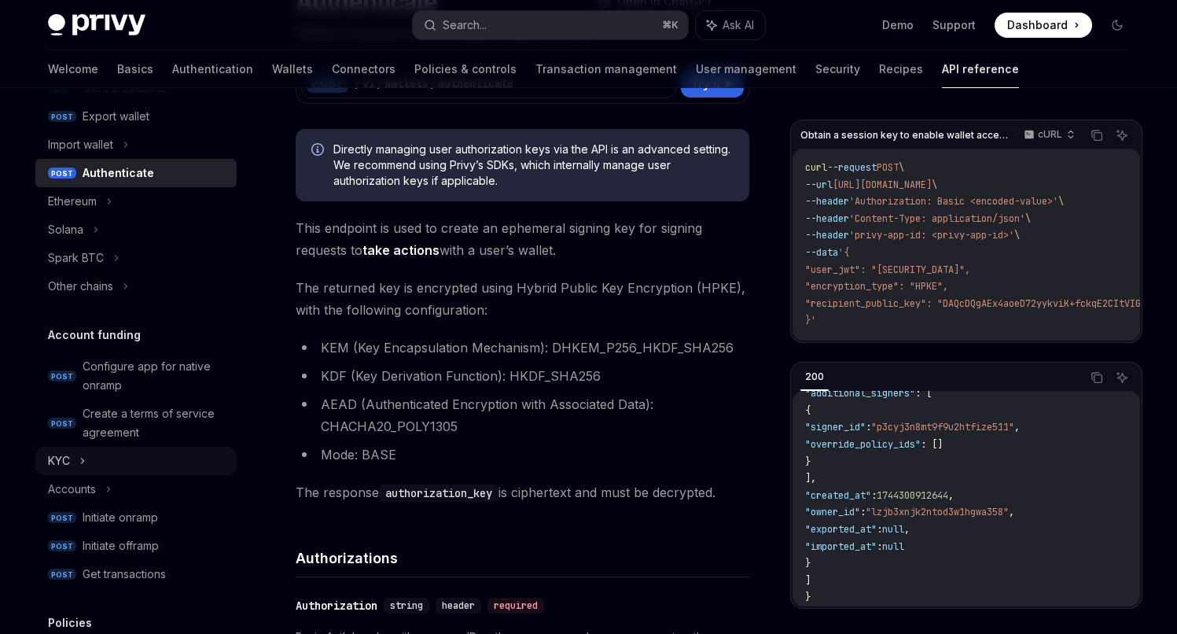
click at [106, 462] on div "KYC" at bounding box center [135, 461] width 201 height 28
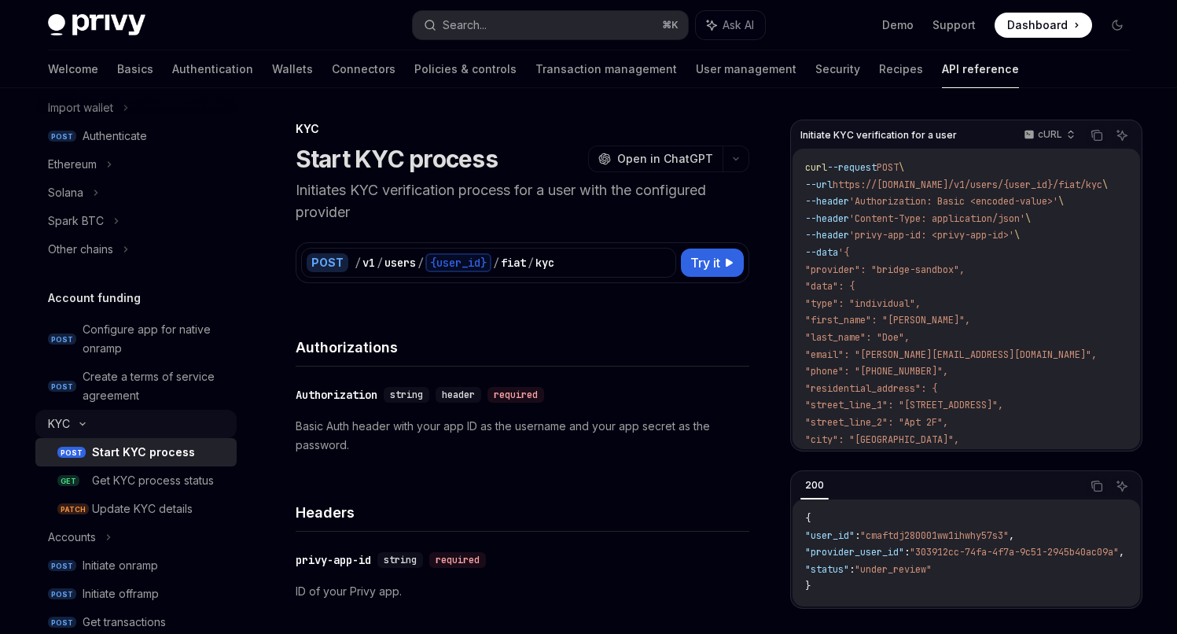
scroll to position [391, 0]
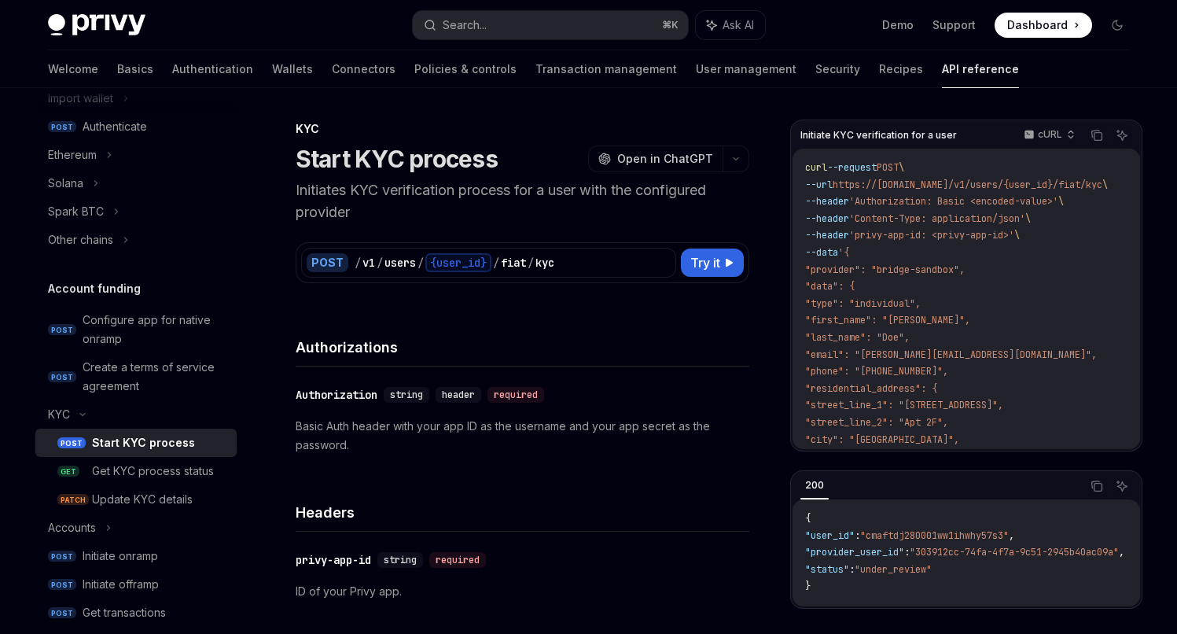
click at [179, 450] on div "Start KYC process" at bounding box center [143, 442] width 103 height 19
click at [167, 478] on div "Get KYC process status" at bounding box center [153, 471] width 122 height 19
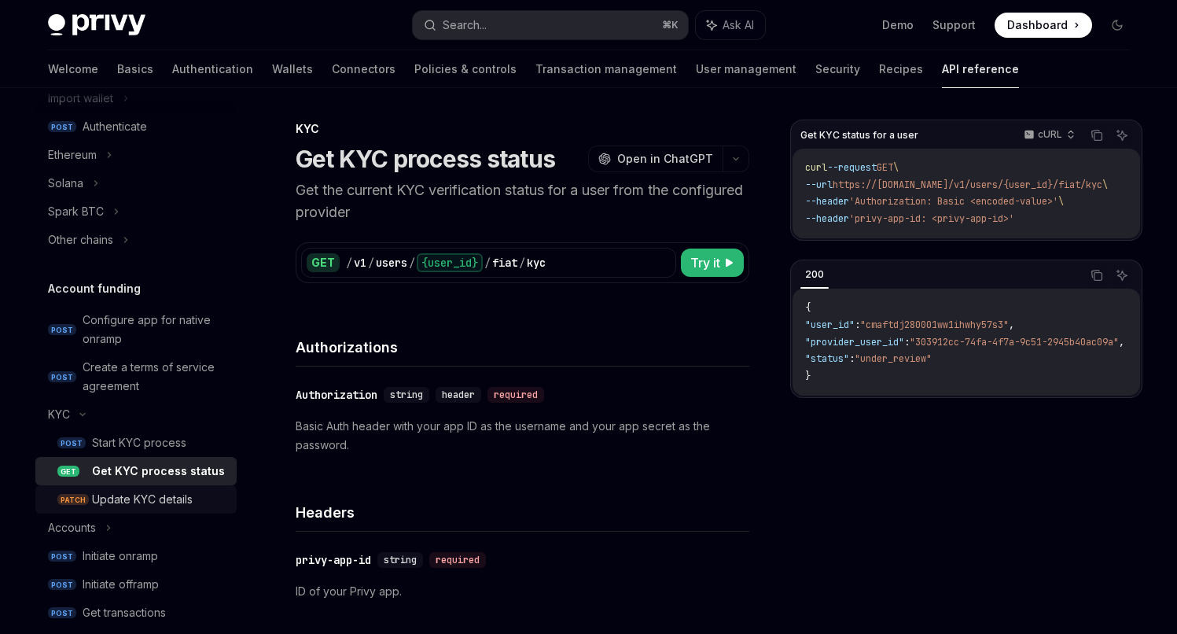
click at [154, 509] on div "Update KYC details" at bounding box center [142, 499] width 101 height 19
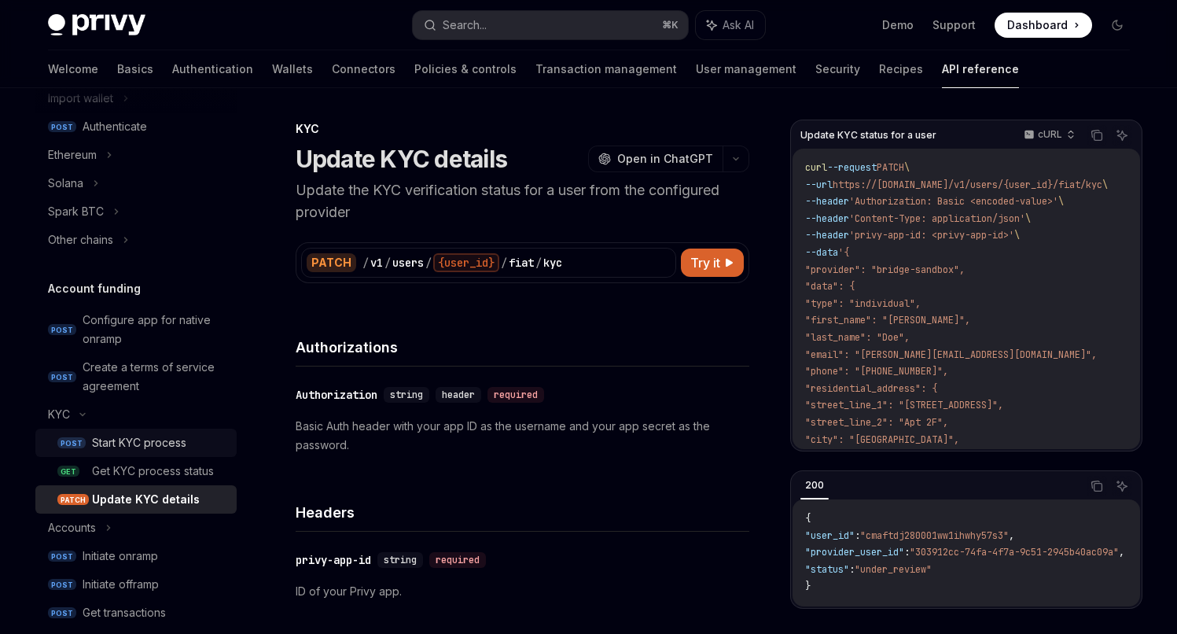
click at [169, 448] on div "Start KYC process" at bounding box center [139, 442] width 94 height 19
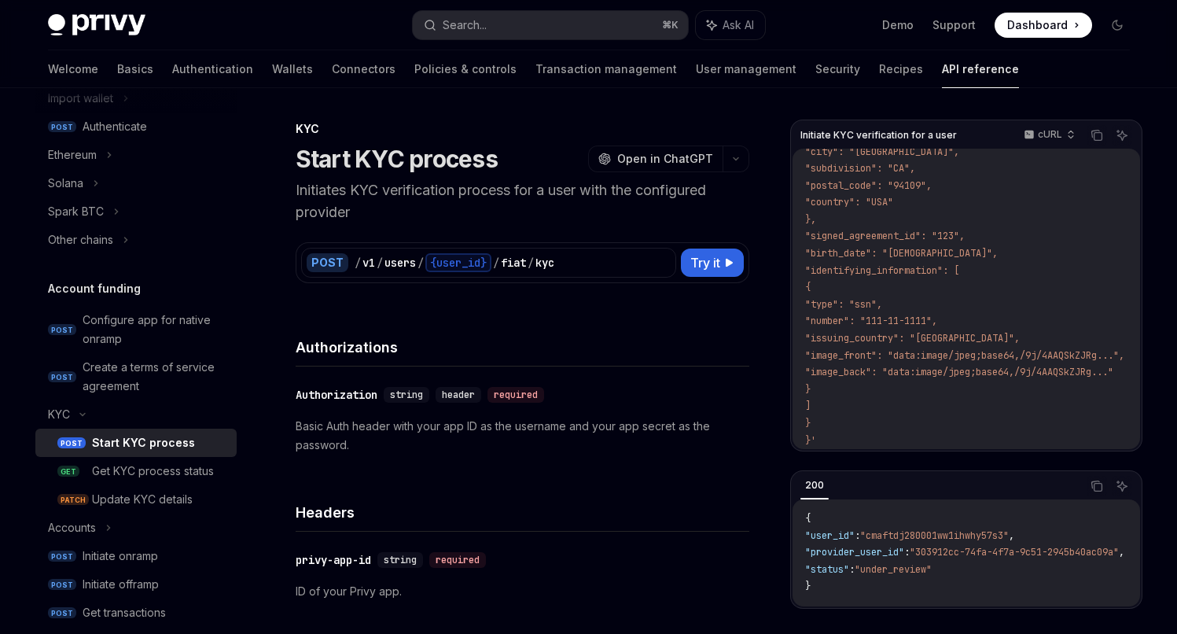
scroll to position [300, 0]
click at [133, 466] on div "Get KYC process status" at bounding box center [153, 471] width 122 height 19
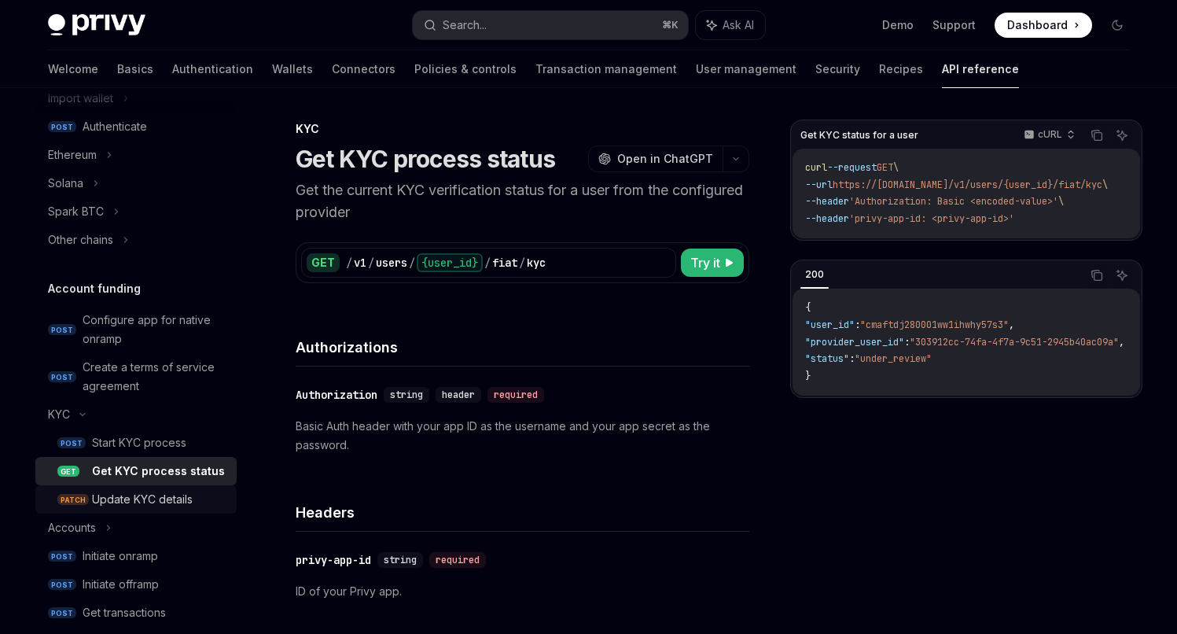
click at [146, 509] on div "Update KYC details" at bounding box center [142, 499] width 101 height 19
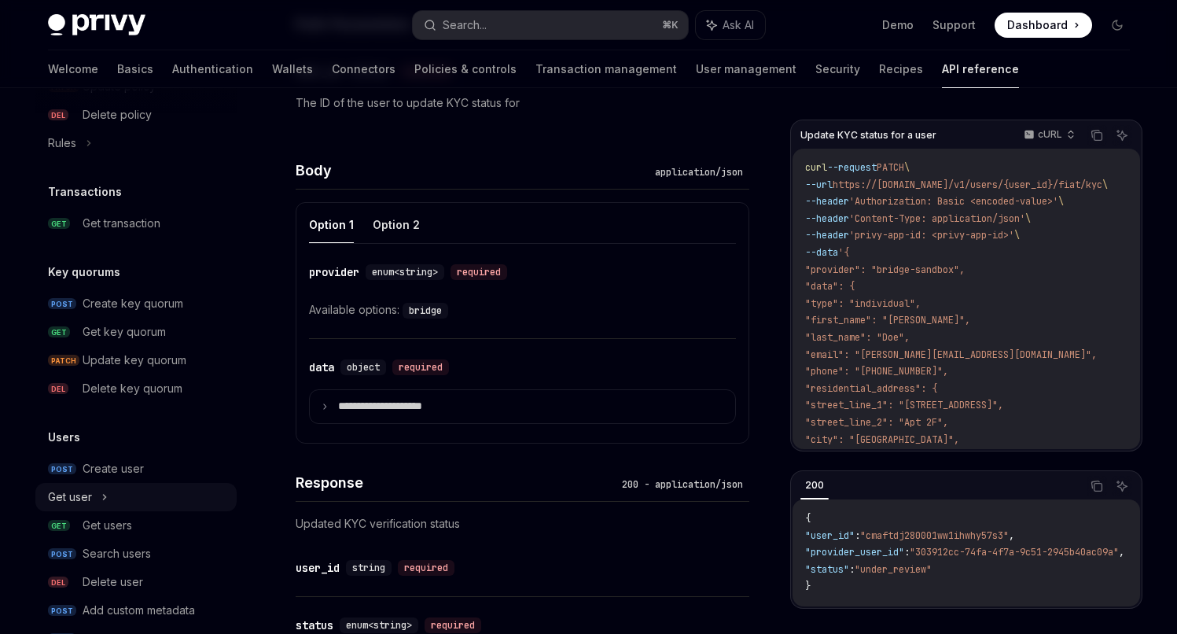
scroll to position [1104, 0]
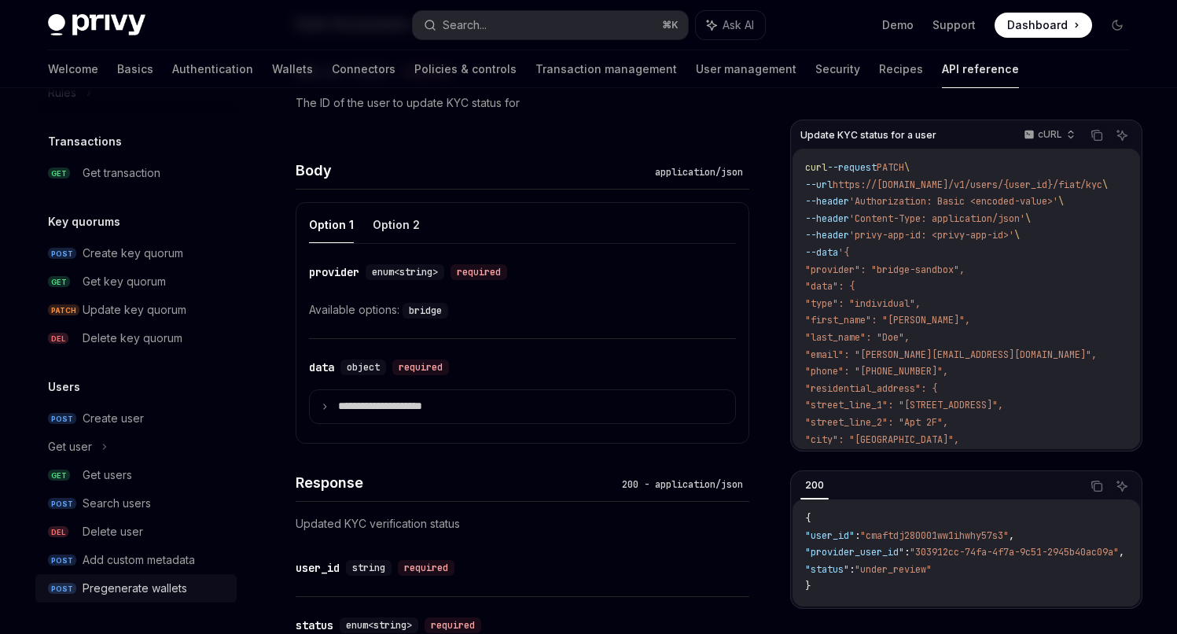
click at [131, 579] on div "Pregenerate wallets" at bounding box center [135, 588] width 105 height 19
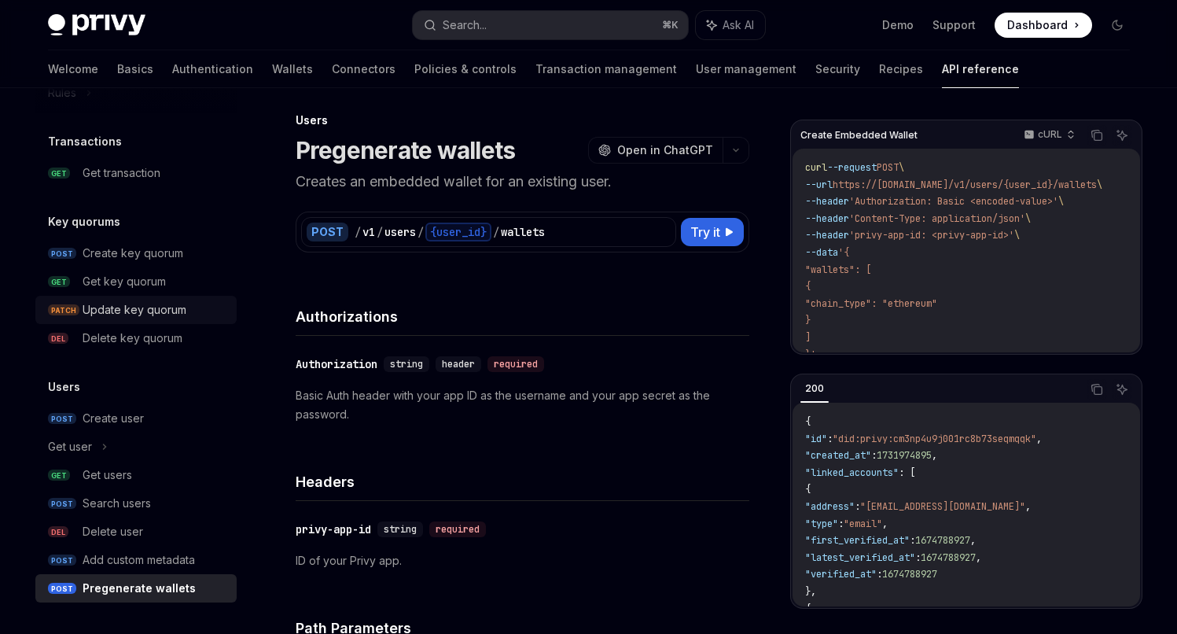
scroll to position [9, 0]
click at [105, 480] on div "Get users" at bounding box center [108, 474] width 50 height 19
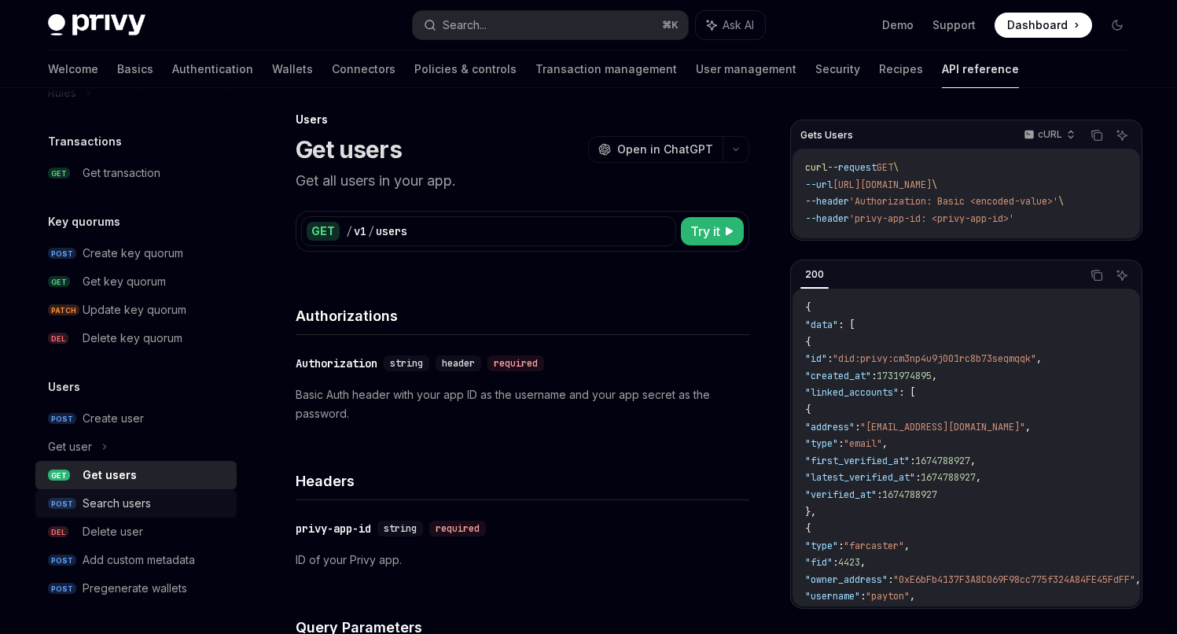
click at [109, 497] on div "Search users" at bounding box center [117, 503] width 68 height 19
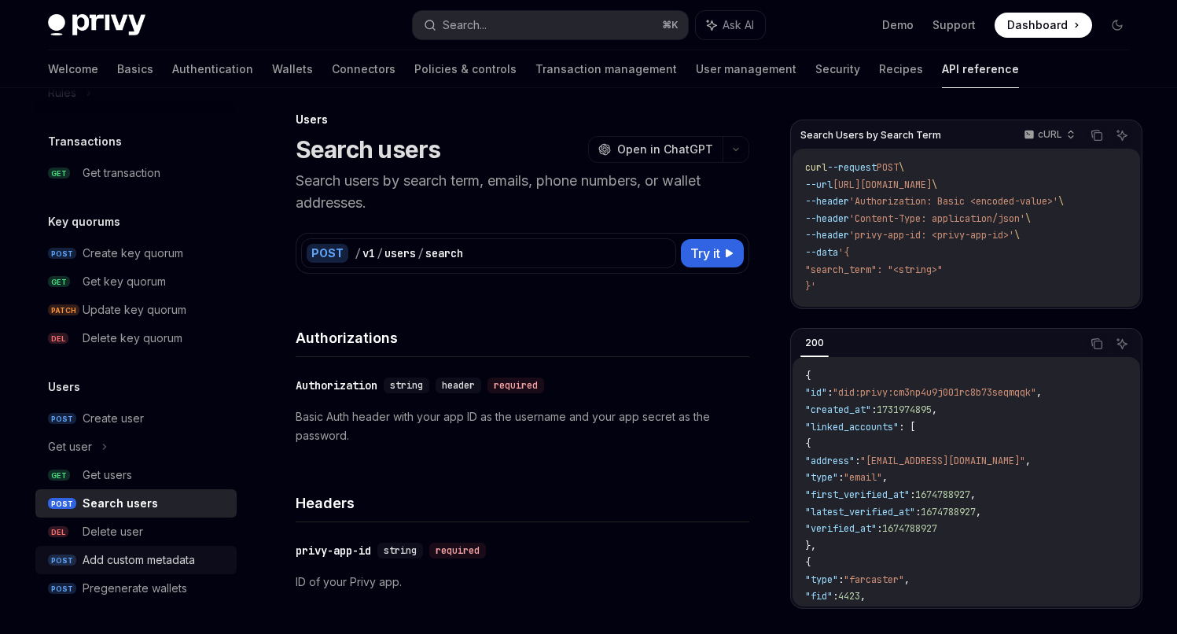
click at [127, 559] on div "Add custom metadata" at bounding box center [139, 559] width 112 height 19
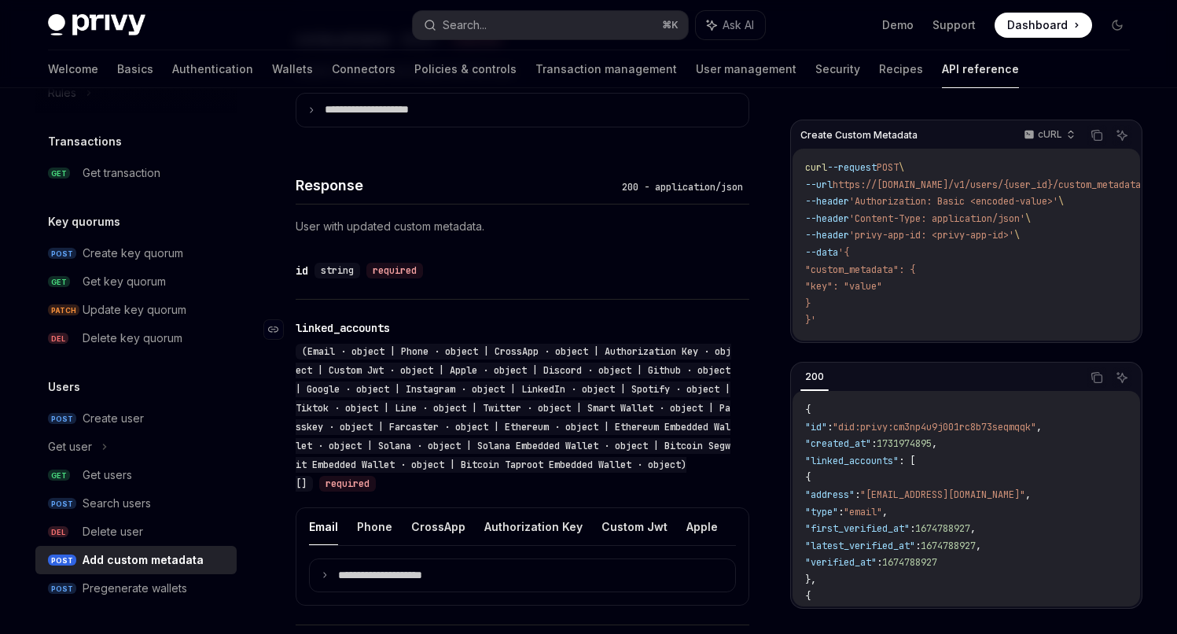
scroll to position [792, 0]
click at [329, 583] on summary "**********" at bounding box center [522, 574] width 425 height 33
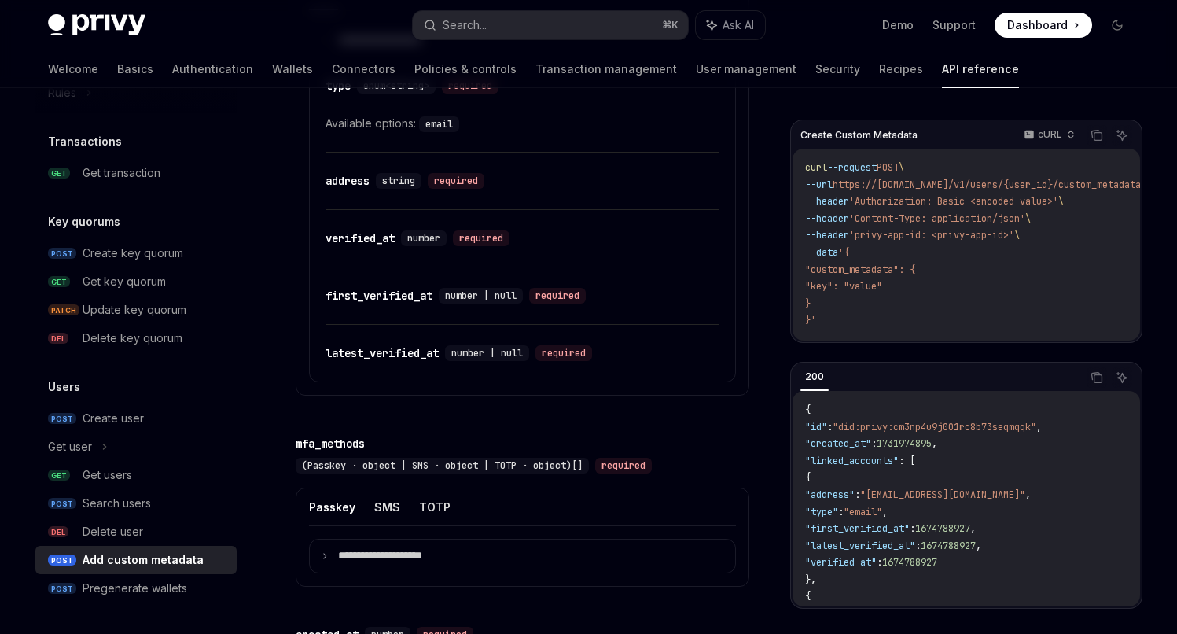
scroll to position [1330, 0]
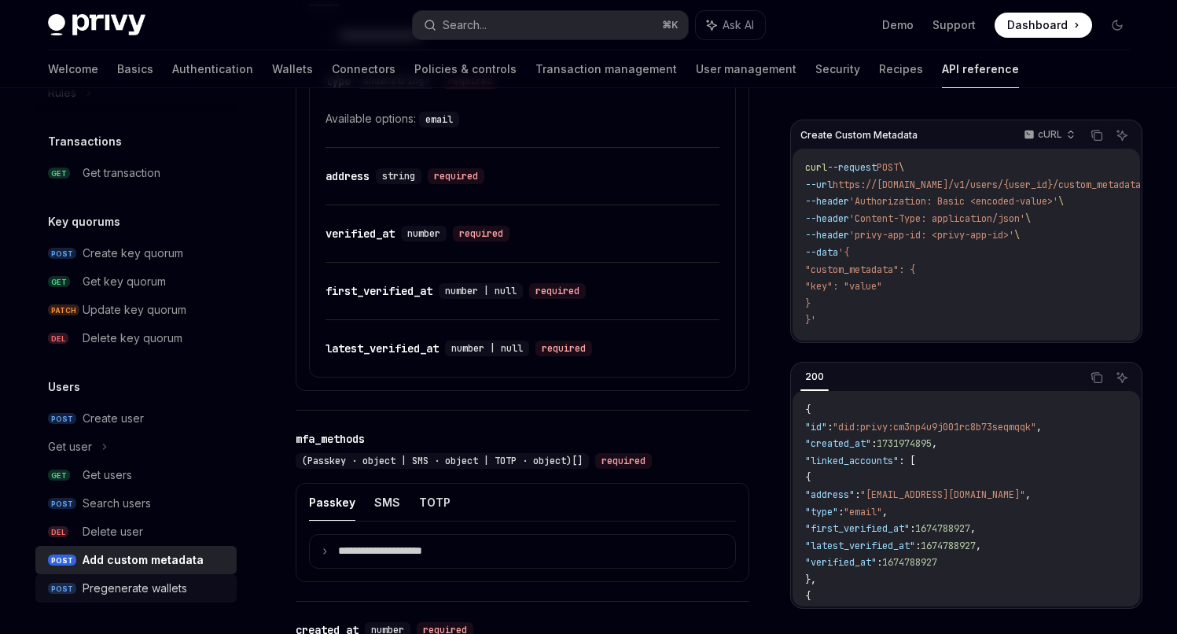
click at [156, 591] on div "Pregenerate wallets" at bounding box center [135, 588] width 105 height 19
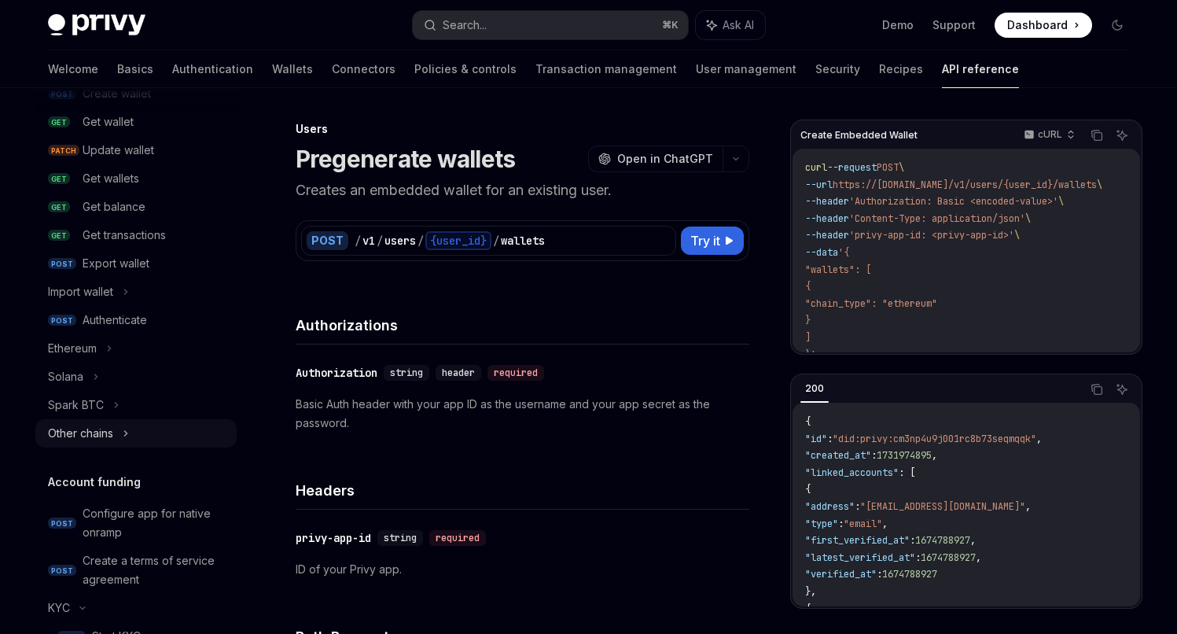
scroll to position [125, 0]
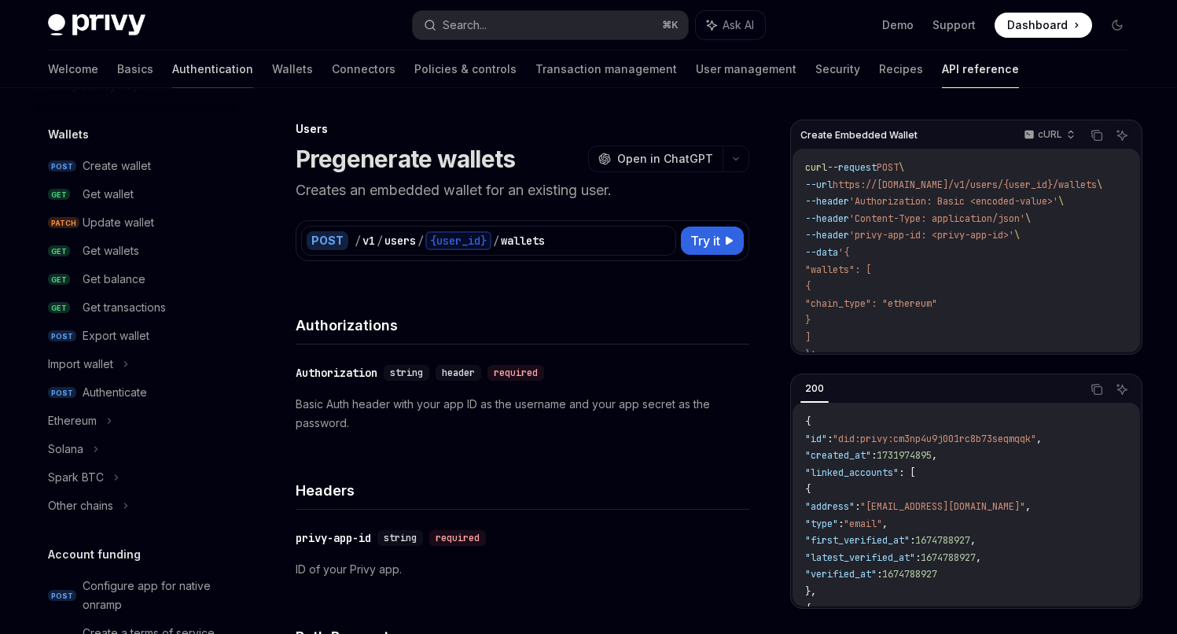
click at [172, 71] on link "Authentication" at bounding box center [212, 69] width 81 height 38
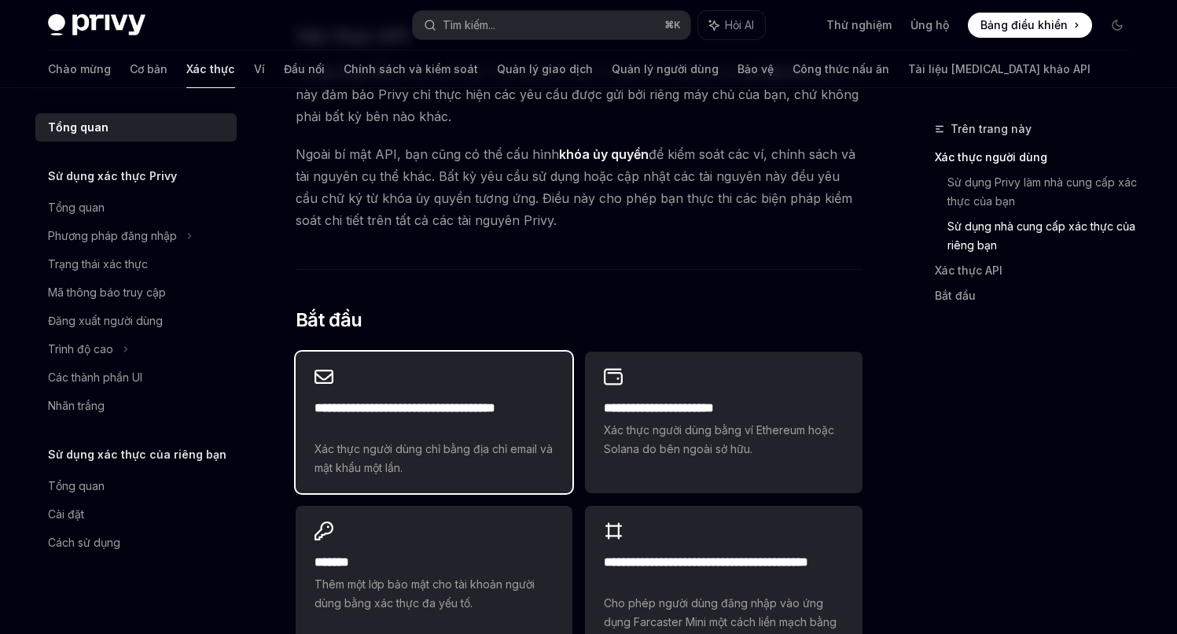
scroll to position [1176, 0]
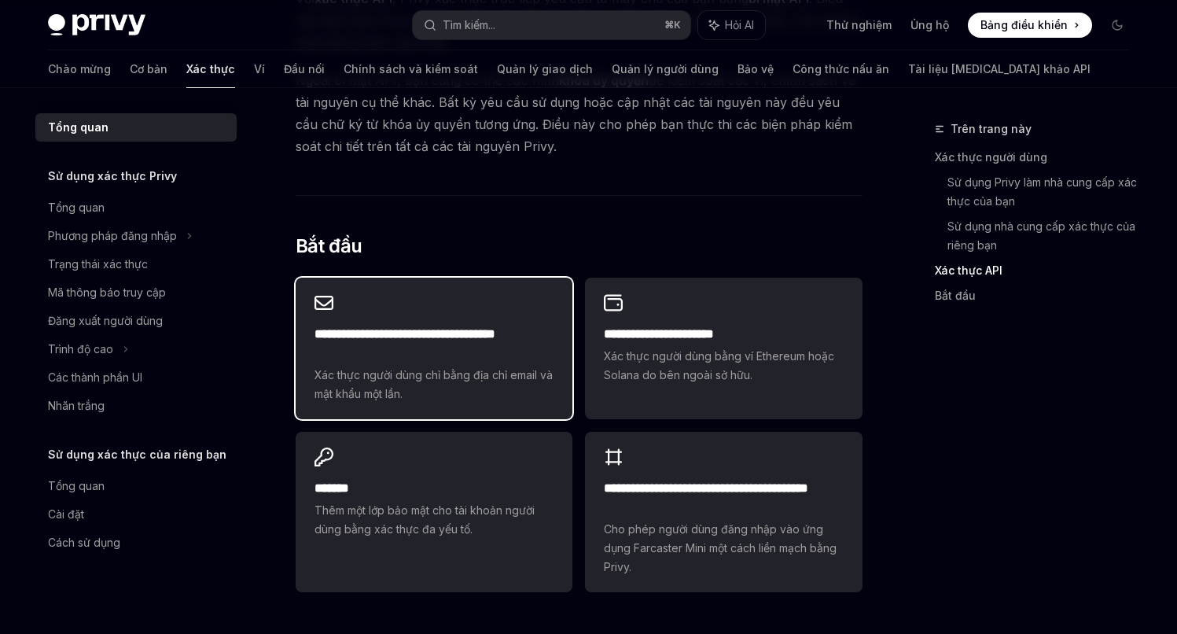
click at [447, 337] on font "**********" at bounding box center [405, 334] width 181 height 12
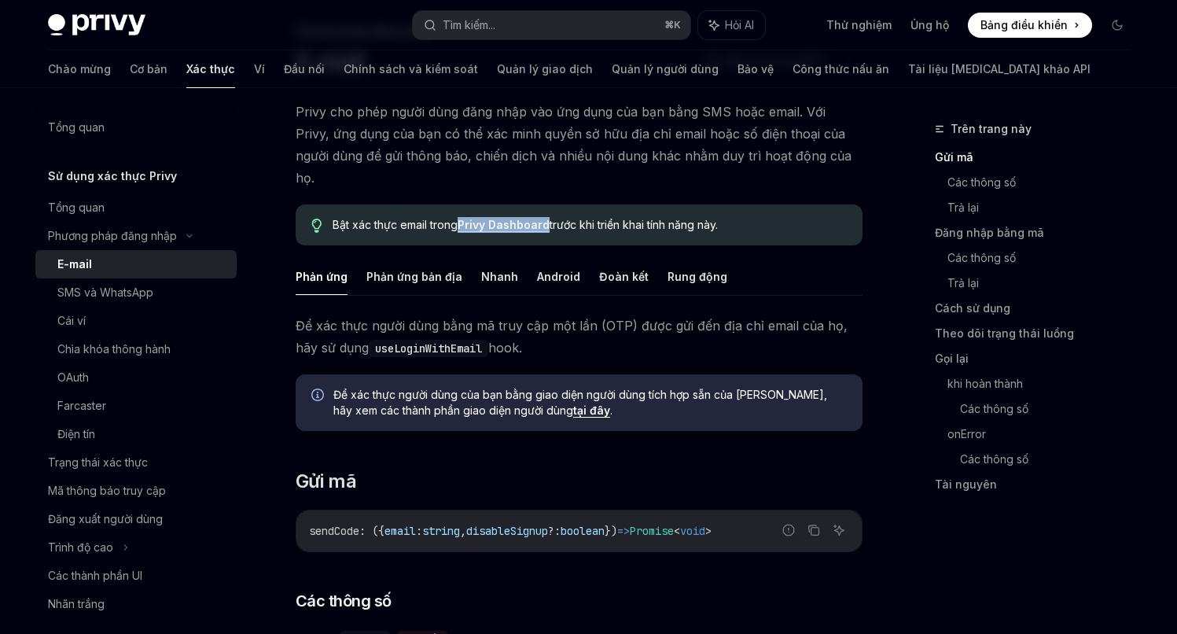
scroll to position [160, 0]
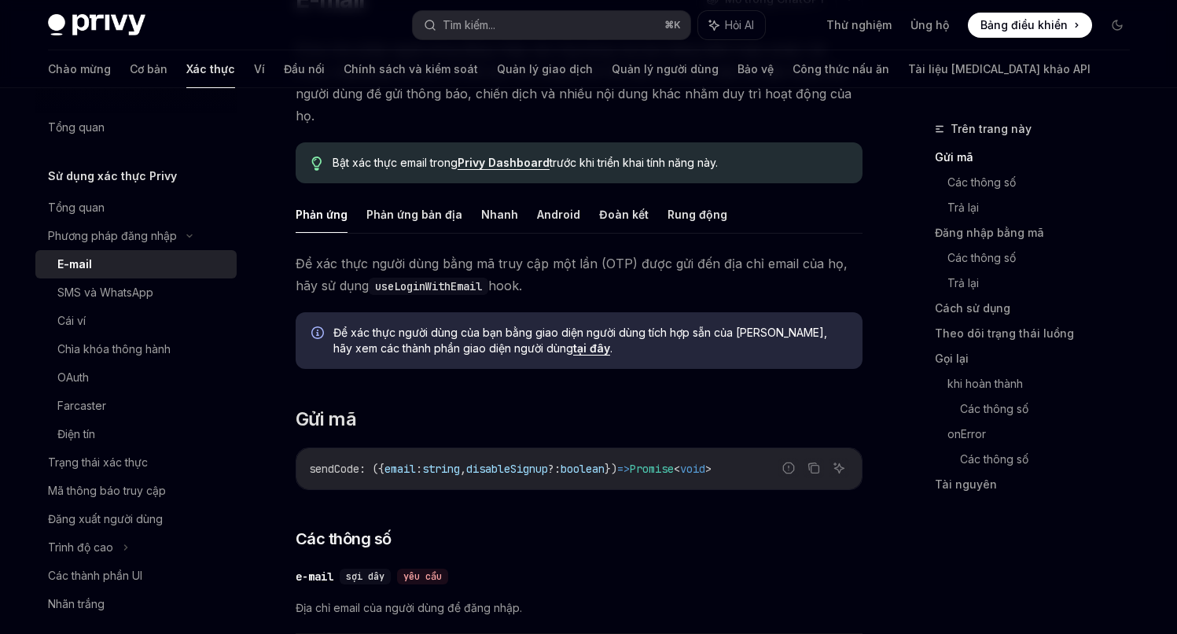
click at [429, 278] on code "useLoginWithEmail" at bounding box center [429, 286] width 120 height 17
click at [522, 278] on font "hook." at bounding box center [505, 286] width 34 height 16
drag, startPoint x: 491, startPoint y: 261, endPoint x: 378, endPoint y: 266, distance: 112.5
click at [378, 278] on code "useLoginWithEmail" at bounding box center [429, 286] width 120 height 17
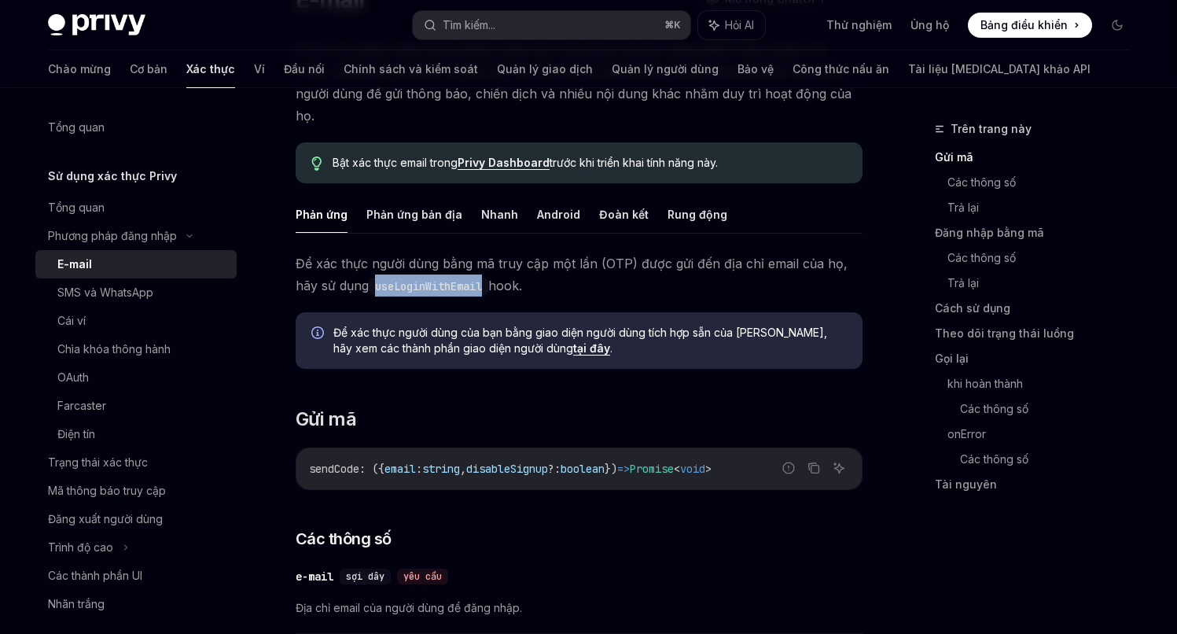
copy code "useLoginWithEmail"
click at [573, 341] on font "tại đây" at bounding box center [591, 347] width 37 height 13
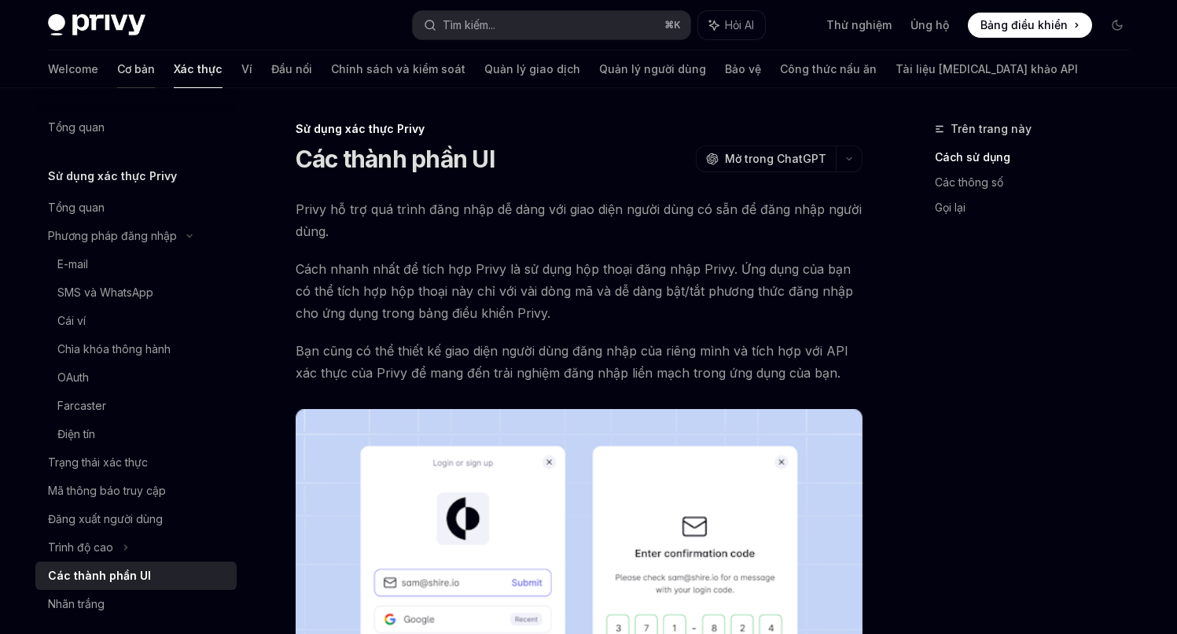
drag, startPoint x: 64, startPoint y: 71, endPoint x: 76, endPoint y: 83, distance: 16.7
click at [117, 71] on font "Cơ bản" at bounding box center [136, 68] width 38 height 13
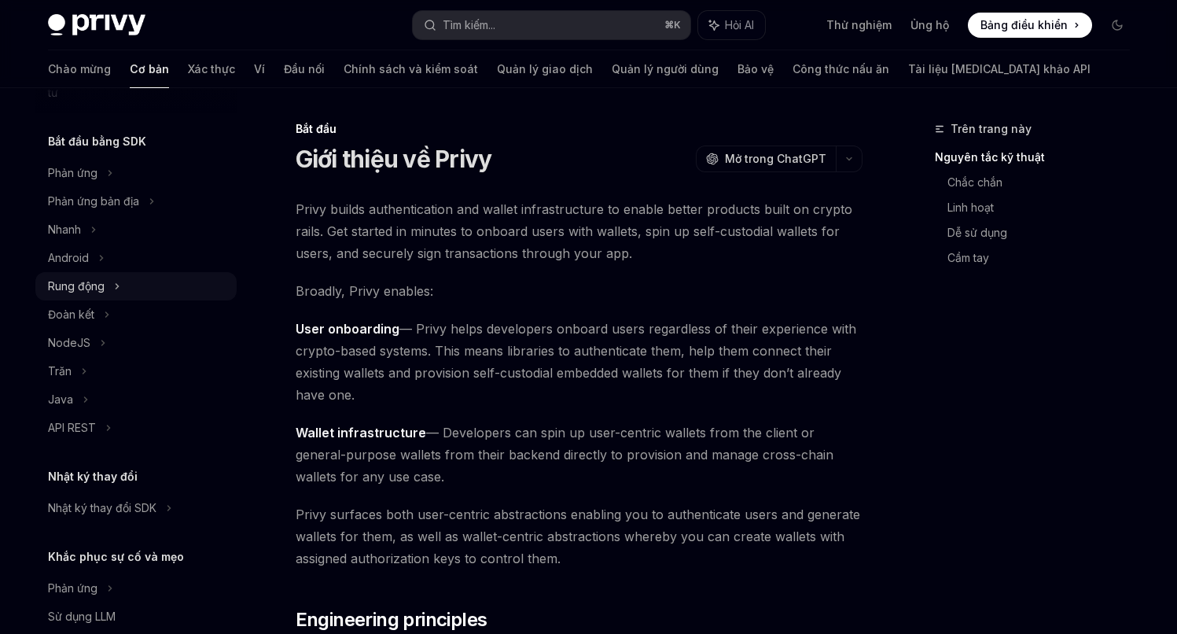
scroll to position [222, 0]
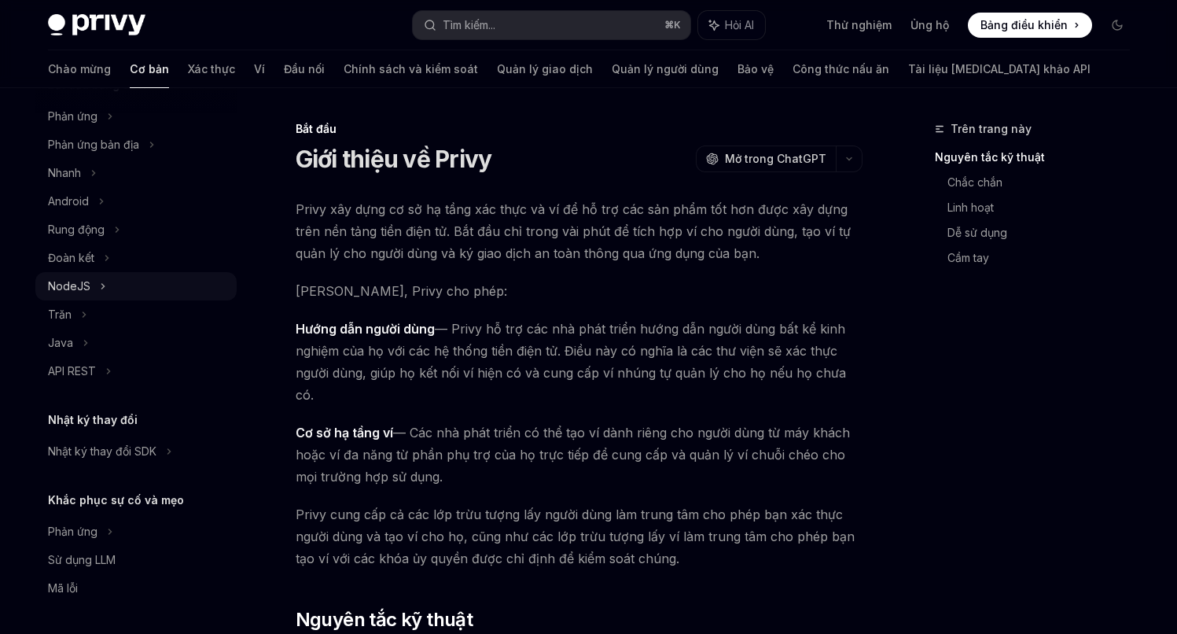
click at [94, 289] on div "NodeJS" at bounding box center [135, 286] width 201 height 28
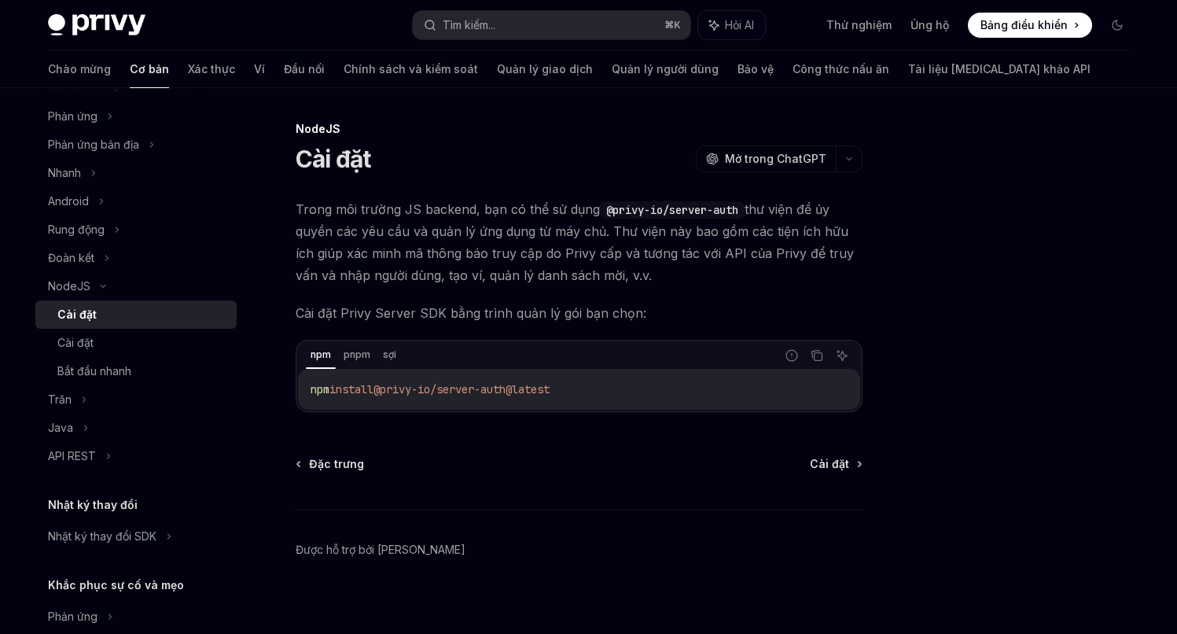
drag, startPoint x: 593, startPoint y: 392, endPoint x: 392, endPoint y: 392, distance: 201.3
click at [392, 392] on code "npm install @privy-io/server-auth@latest" at bounding box center [579, 389] width 537 height 19
copy span "@privy-io/server-auth@latest"
click at [188, 78] on link "Xác thực" at bounding box center [211, 69] width 47 height 38
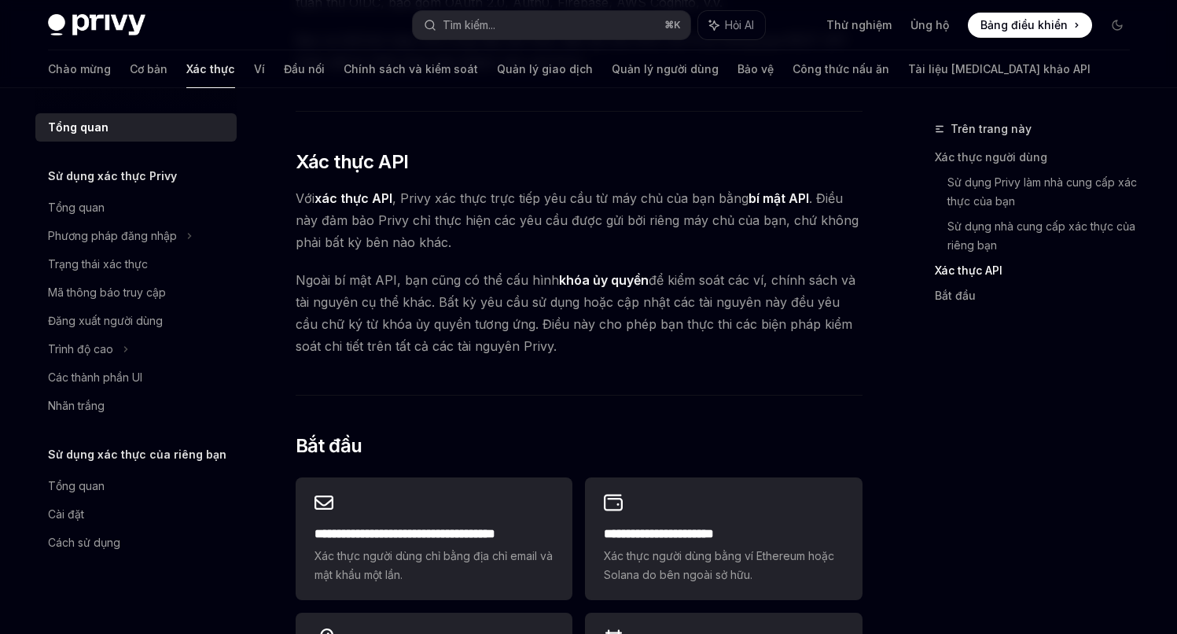
scroll to position [1106, 0]
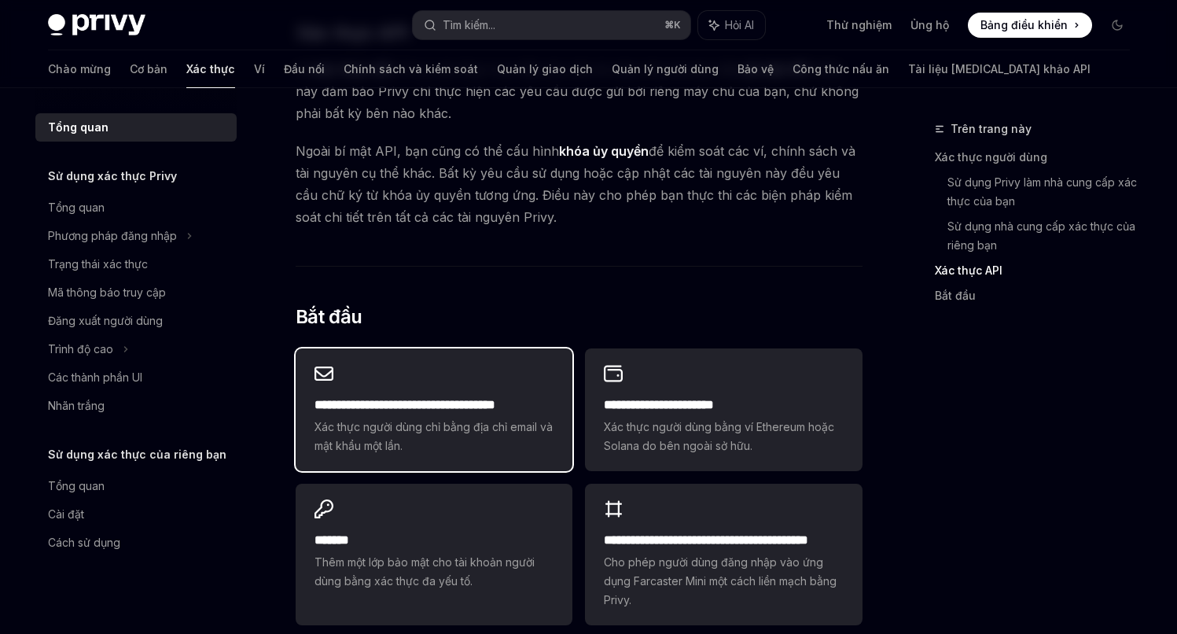
click at [392, 410] on font "**********" at bounding box center [405, 405] width 181 height 12
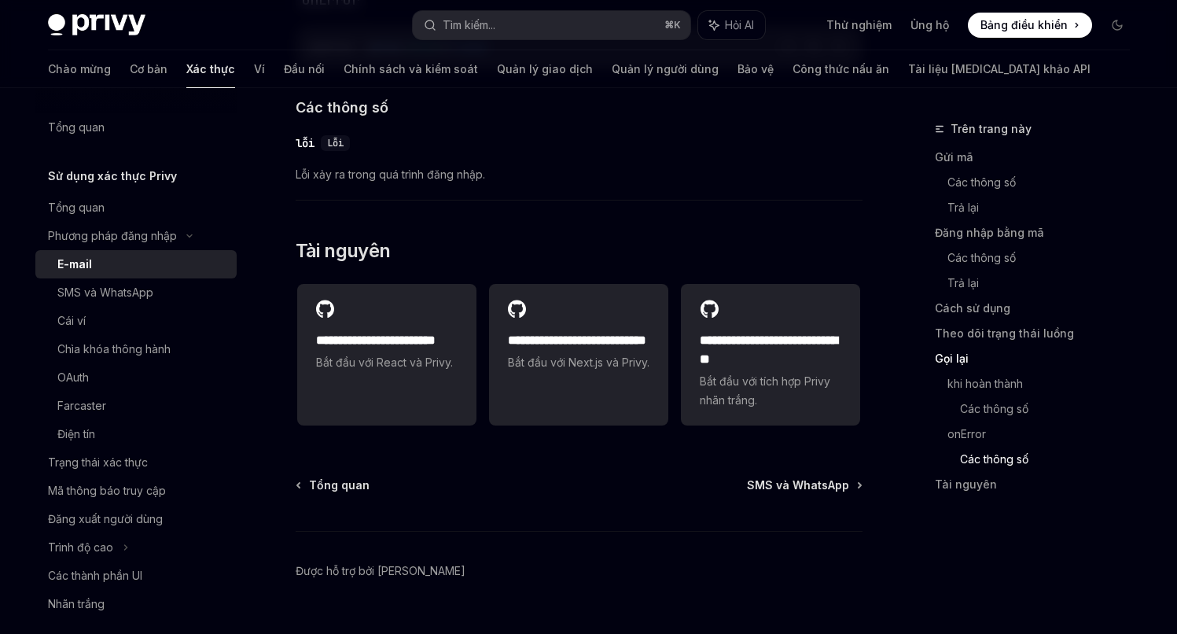
scroll to position [3205, 0]
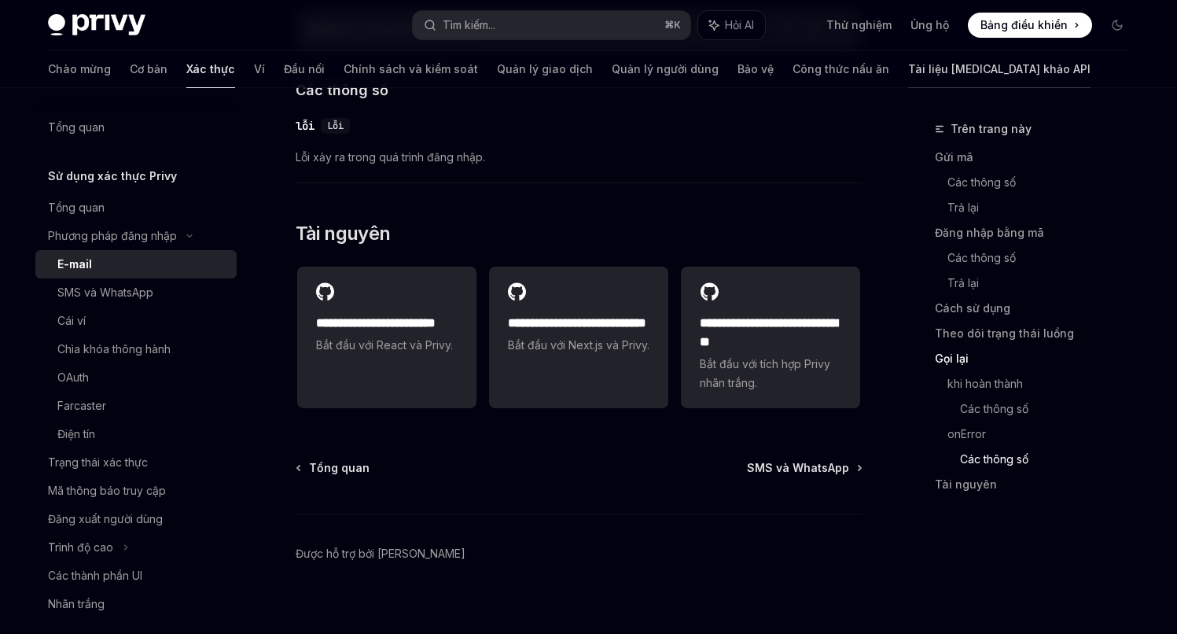
click at [908, 65] on font "Tài liệu [MEDICAL_DATA] khảo API" at bounding box center [999, 68] width 182 height 13
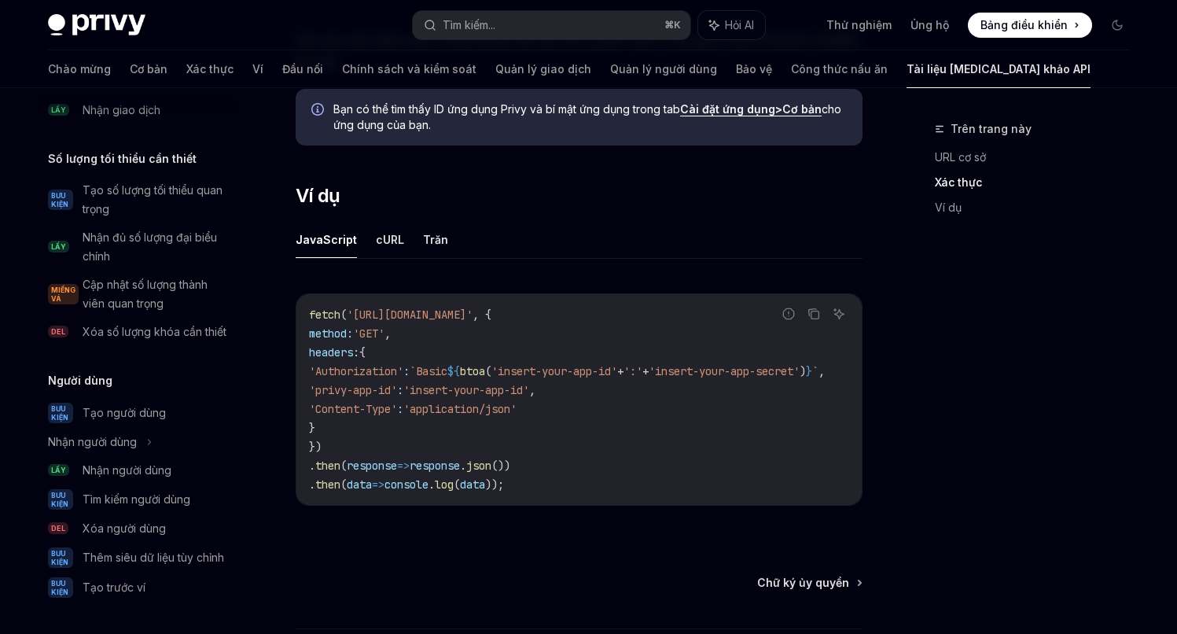
scroll to position [1132, 0]
click at [144, 492] on font "Tìm kiếm người dùng" at bounding box center [137, 498] width 108 height 13
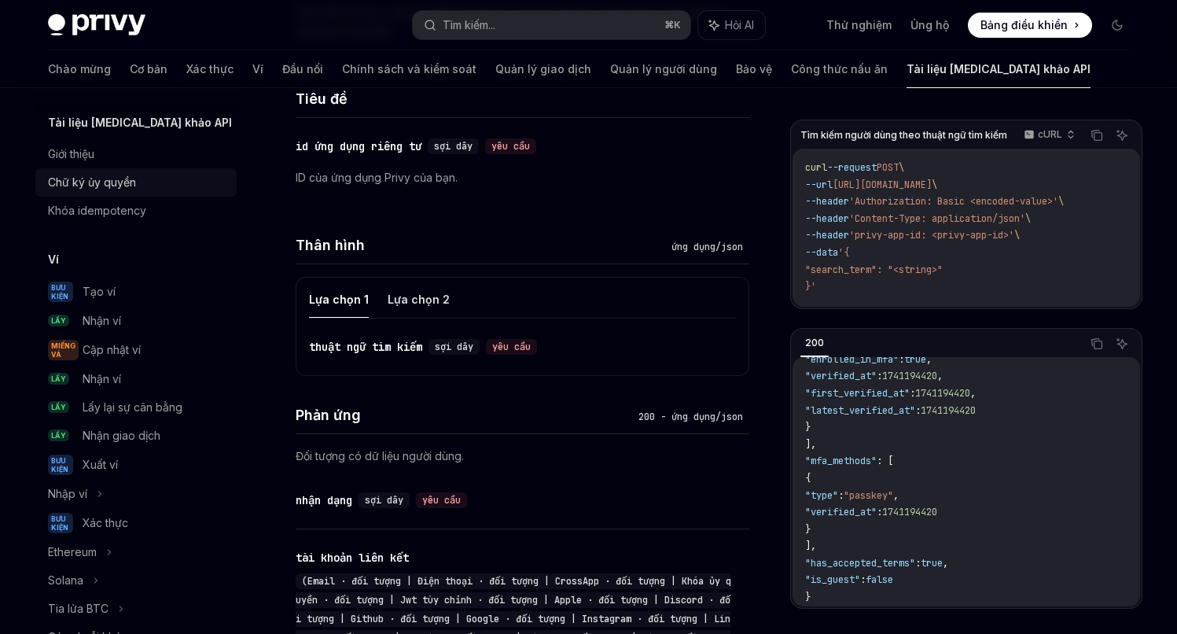
click at [100, 189] on div "Chữ ký ủy quyền" at bounding box center [92, 182] width 88 height 19
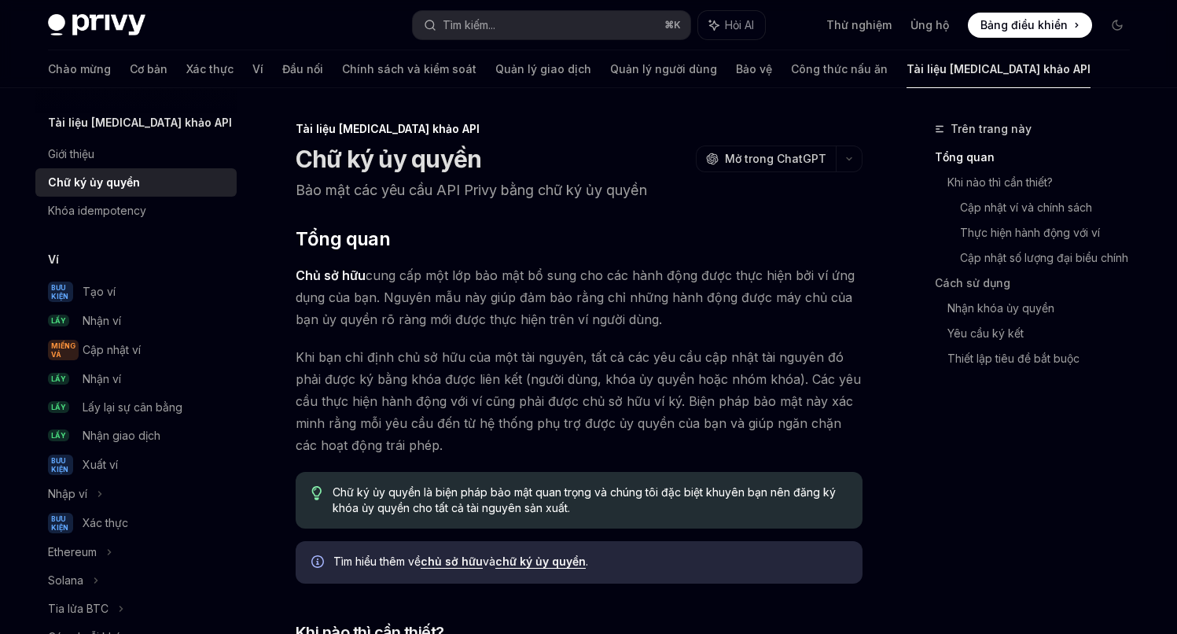
click at [35, 64] on div "Chào mừng Cơ bản Xác thực Ví Đầu nối Chính sách và kiểm soát Quản lý giao dịch …" at bounding box center [588, 69] width 1157 height 38
click at [130, 72] on font "Cơ bản" at bounding box center [149, 68] width 38 height 13
type textarea "*"
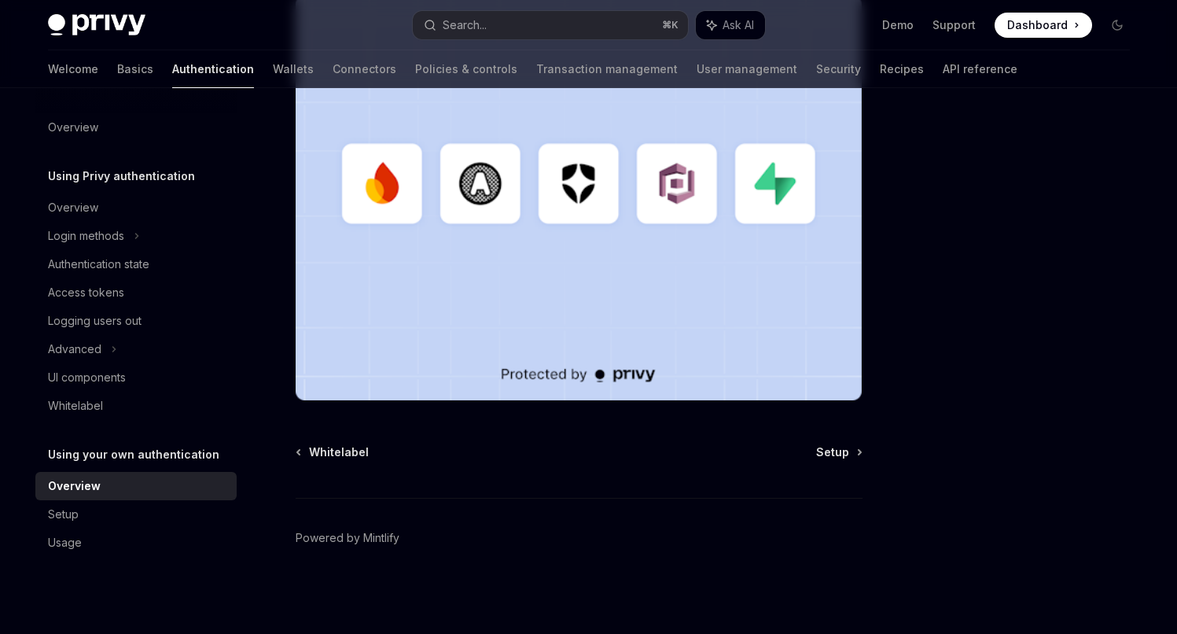
scroll to position [114, 0]
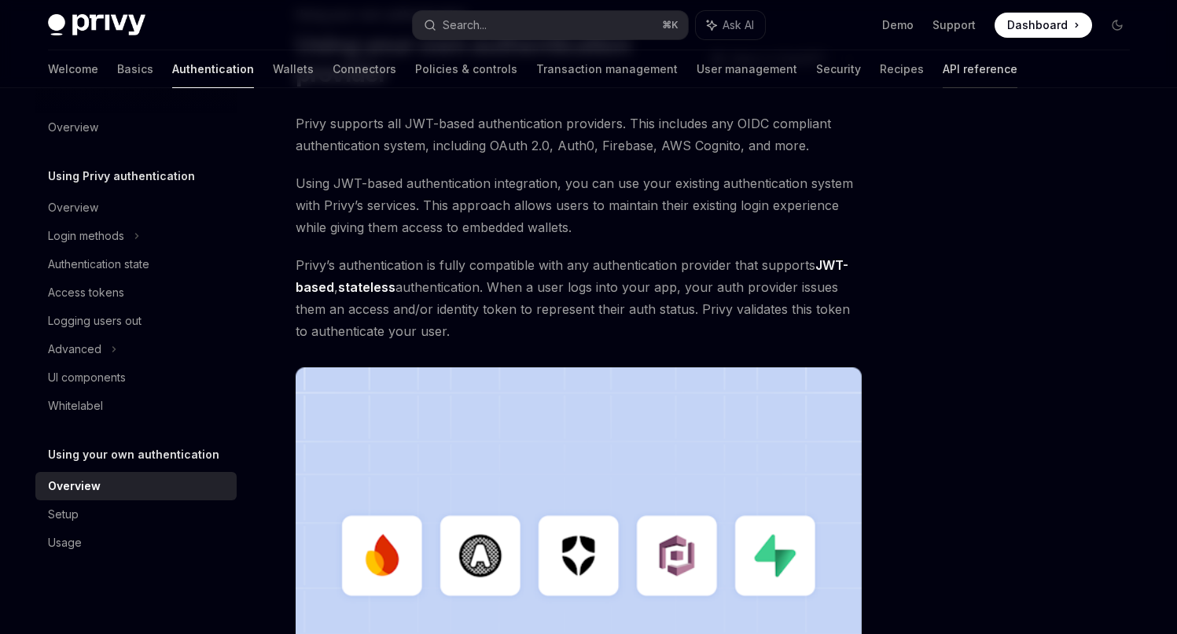
click at [943, 73] on link "API reference" at bounding box center [980, 69] width 75 height 38
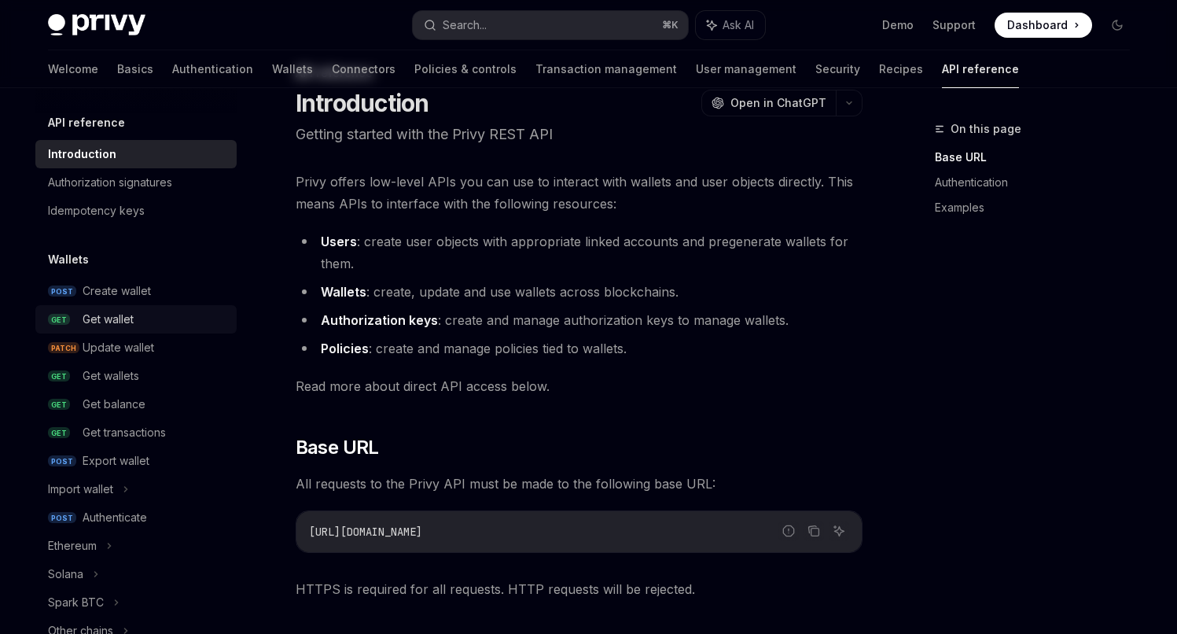
scroll to position [76, 0]
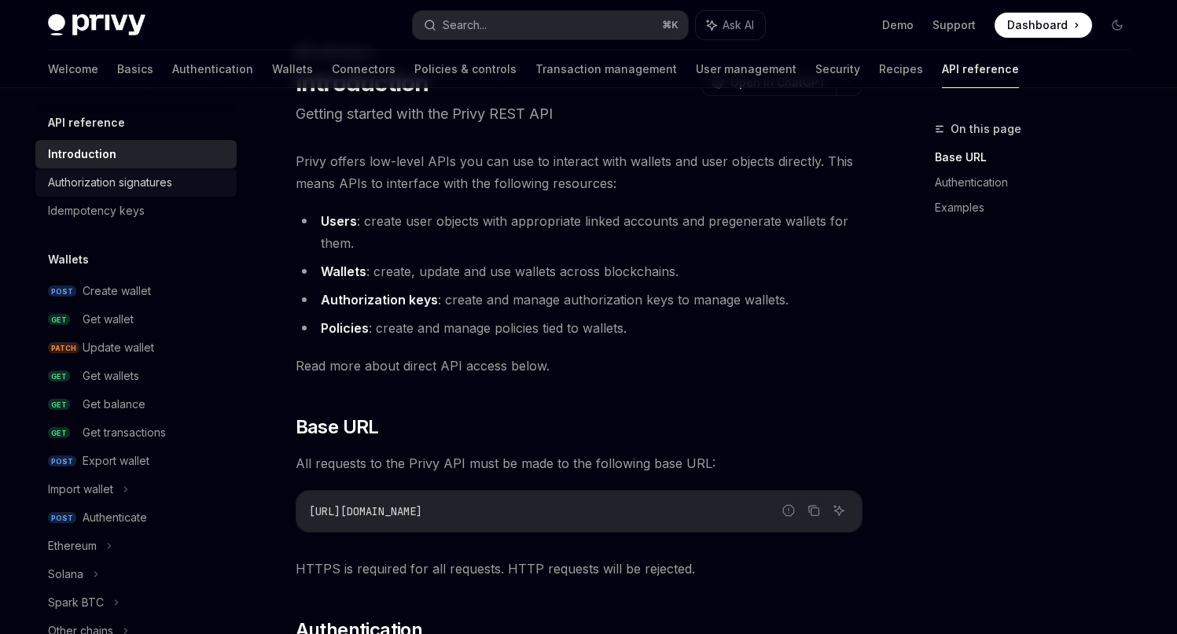
click at [117, 185] on div "Authorization signatures" at bounding box center [110, 182] width 124 height 19
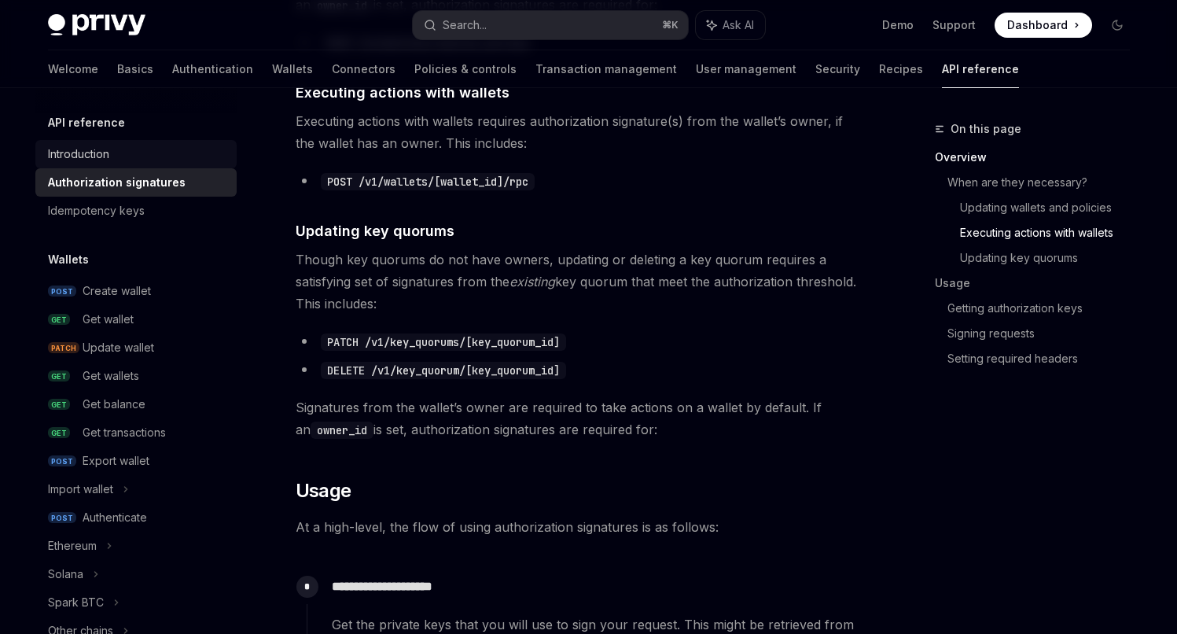
click at [61, 159] on div "Introduction" at bounding box center [78, 154] width 61 height 19
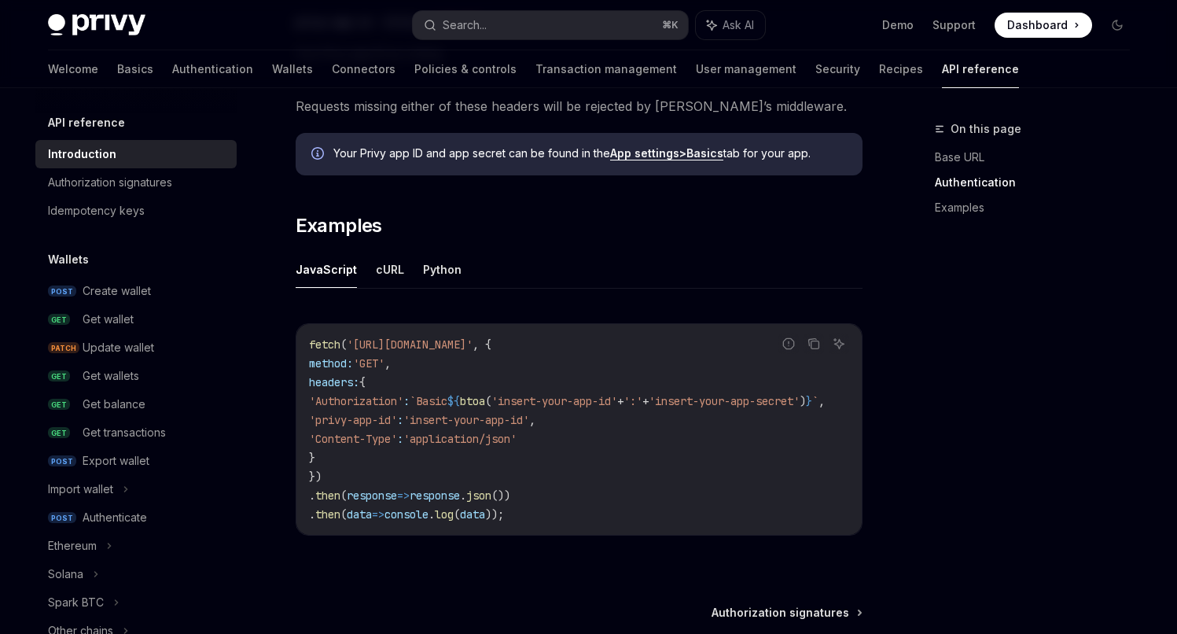
scroll to position [868, 0]
click at [381, 268] on button "cURL" at bounding box center [390, 270] width 28 height 37
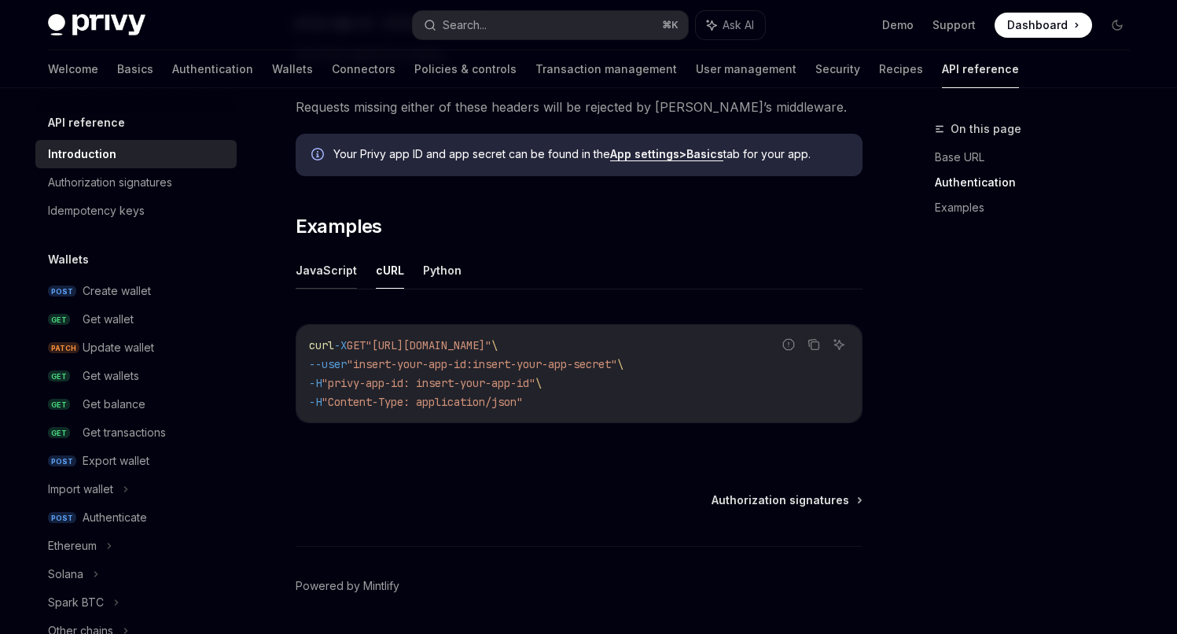
click at [325, 270] on button "JavaScript" at bounding box center [326, 270] width 61 height 37
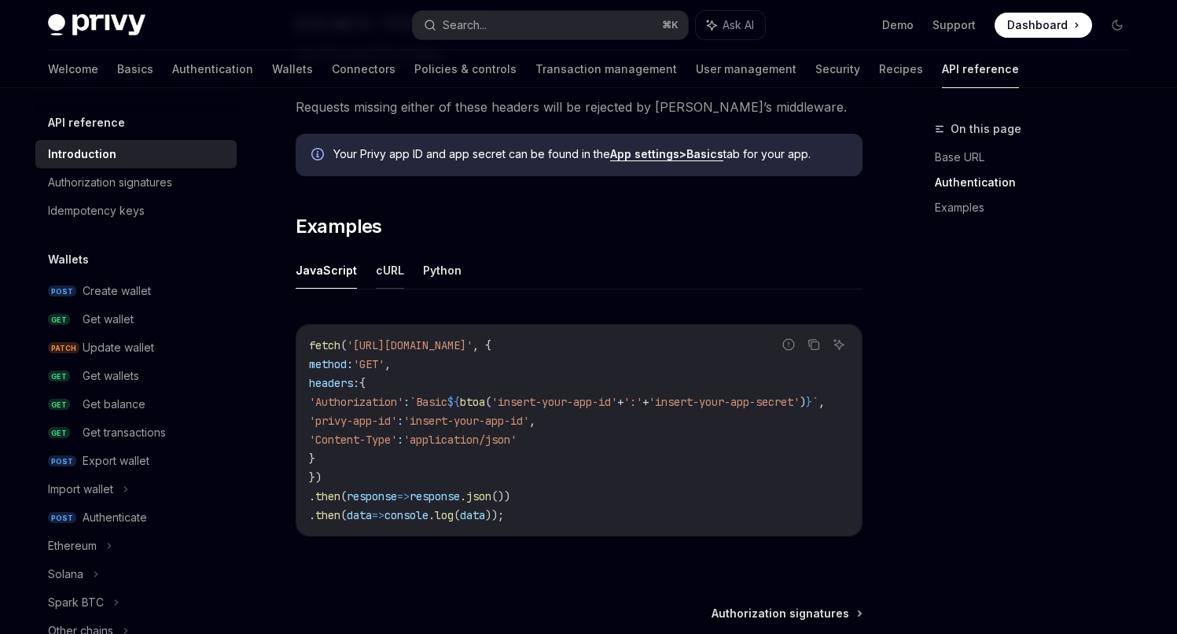
click at [391, 270] on button "cURL" at bounding box center [390, 270] width 28 height 37
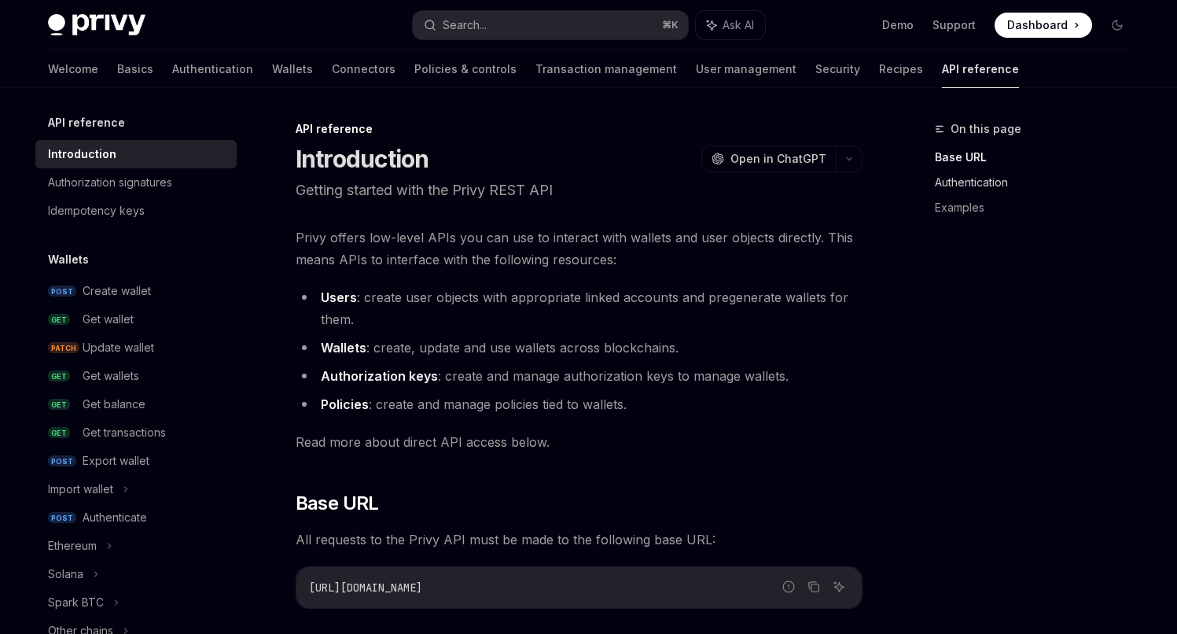
click at [988, 184] on link "Authentication" at bounding box center [1039, 182] width 208 height 25
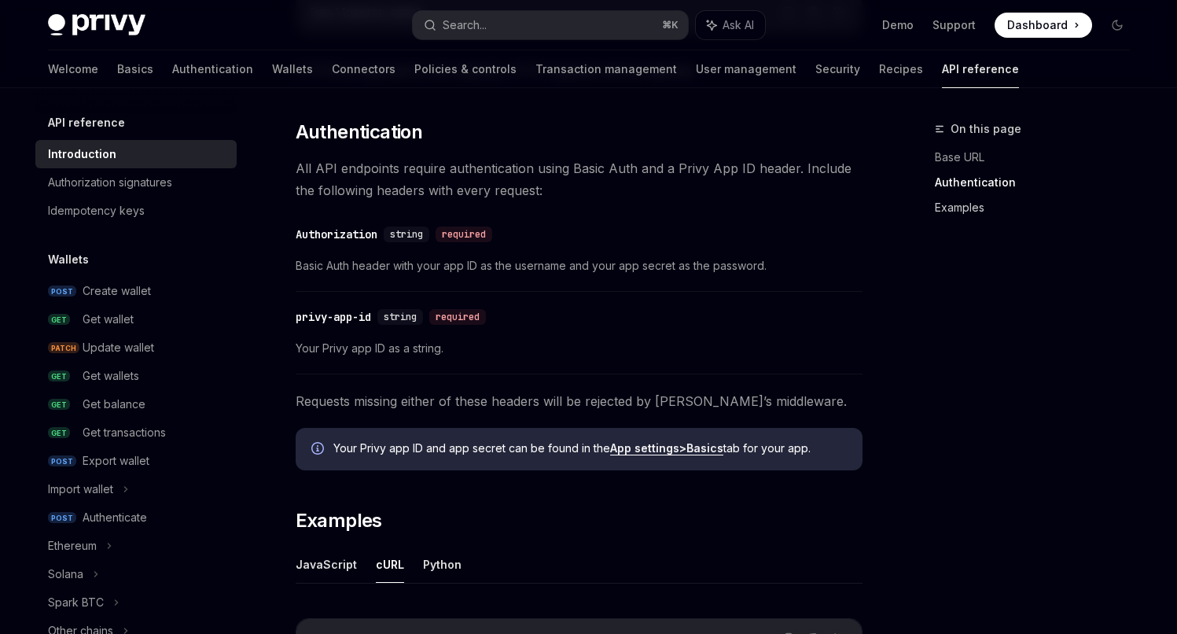
click at [968, 206] on link "Examples" at bounding box center [1039, 207] width 208 height 25
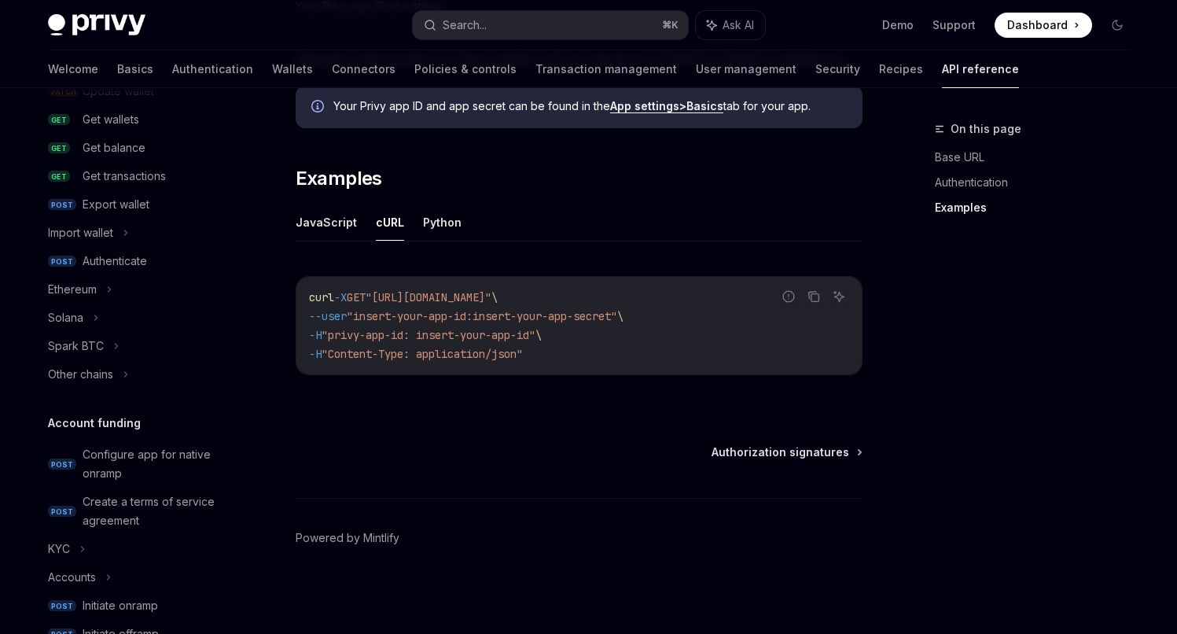
scroll to position [257, 0]
click at [131, 262] on div "Authenticate" at bounding box center [115, 260] width 64 height 19
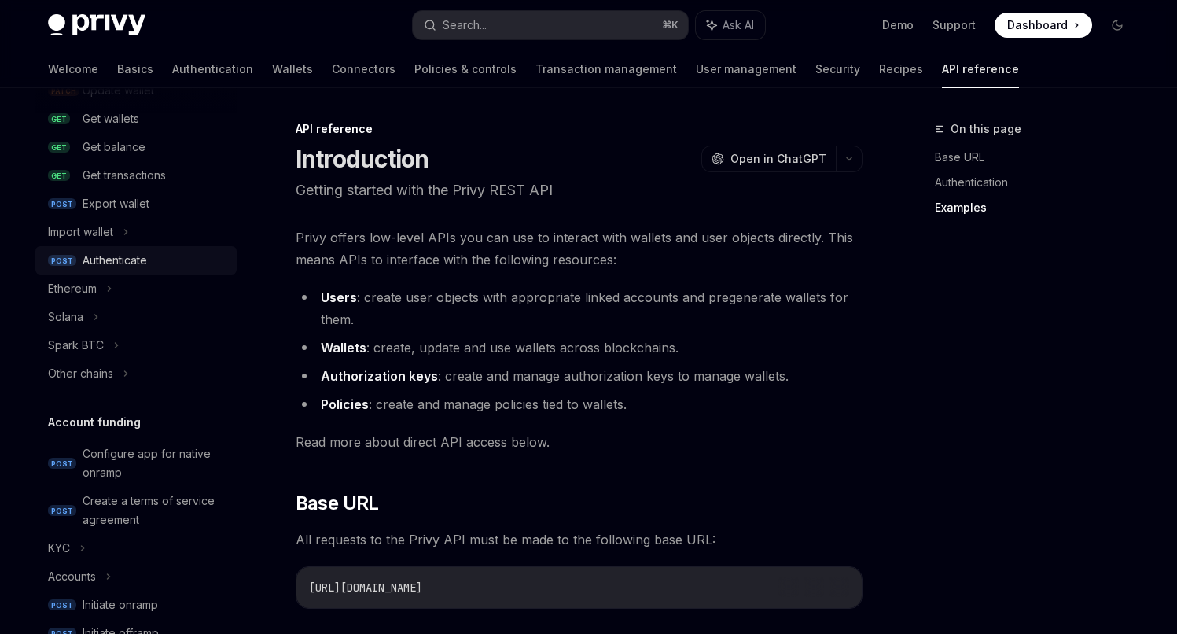
type textarea "*"
